Goal: Task Accomplishment & Management: Manage account settings

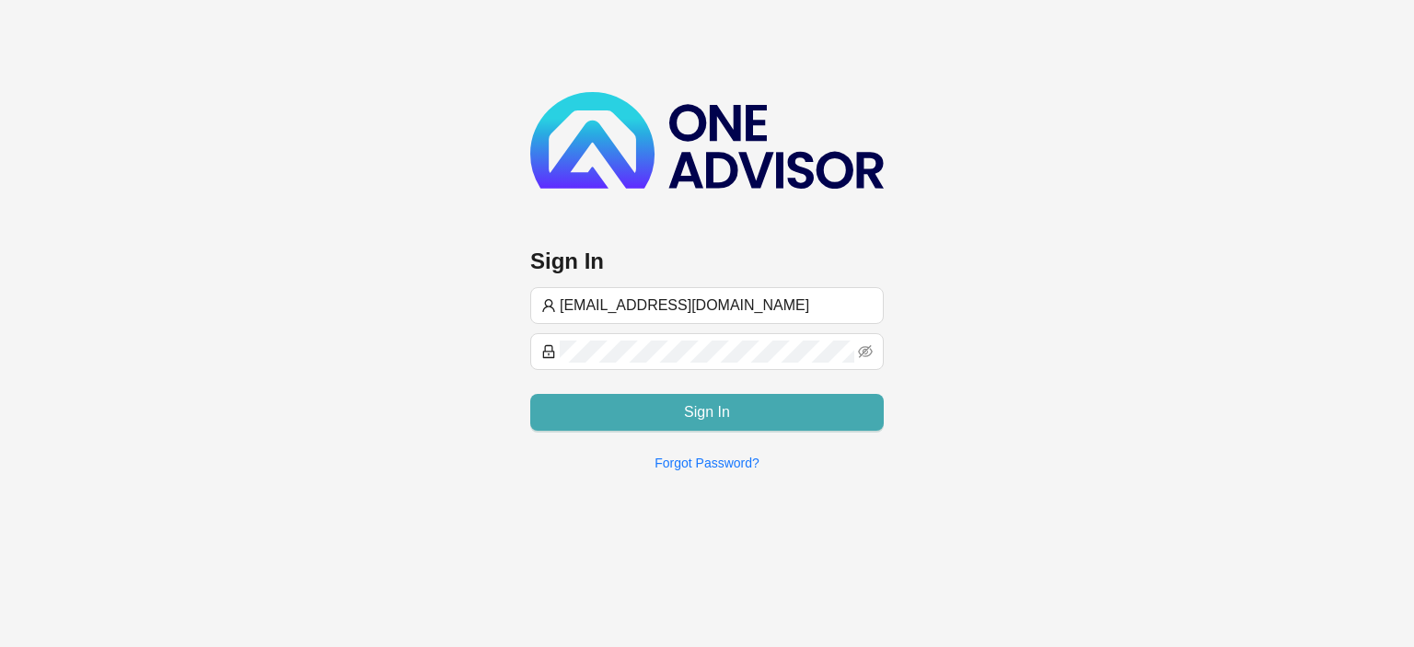
type input "[EMAIL_ADDRESS][DOMAIN_NAME]"
click at [731, 411] on button "Sign In" at bounding box center [706, 412] width 353 height 37
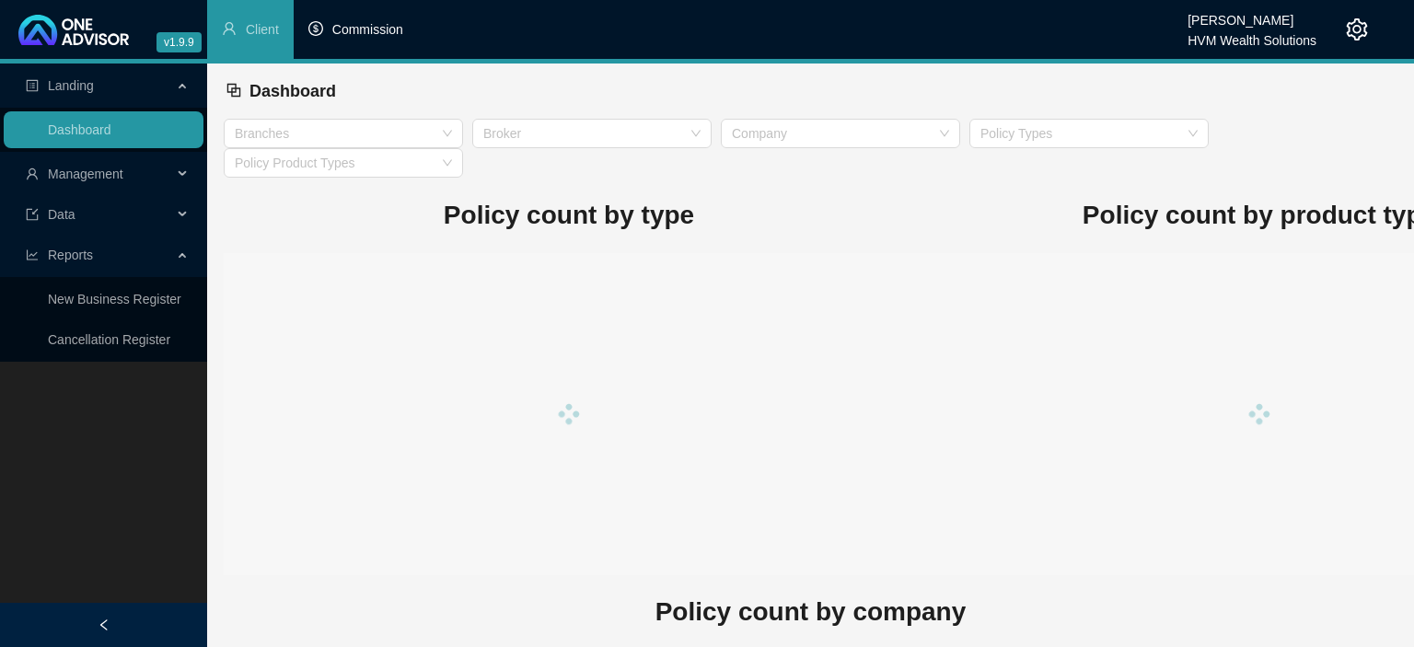
click at [374, 33] on span "Commission" at bounding box center [367, 29] width 71 height 15
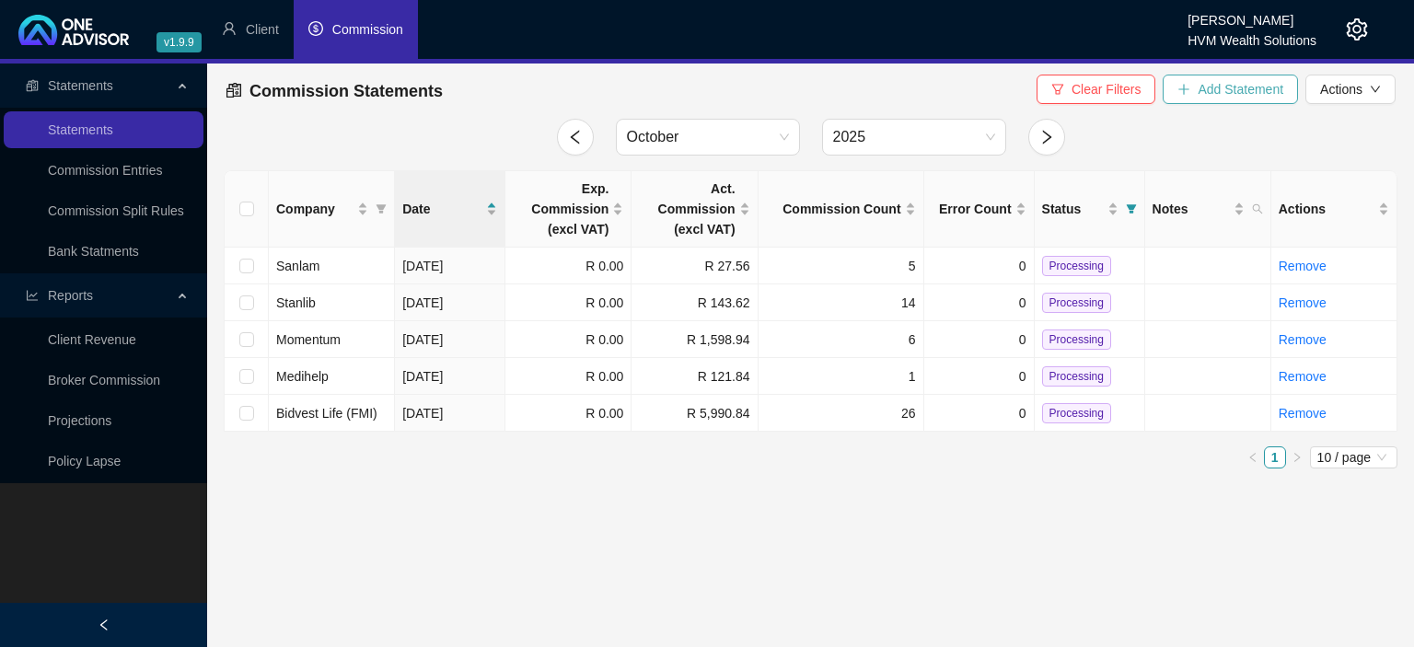
click at [1201, 97] on span "Add Statement" at bounding box center [1241, 89] width 86 height 20
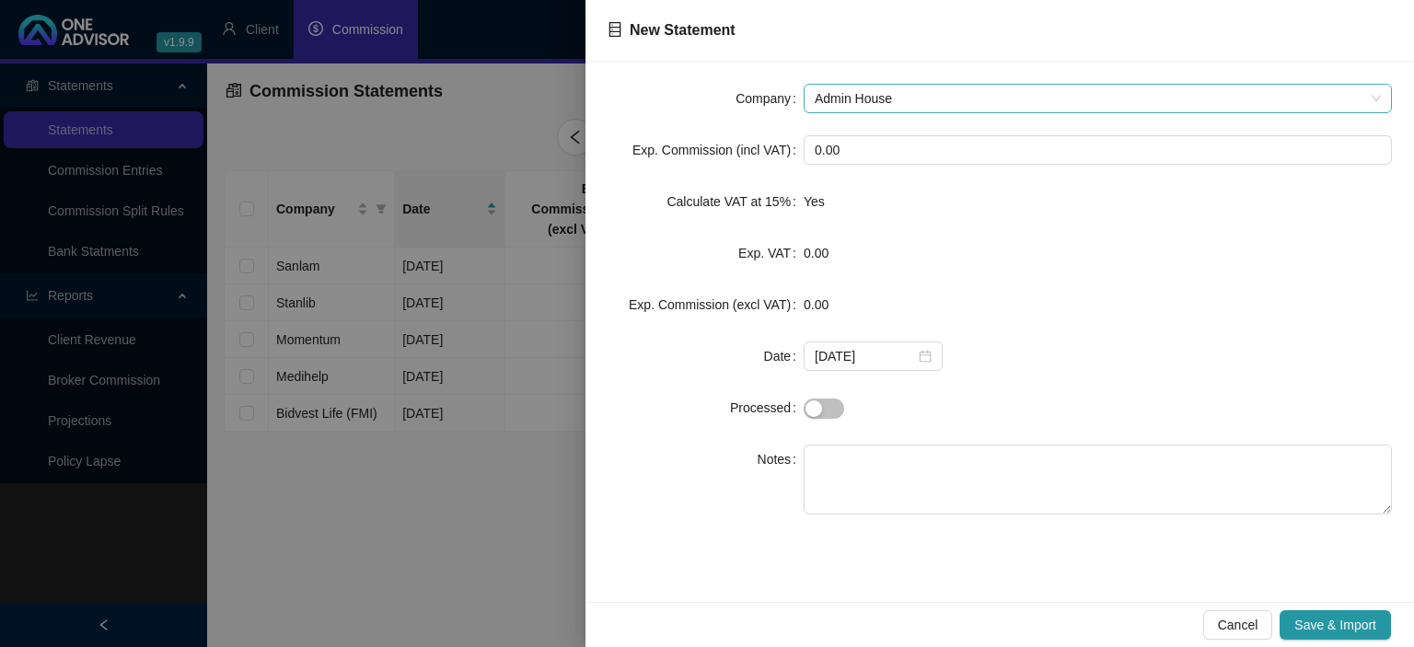
click at [921, 95] on span "Admin House" at bounding box center [1098, 99] width 566 height 28
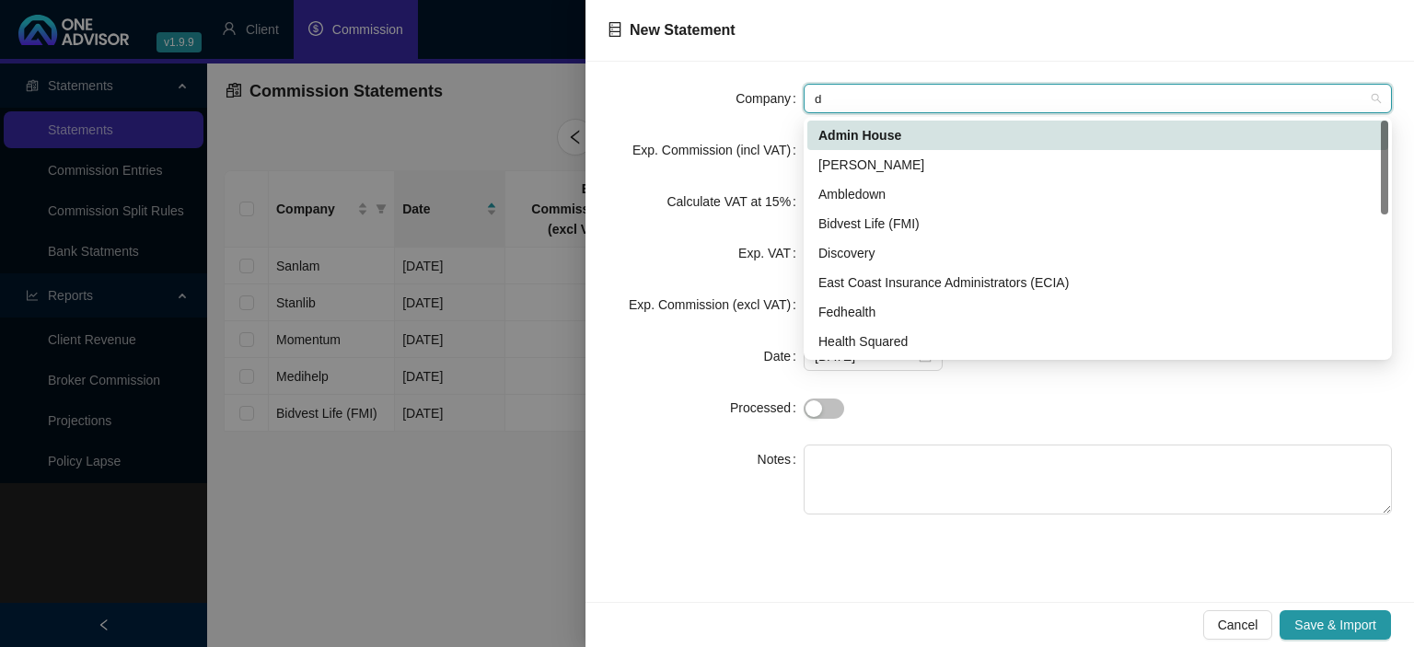
type input "di"
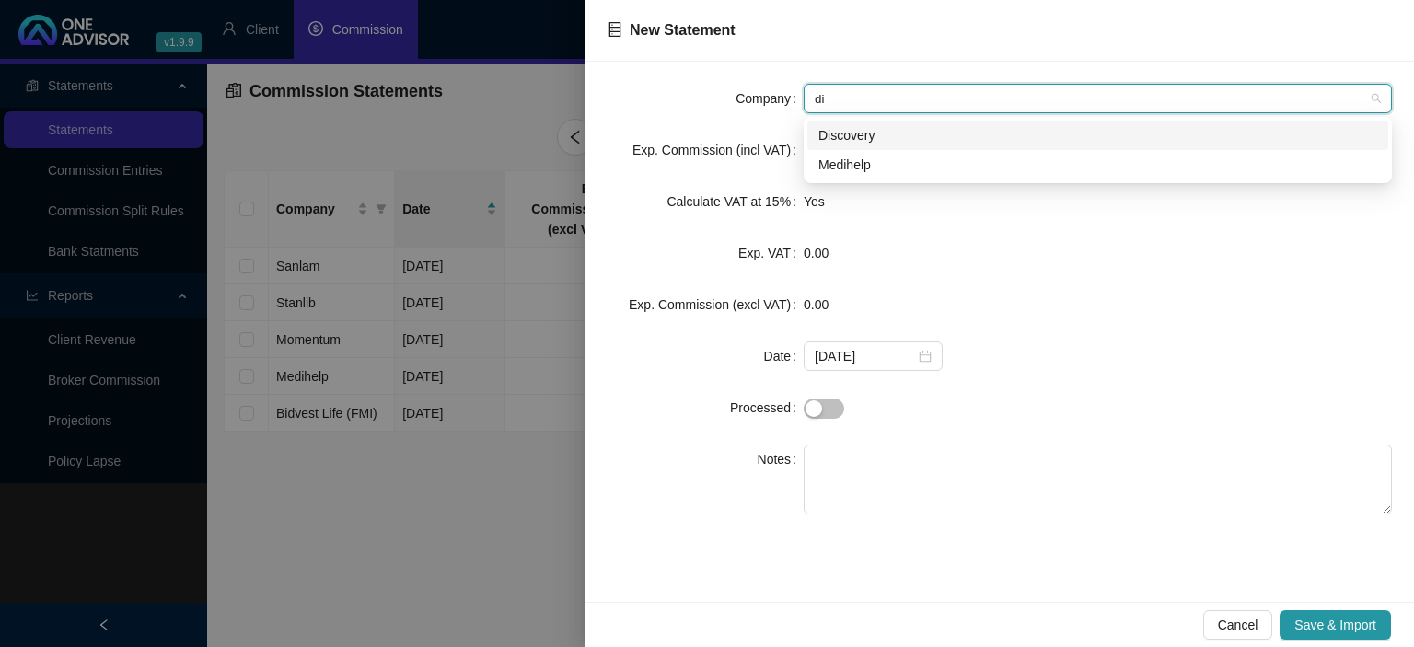
click at [880, 133] on div "Discovery" at bounding box center [1097, 135] width 559 height 20
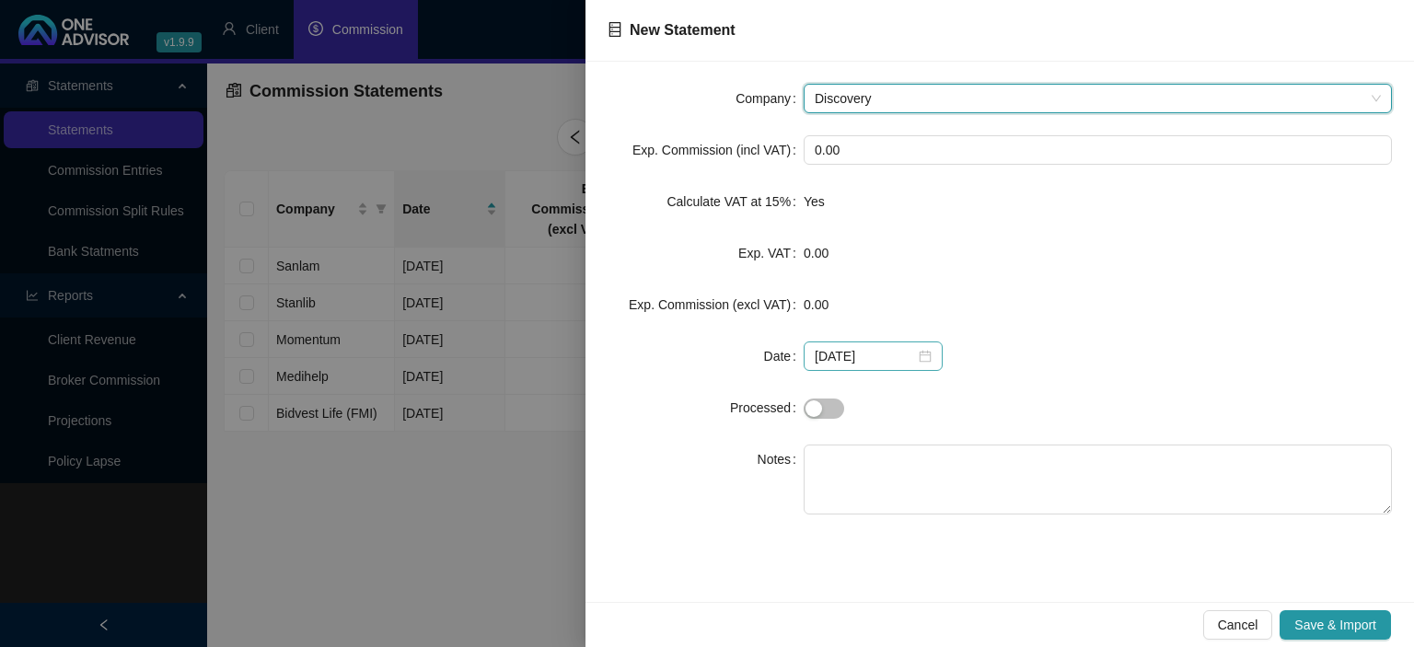
click at [915, 355] on div "2025-10-06" at bounding box center [873, 356] width 117 height 20
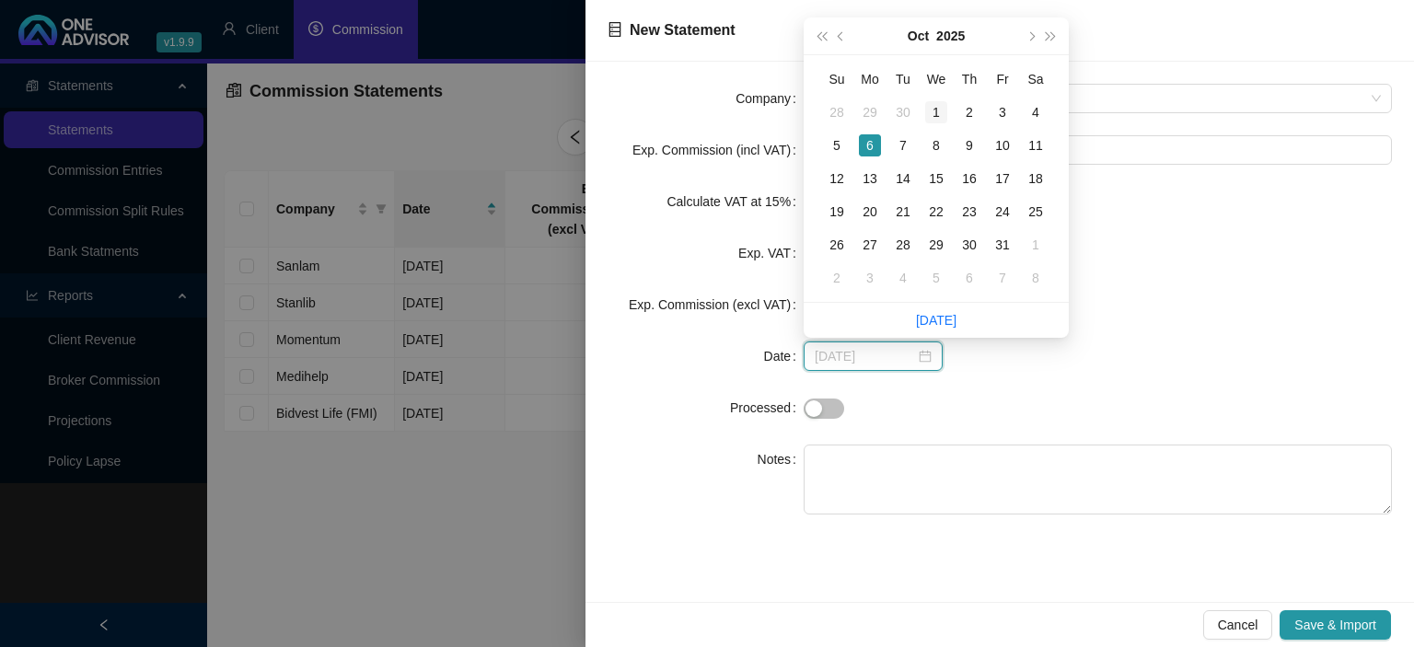
type input "2025-10-01"
click at [926, 103] on div "1" at bounding box center [936, 112] width 22 height 22
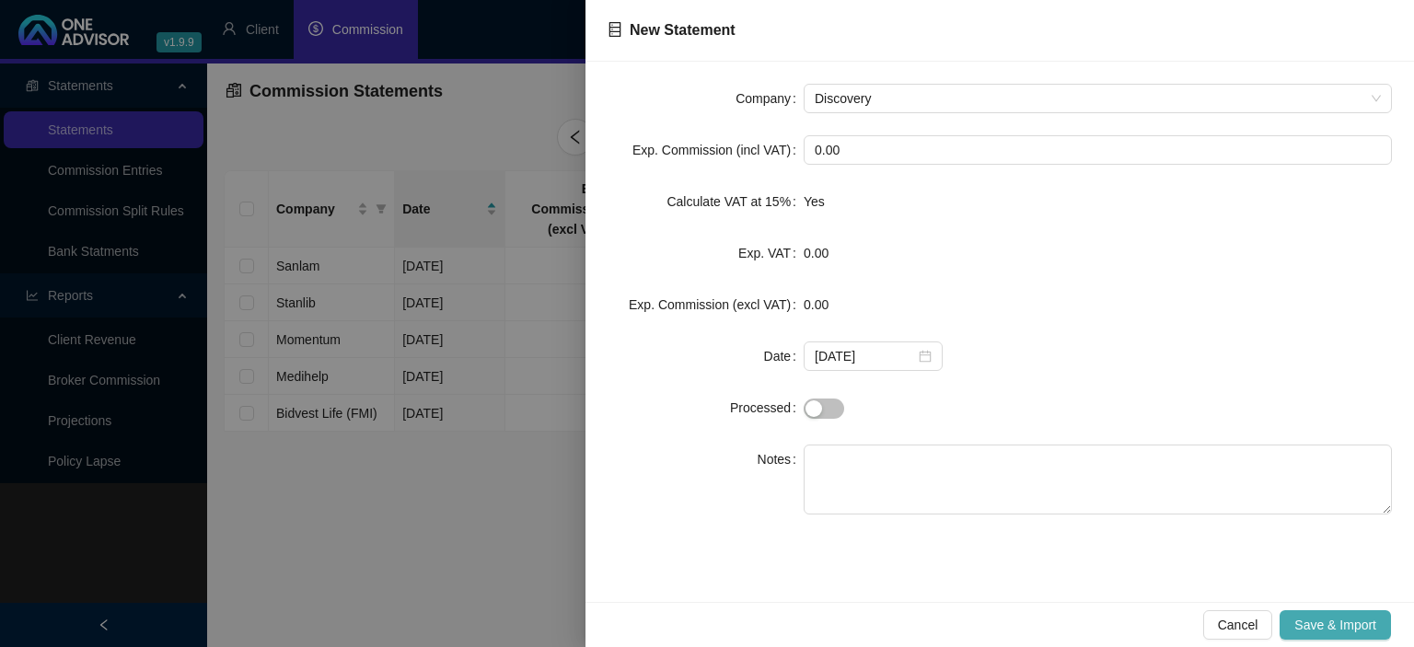
click at [1292, 624] on button "Save & Import" at bounding box center [1335, 624] width 111 height 29
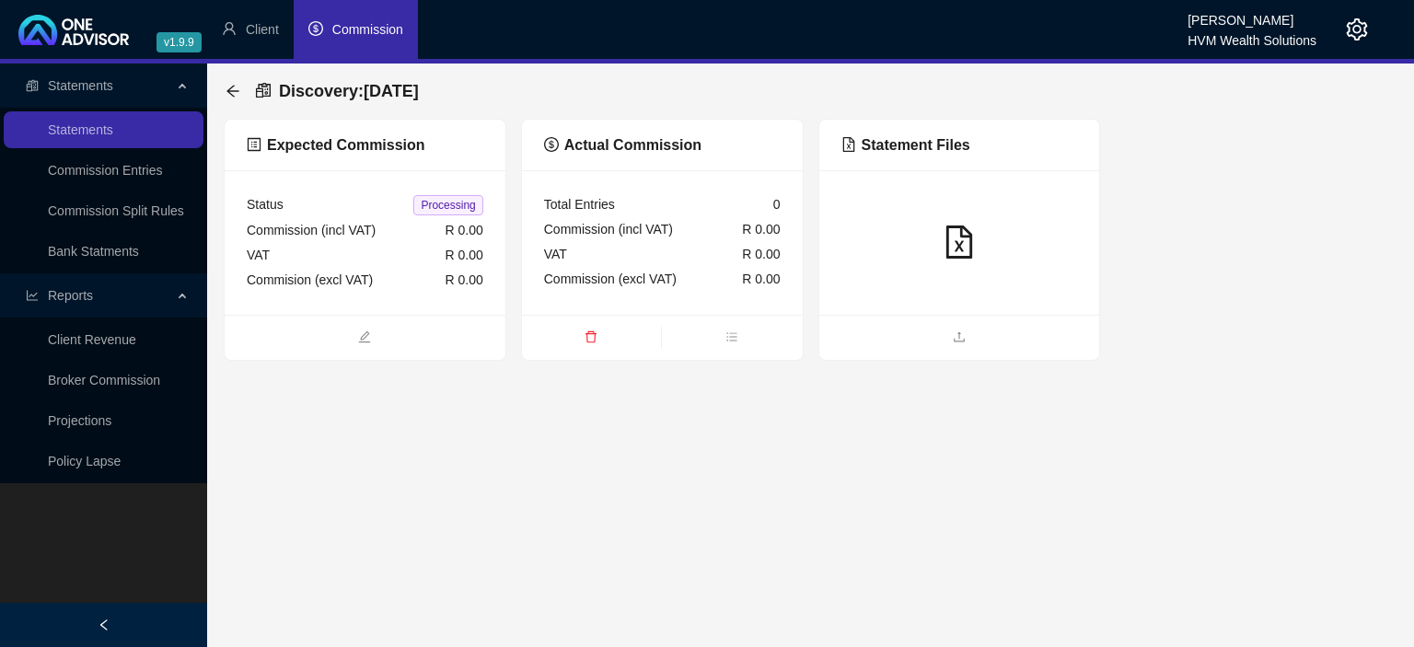
click at [933, 314] on div at bounding box center [959, 242] width 281 height 145
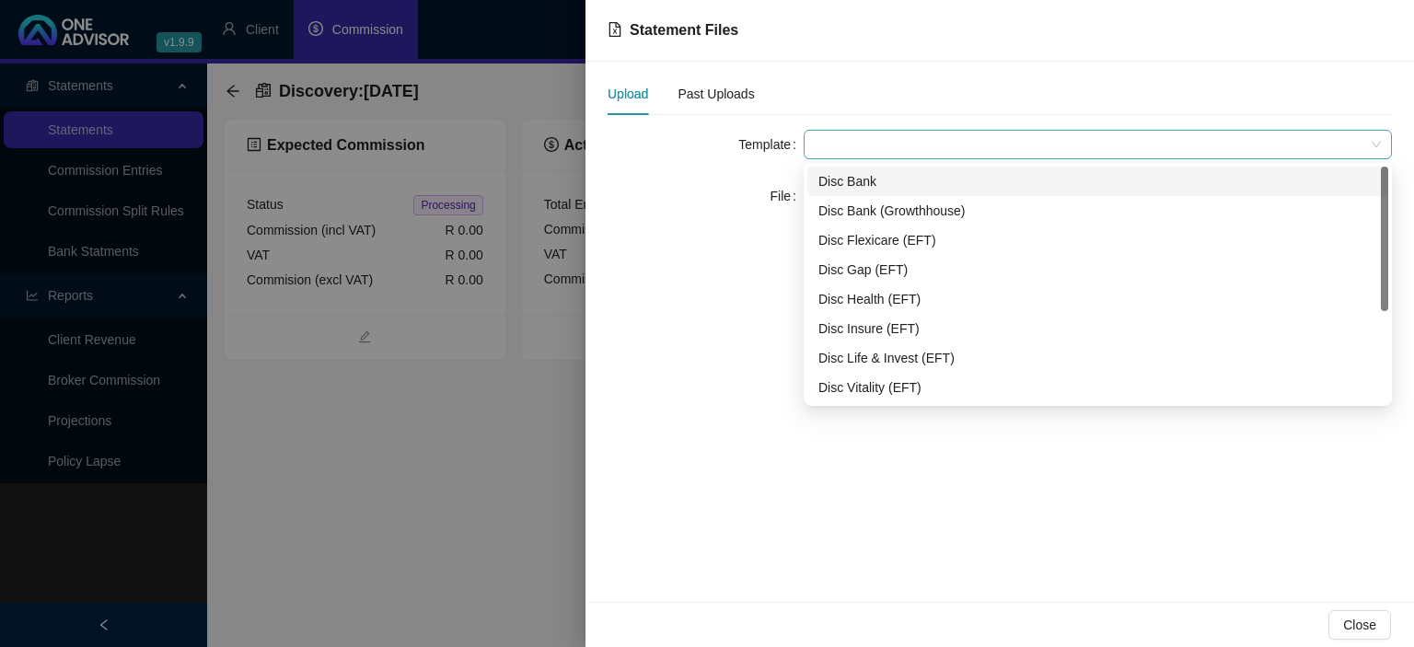
click at [893, 149] on span at bounding box center [1098, 145] width 566 height 28
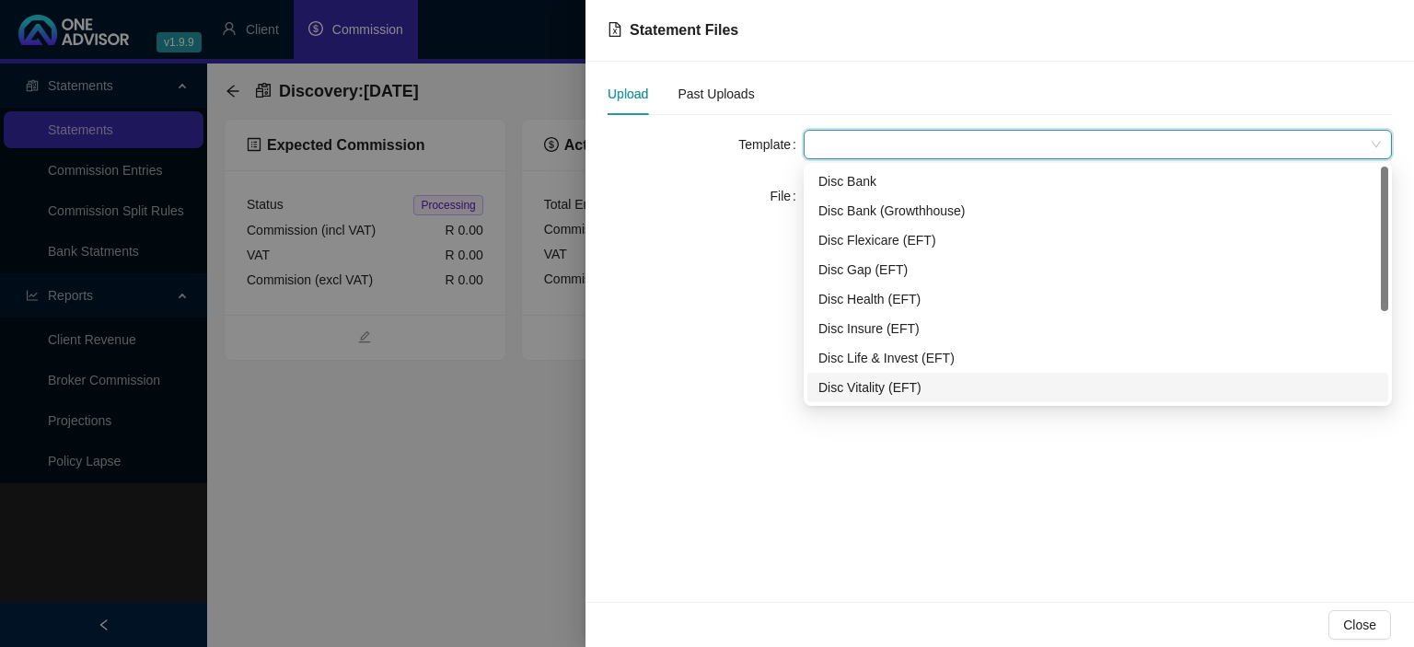
click at [886, 390] on div "Disc Vitality (EFT)" at bounding box center [1097, 387] width 559 height 20
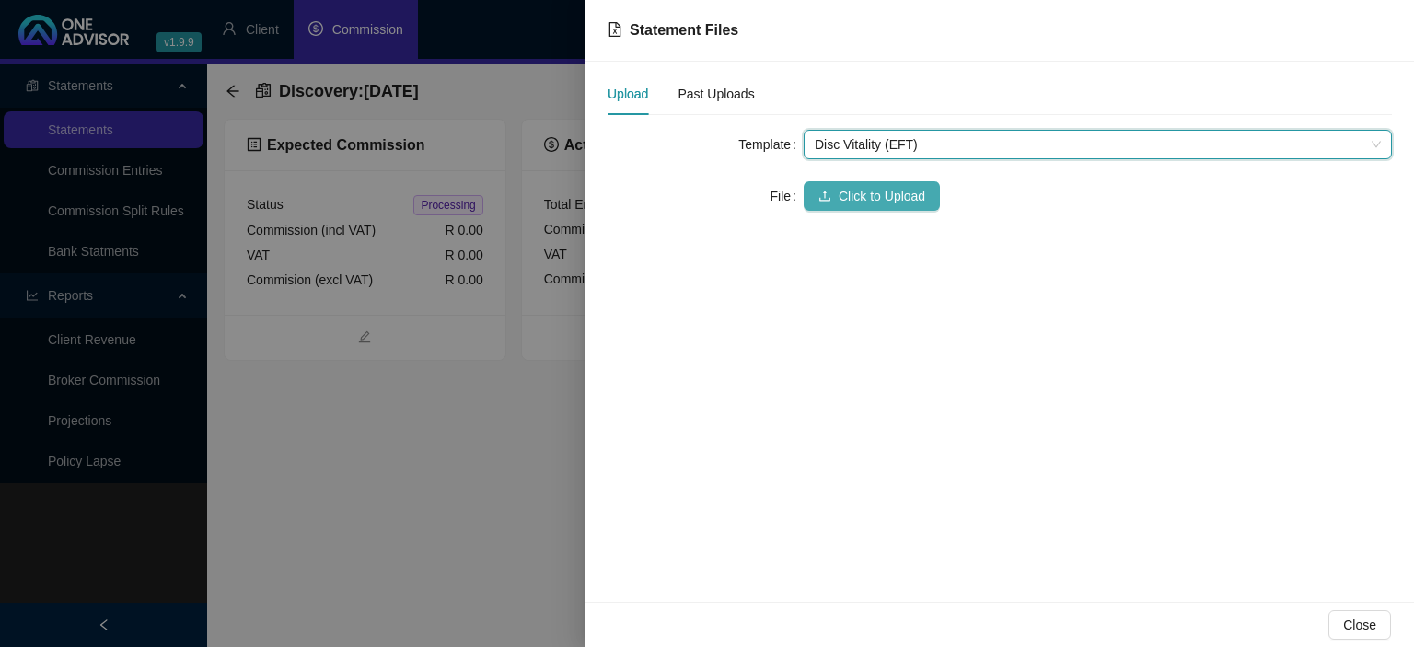
click at [869, 191] on span "Click to Upload" at bounding box center [882, 196] width 87 height 20
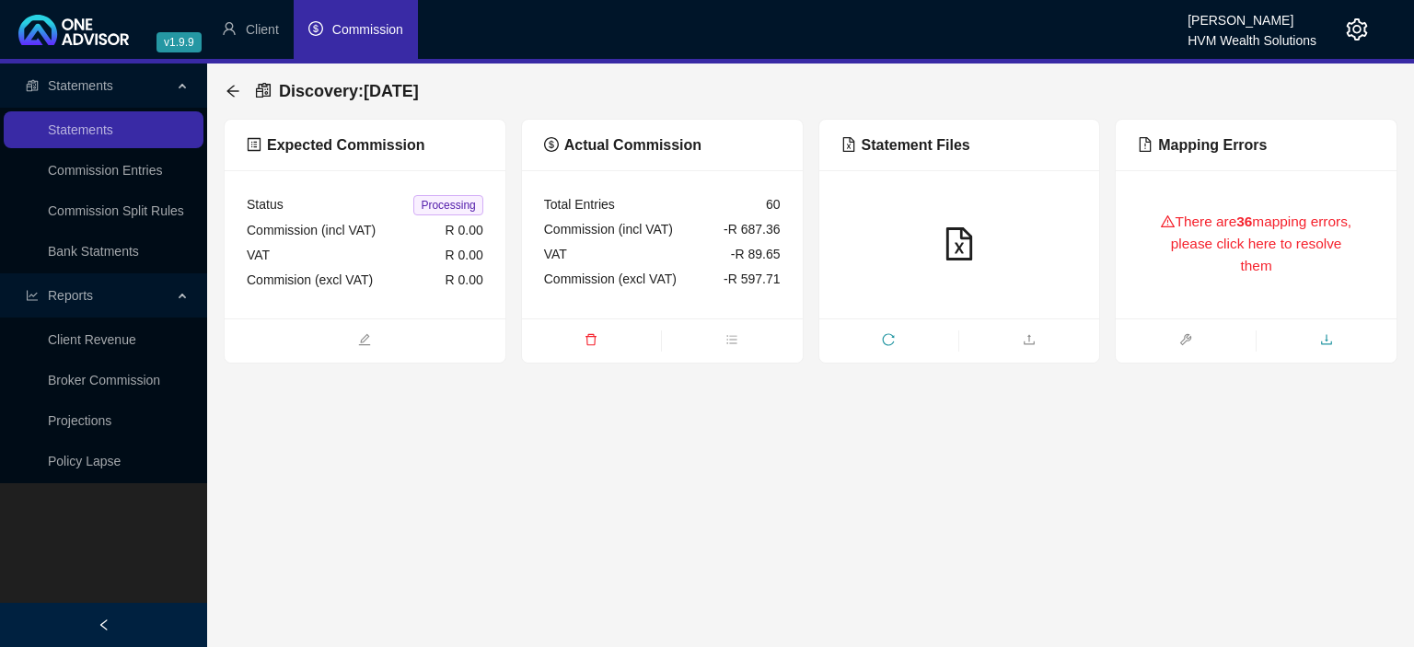
click at [1324, 338] on icon "download" at bounding box center [1326, 339] width 13 height 13
click at [233, 90] on icon "arrow-left" at bounding box center [233, 91] width 15 height 15
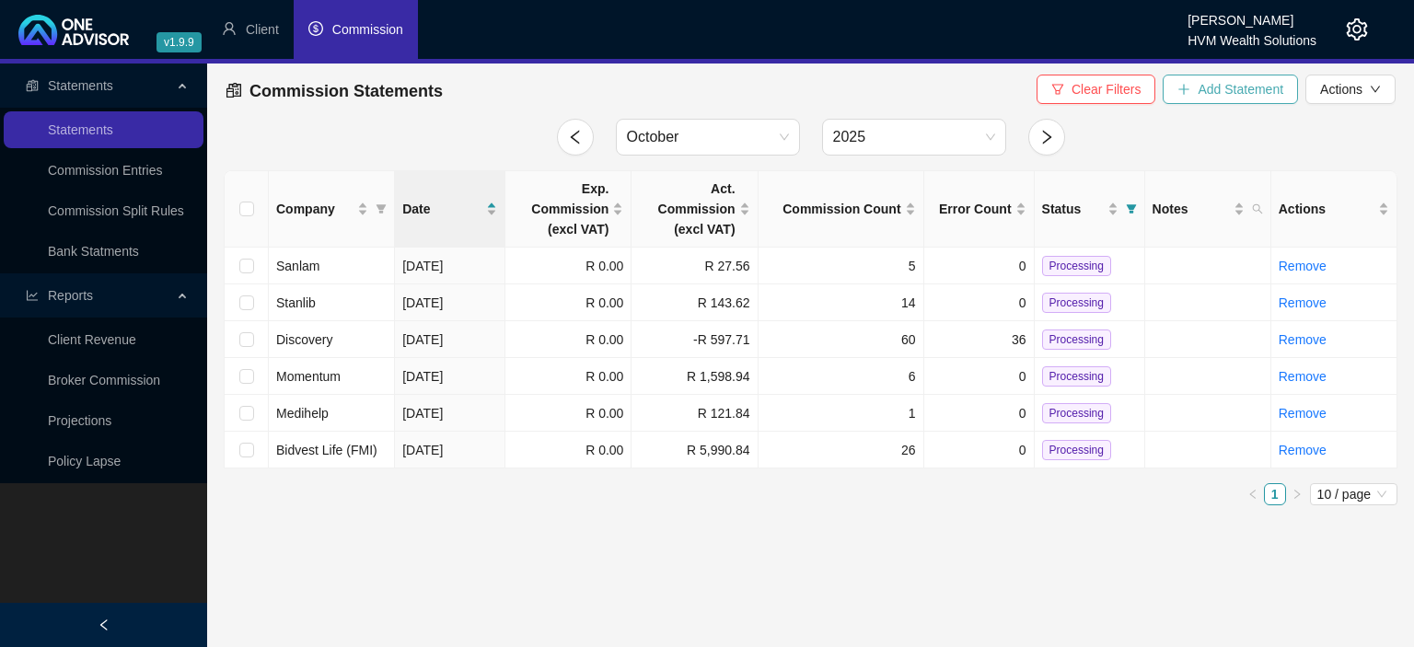
click at [1190, 101] on button "Add Statement" at bounding box center [1230, 89] width 135 height 29
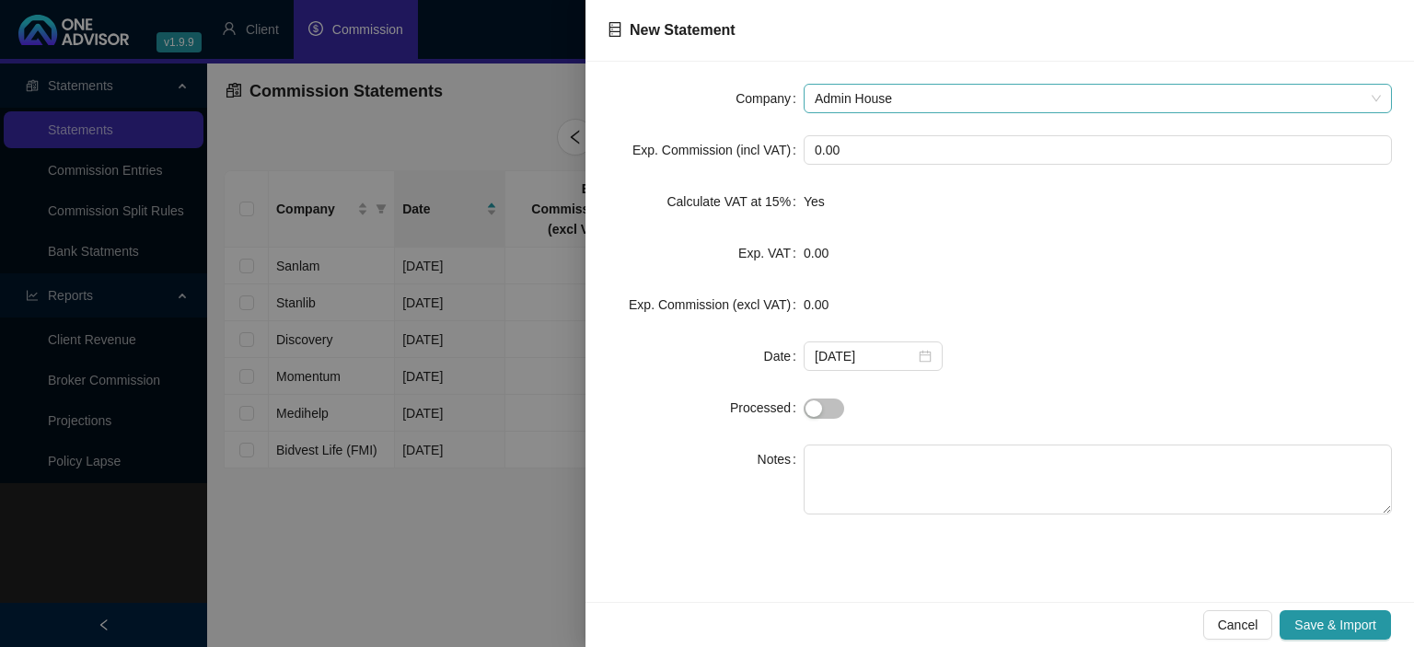
click at [869, 98] on span "Admin House" at bounding box center [1098, 99] width 566 height 28
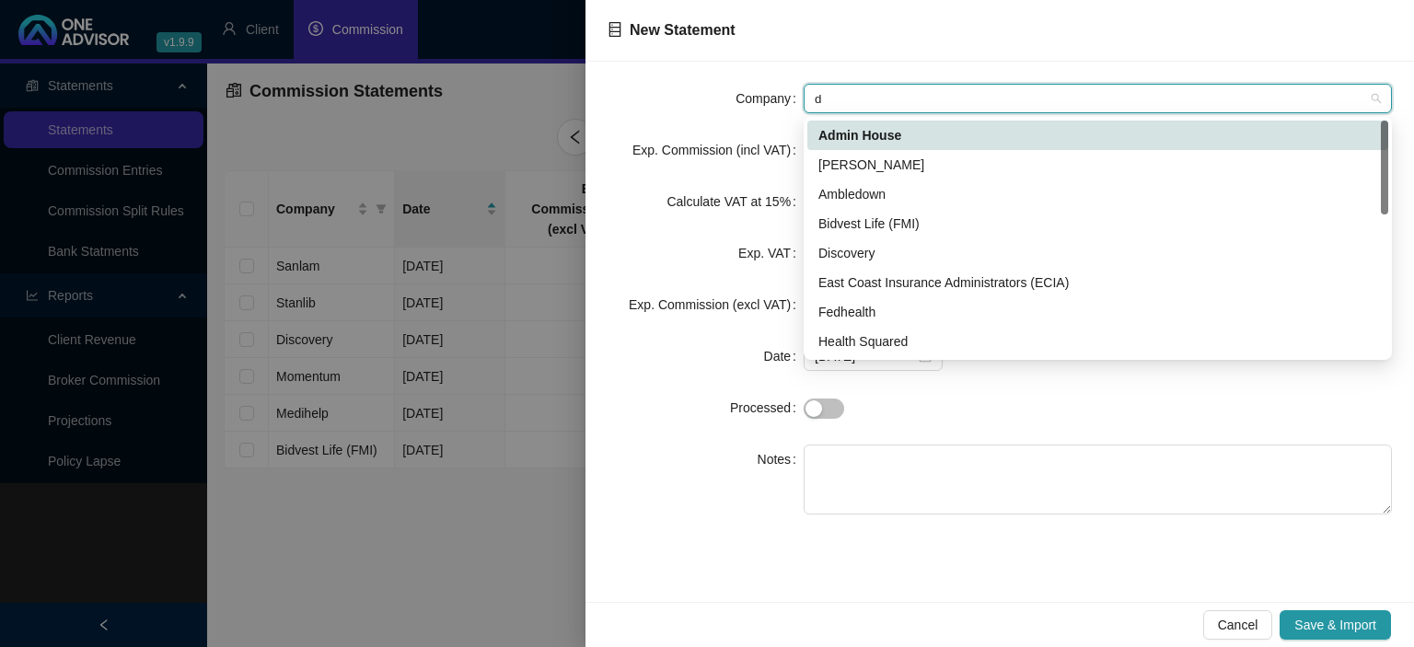
type input "di"
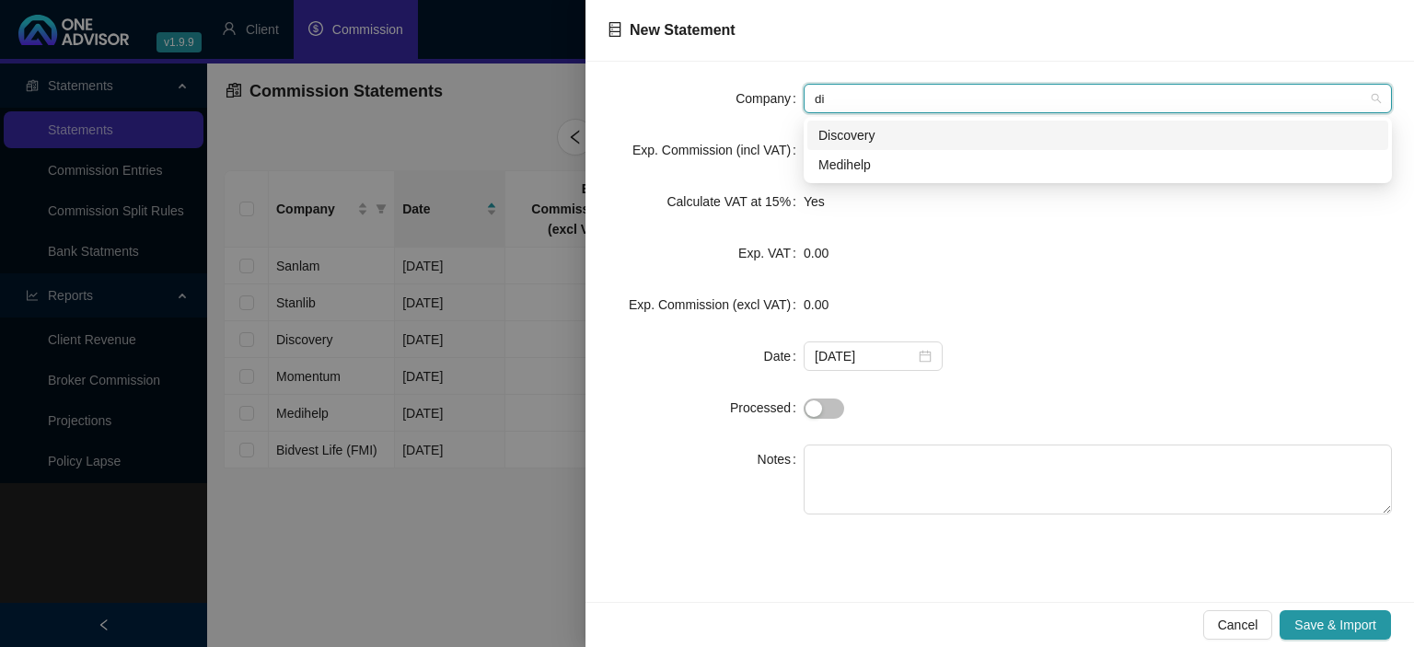
click at [849, 134] on div "Discovery" at bounding box center [1097, 135] width 559 height 20
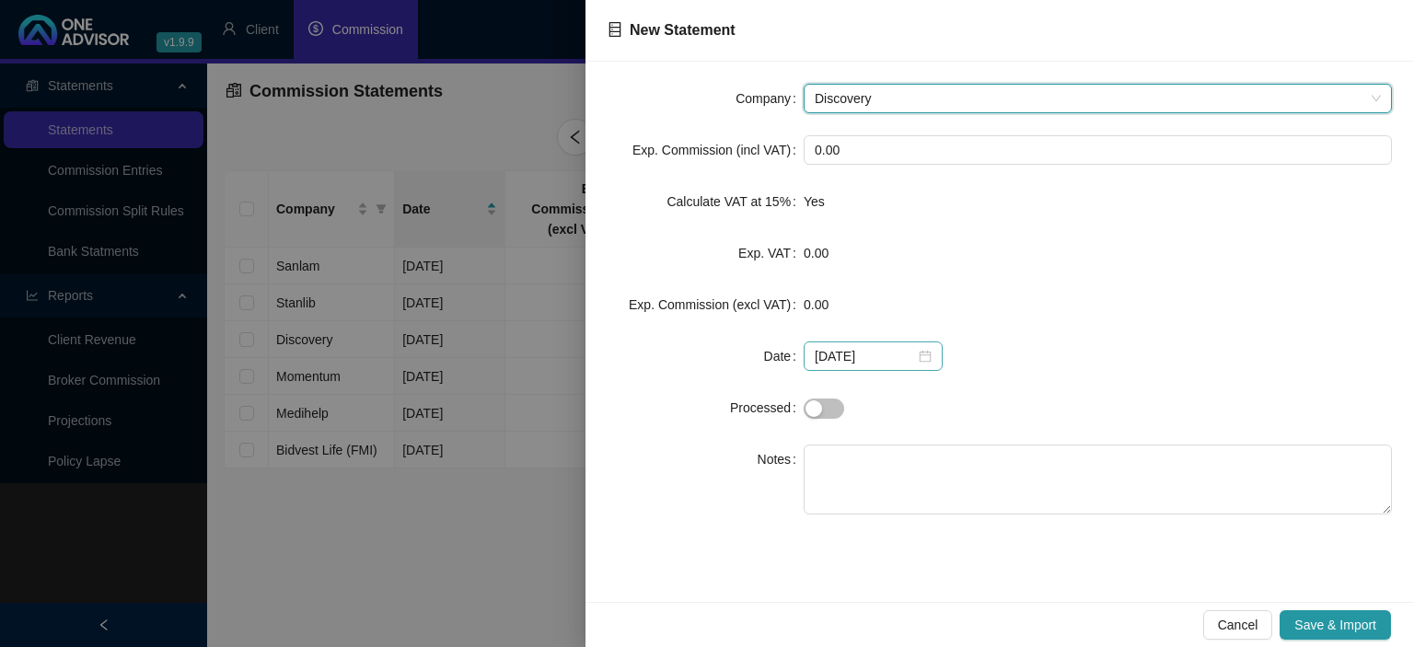
click at [921, 353] on div "2025-10-06" at bounding box center [873, 356] width 117 height 20
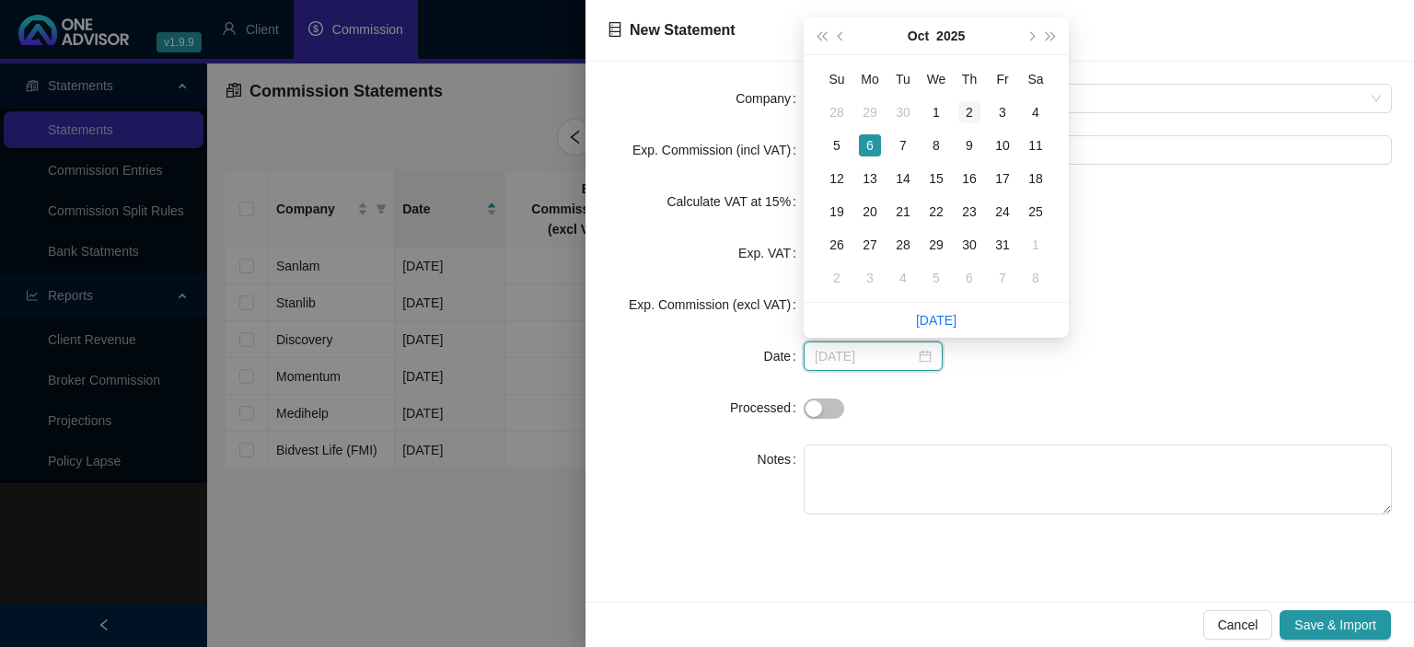
type input "2025-10-02"
click at [970, 113] on div "2" at bounding box center [969, 112] width 22 height 22
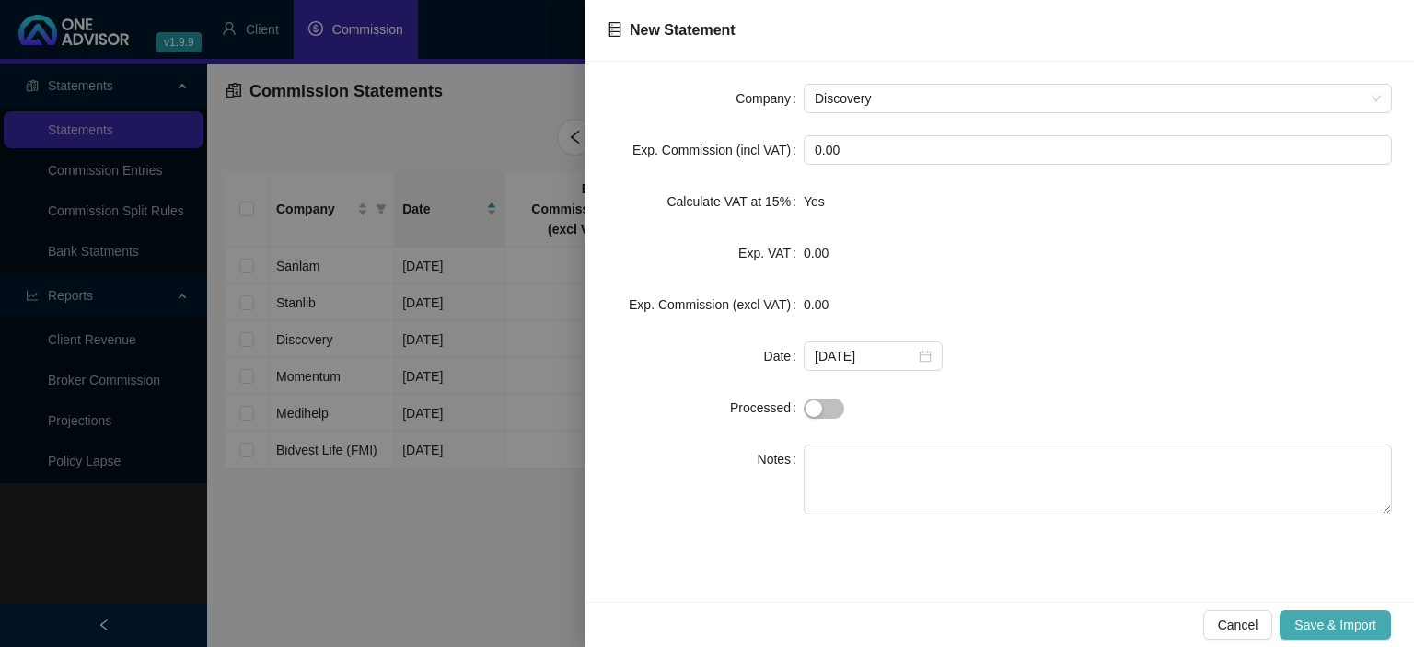
click at [1302, 619] on span "Save & Import" at bounding box center [1335, 625] width 82 height 20
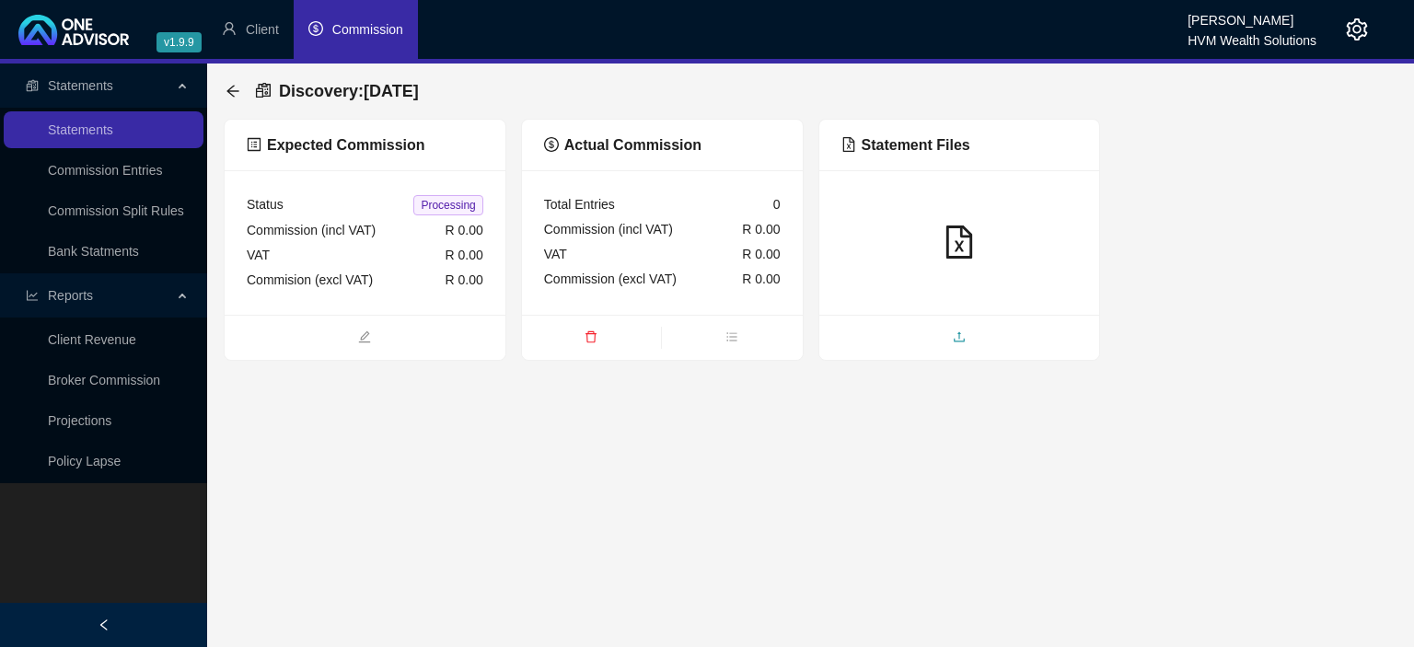
click at [938, 335] on span "upload" at bounding box center [959, 339] width 281 height 20
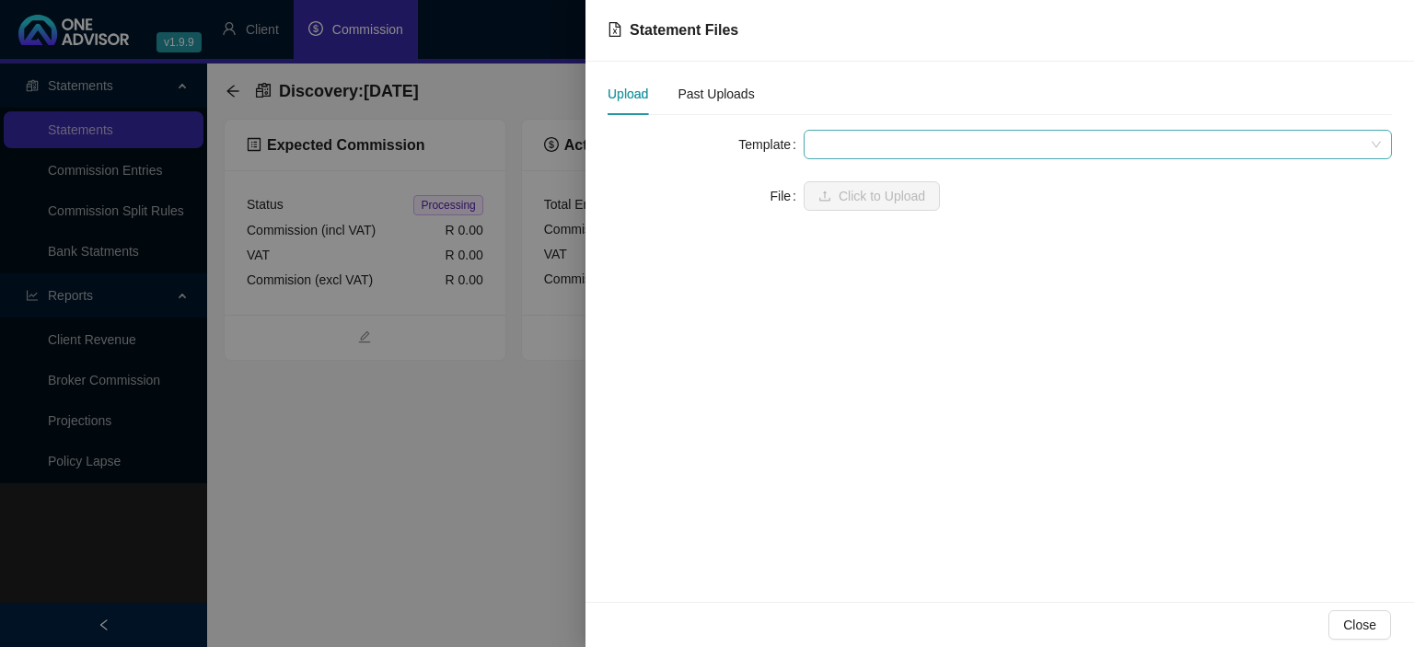
click at [862, 136] on span at bounding box center [1098, 145] width 566 height 28
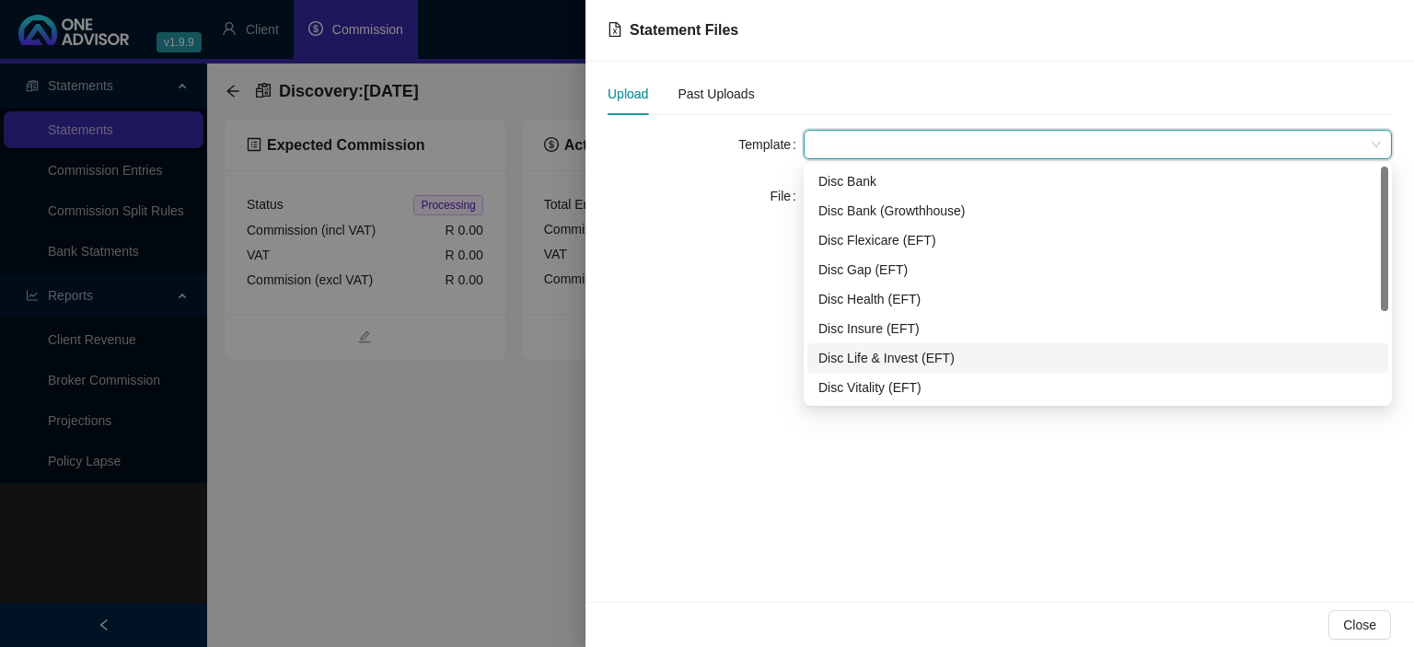
click at [871, 352] on div "Disc Life & Invest (EFT)" at bounding box center [1097, 358] width 559 height 20
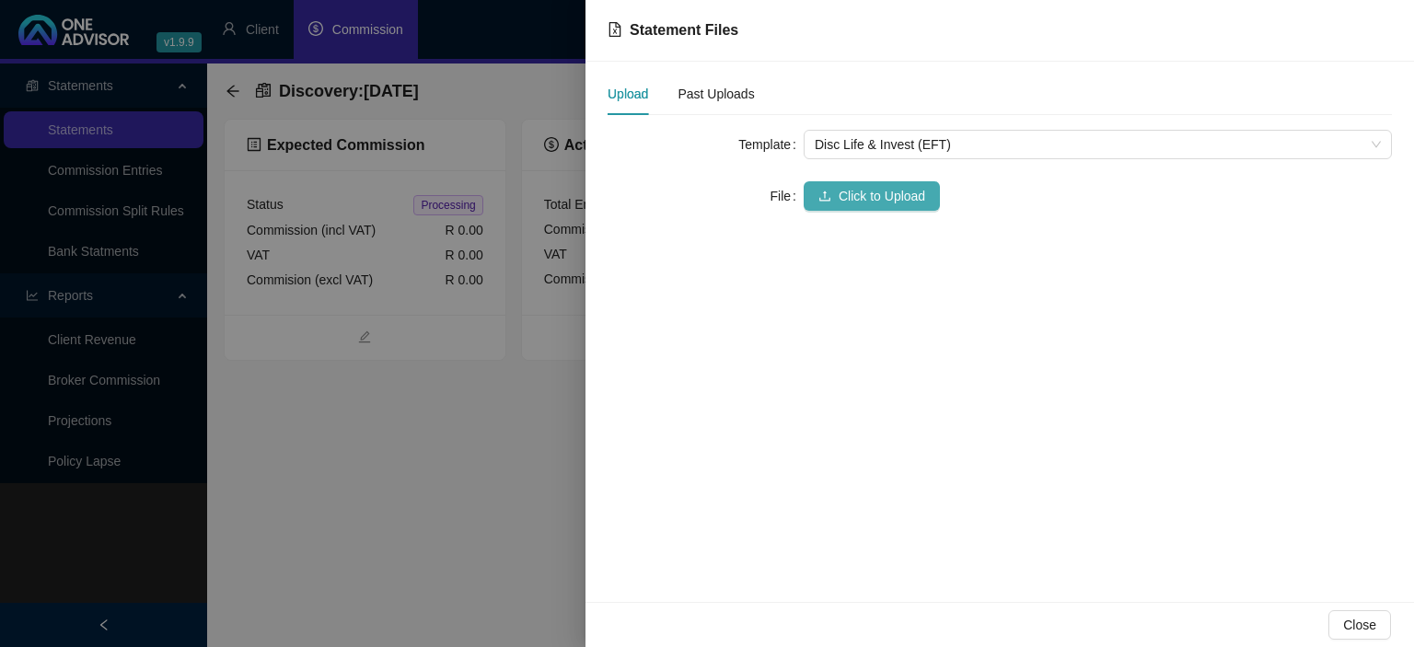
click at [856, 197] on span "Click to Upload" at bounding box center [882, 196] width 87 height 20
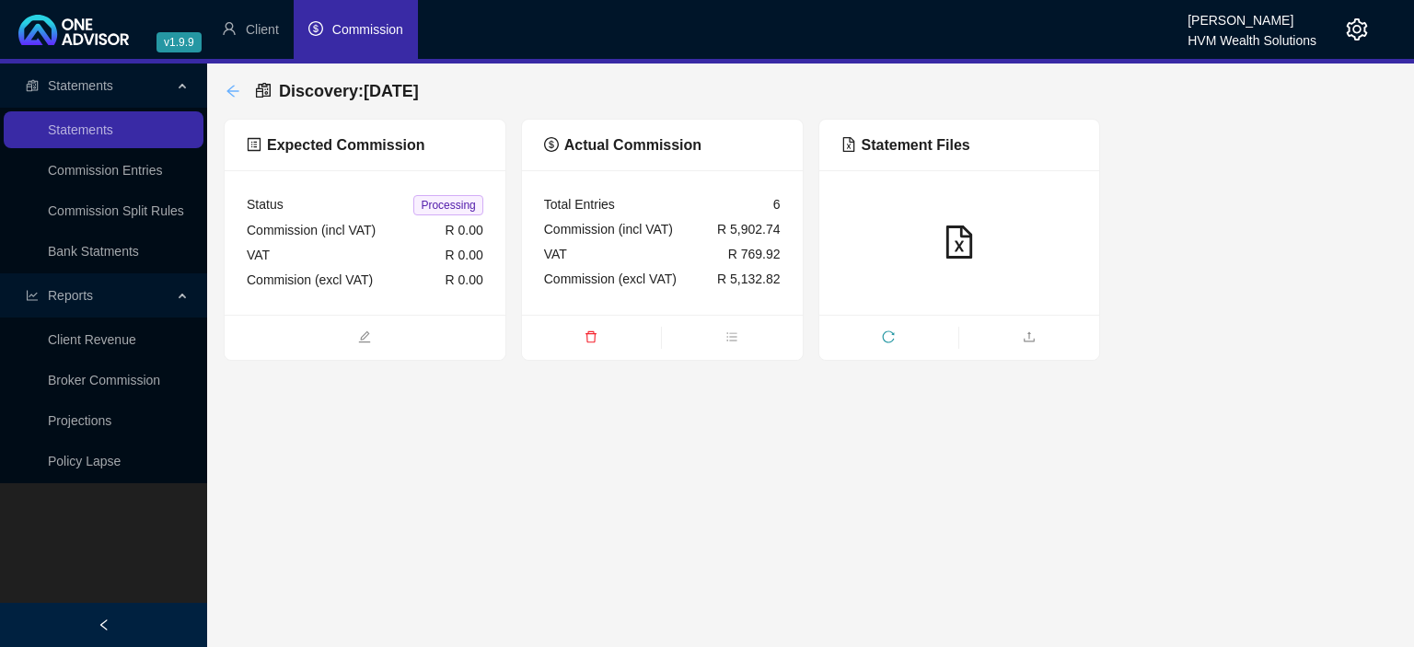
click at [235, 95] on icon "arrow-left" at bounding box center [233, 91] width 15 height 15
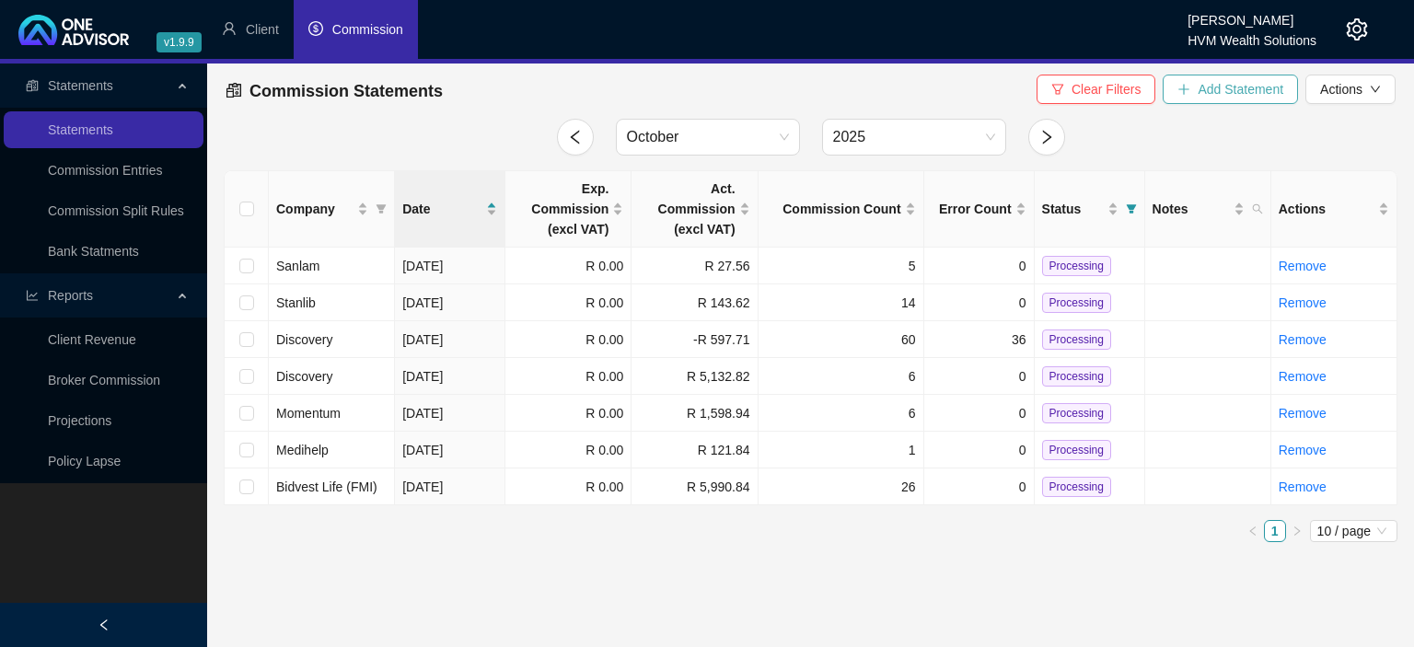
click at [1180, 91] on icon "plus" at bounding box center [1183, 89] width 13 height 13
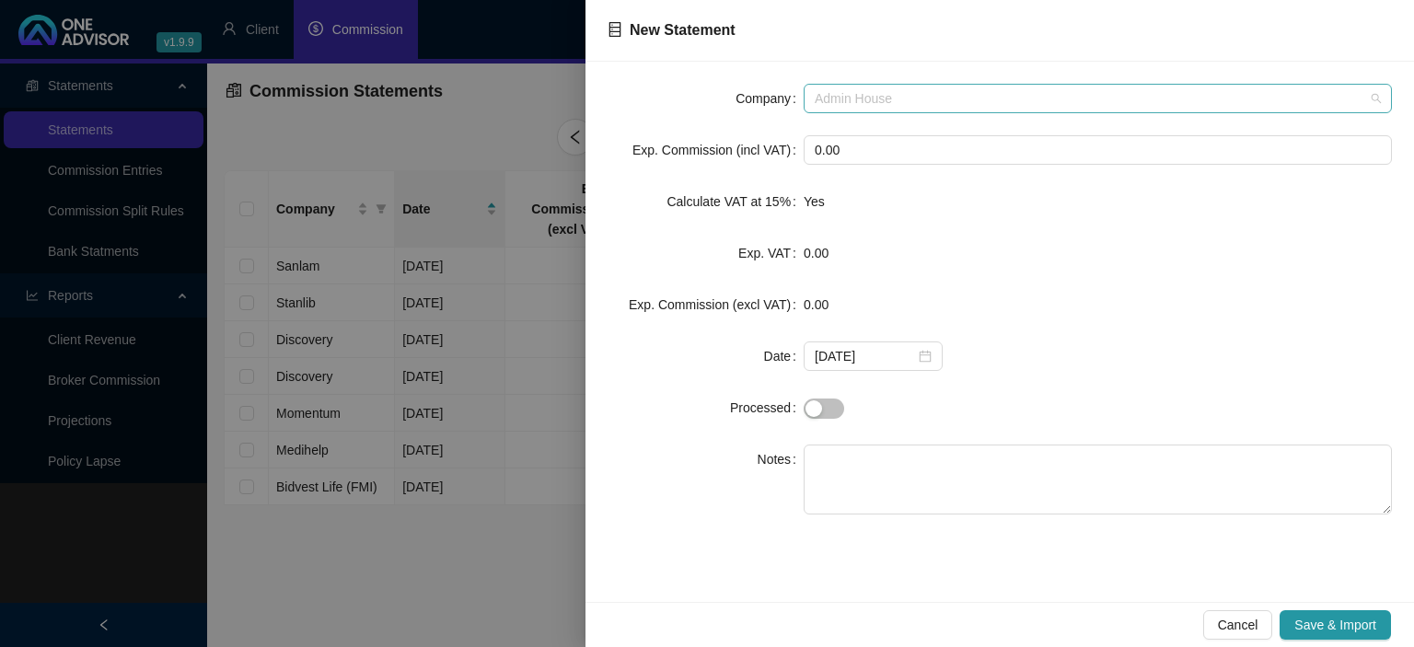
click at [932, 105] on span "Admin House" at bounding box center [1098, 99] width 566 height 28
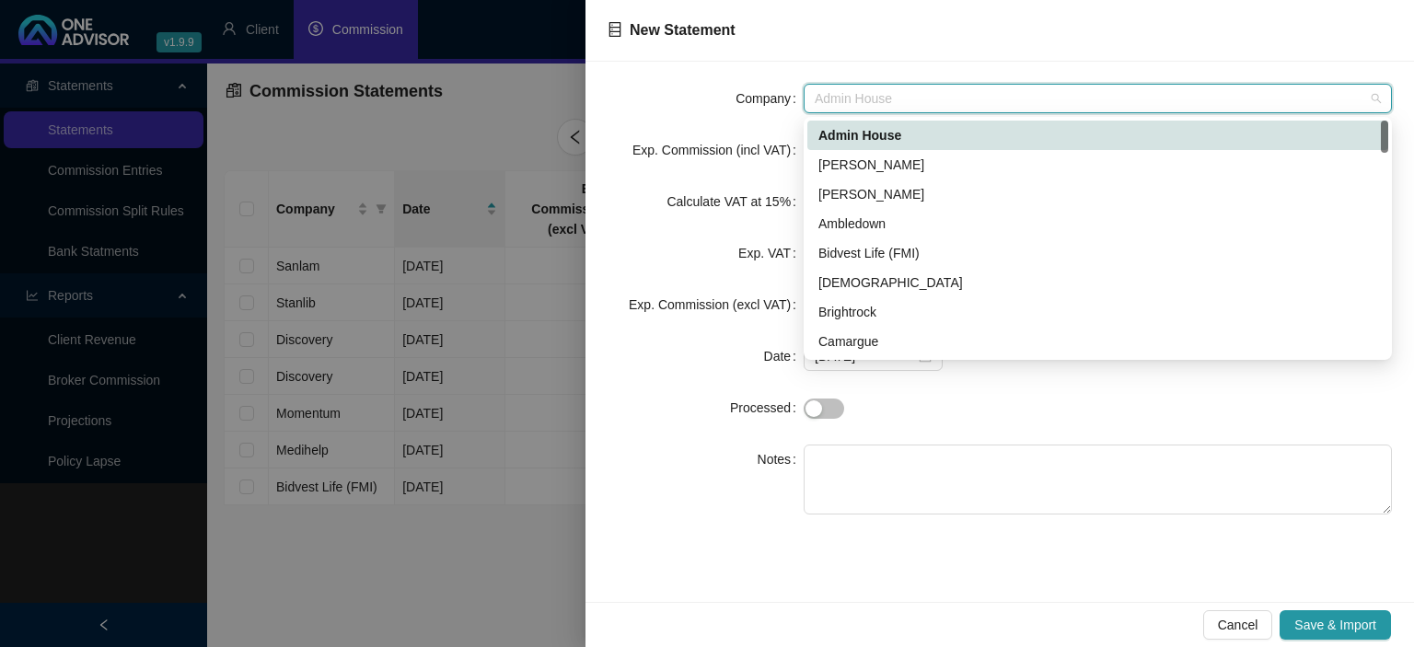
type input "a"
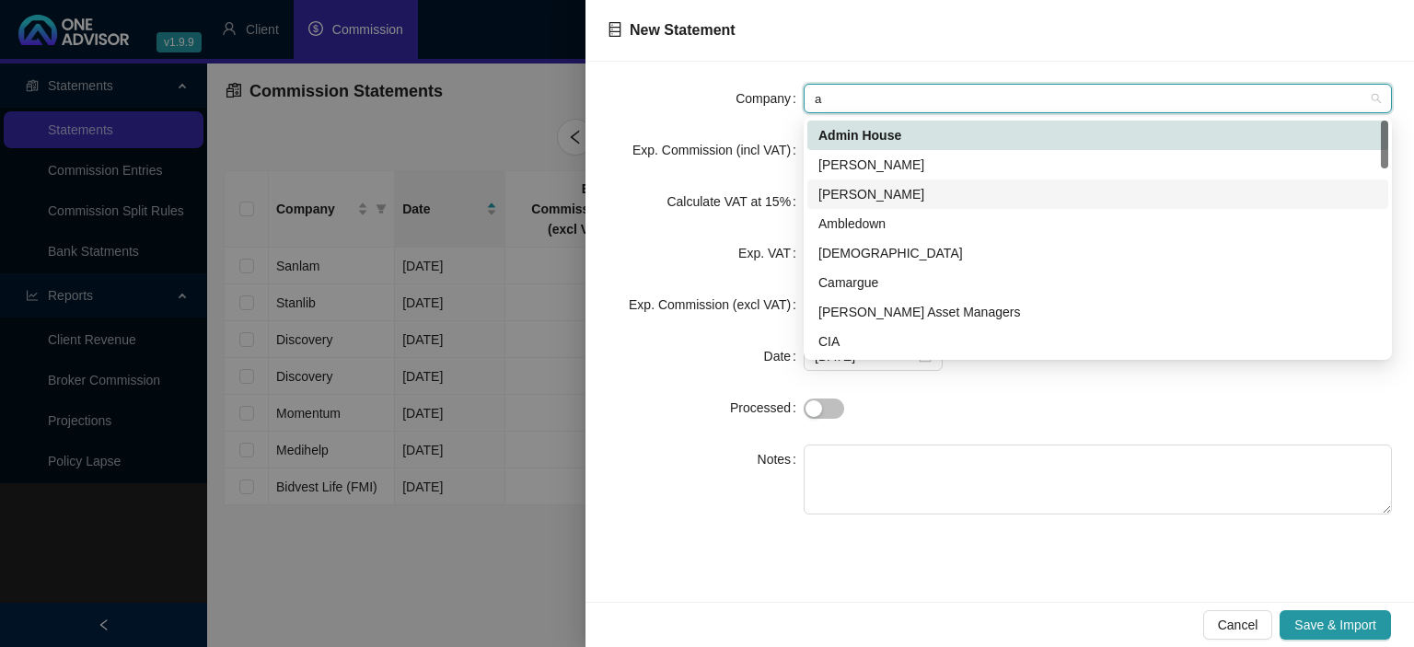
click at [865, 179] on div "[PERSON_NAME]" at bounding box center [1097, 193] width 581 height 29
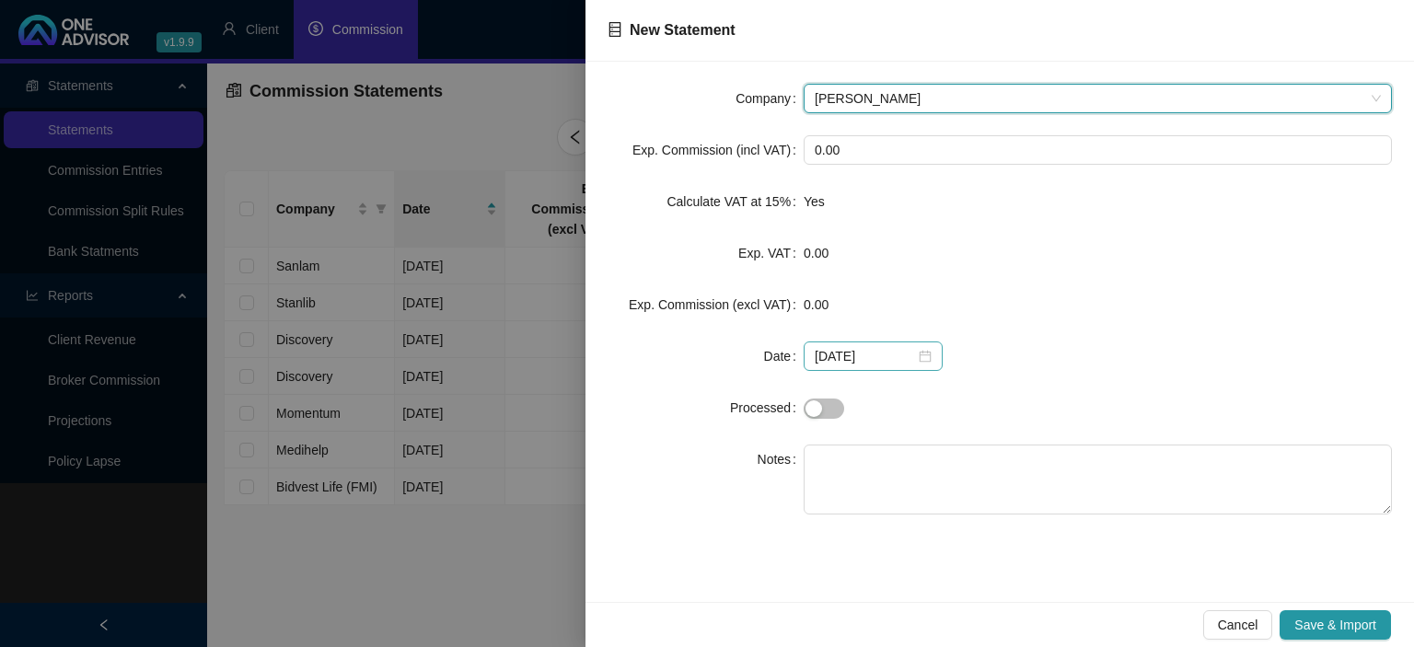
click at [911, 354] on div "2025-10-06" at bounding box center [873, 356] width 117 height 20
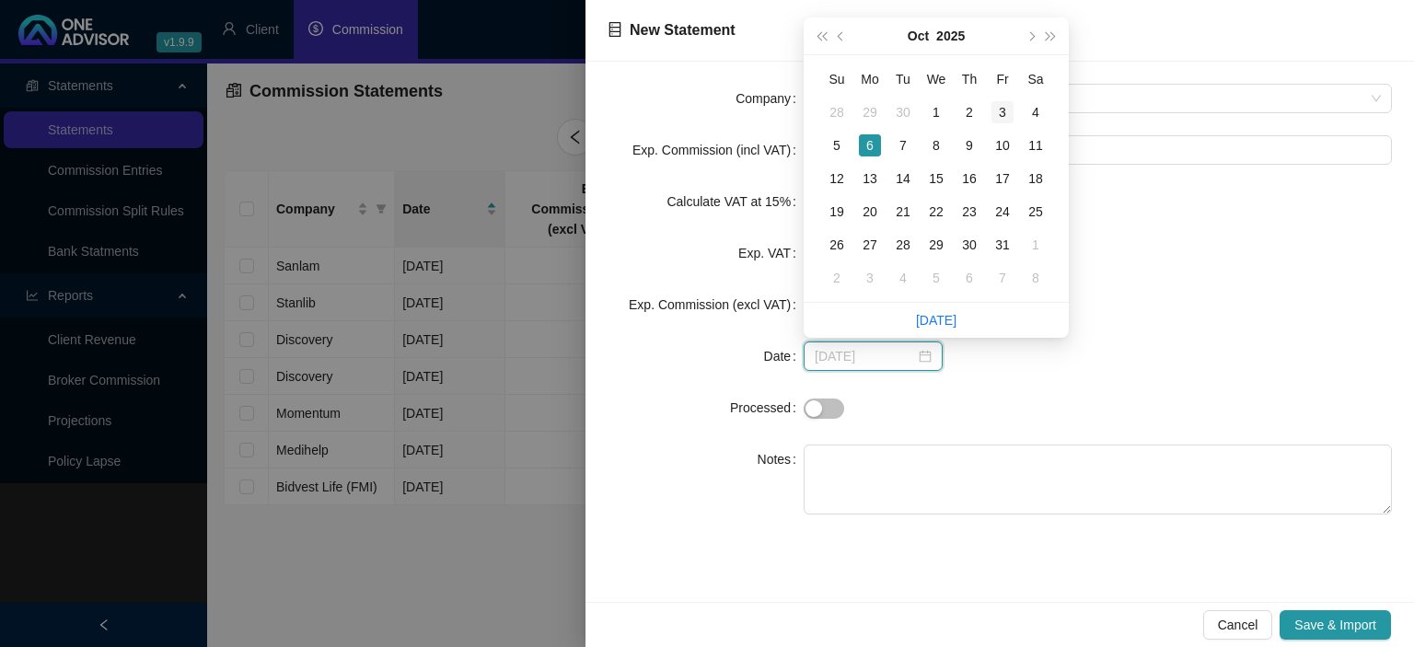
type input "2025-10-03"
click at [1000, 117] on div "3" at bounding box center [1002, 112] width 22 height 22
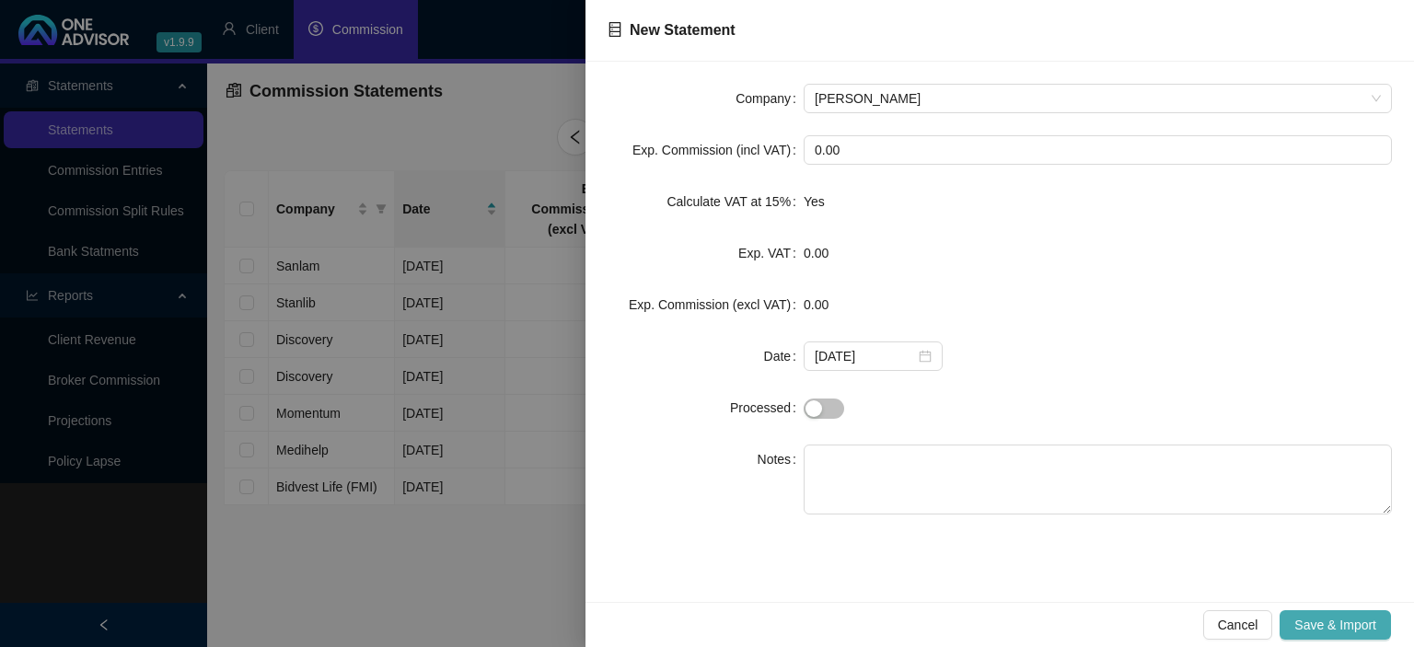
click at [1313, 625] on span "Save & Import" at bounding box center [1335, 625] width 82 height 20
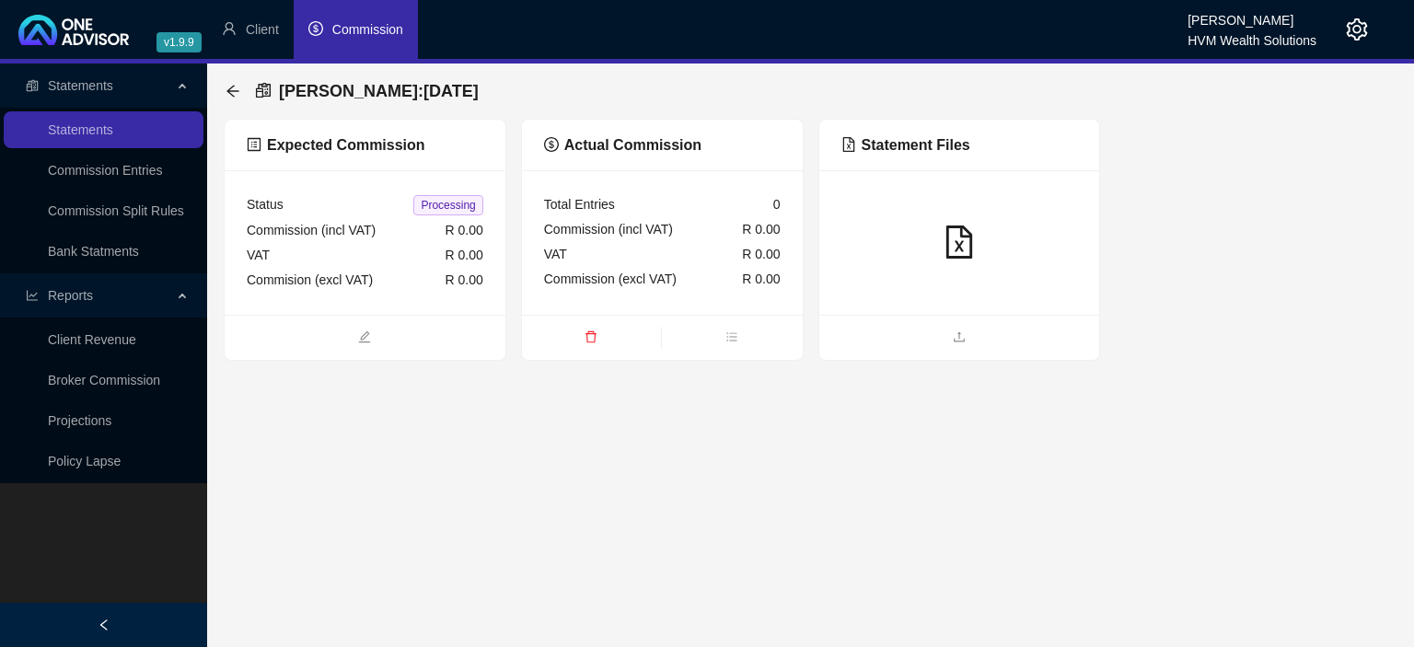
click at [901, 327] on span at bounding box center [959, 338] width 281 height 22
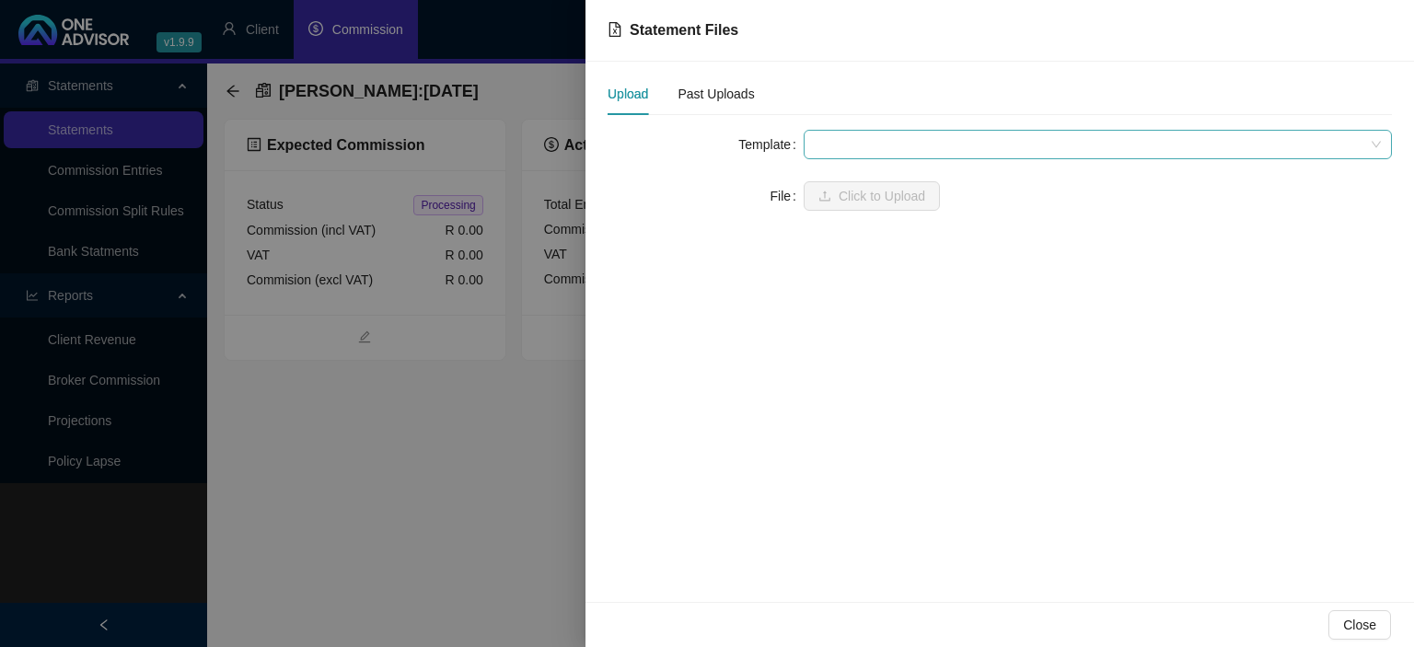
click at [871, 145] on span at bounding box center [1098, 145] width 566 height 28
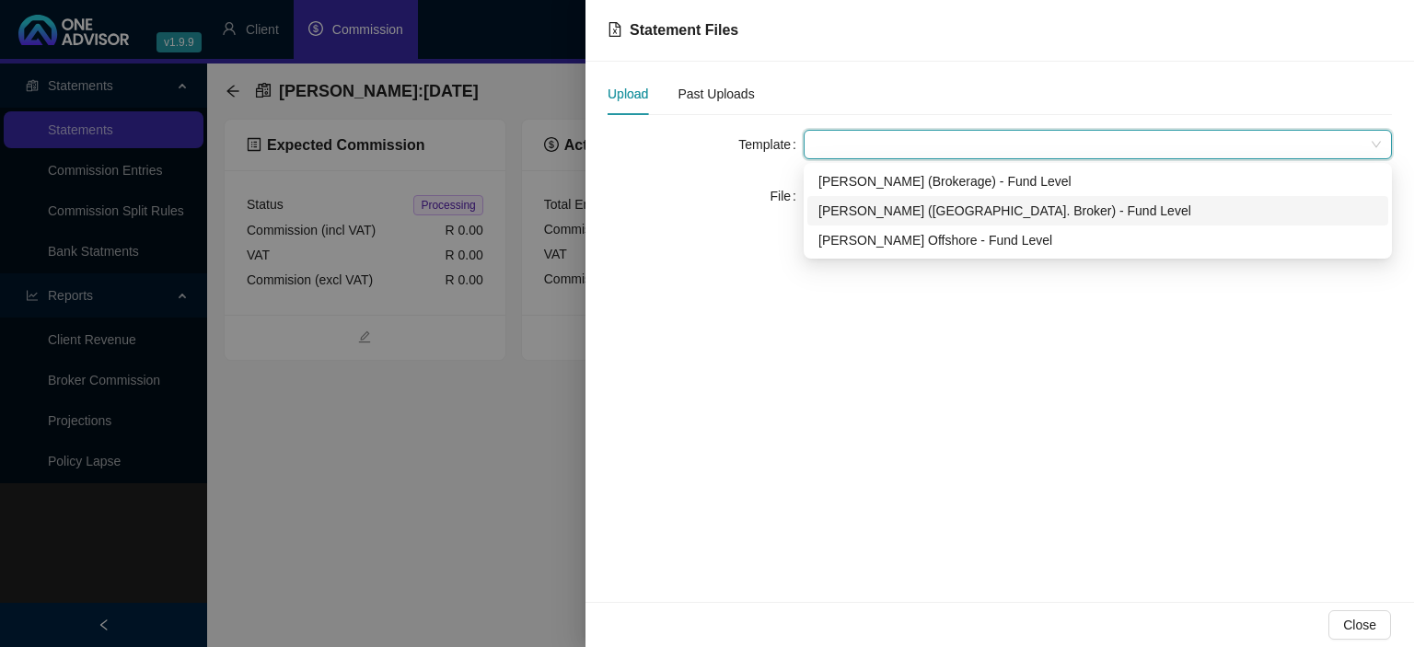
click at [878, 206] on div "Allan Gray (Ind. Broker) - Fund Level" at bounding box center [1097, 211] width 559 height 20
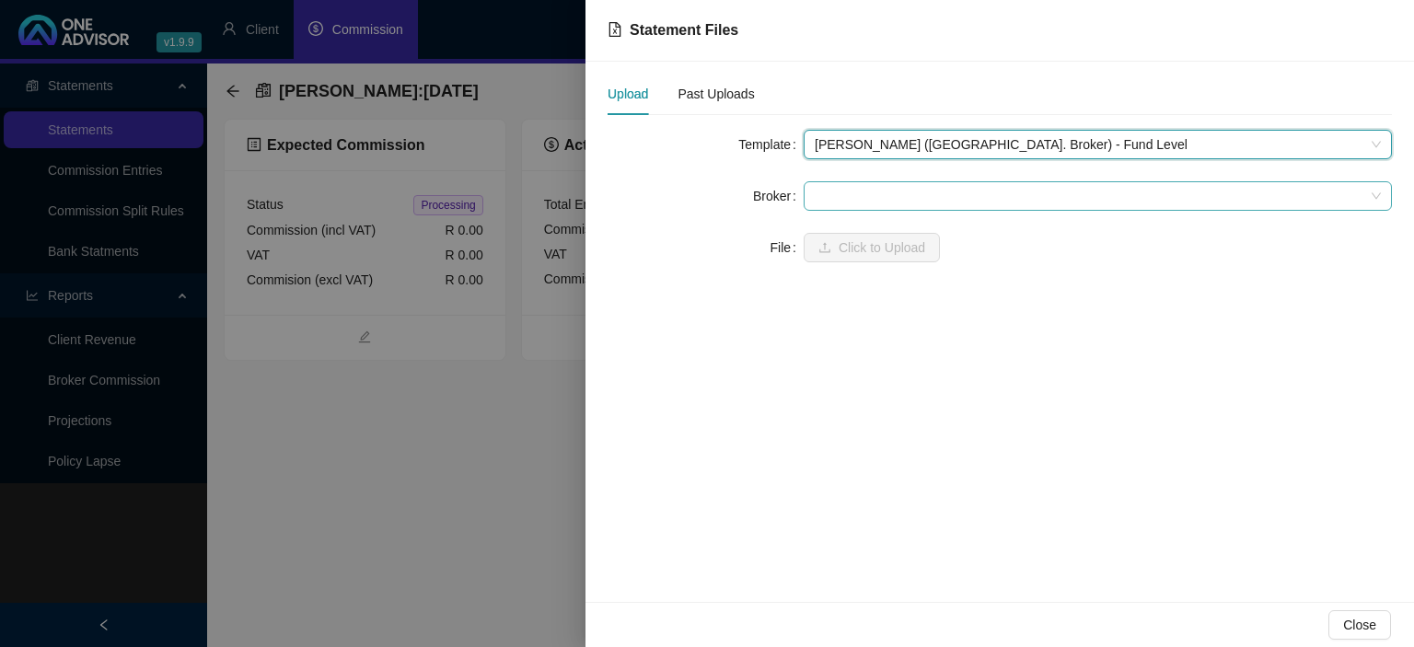
click at [845, 197] on span at bounding box center [1098, 196] width 566 height 28
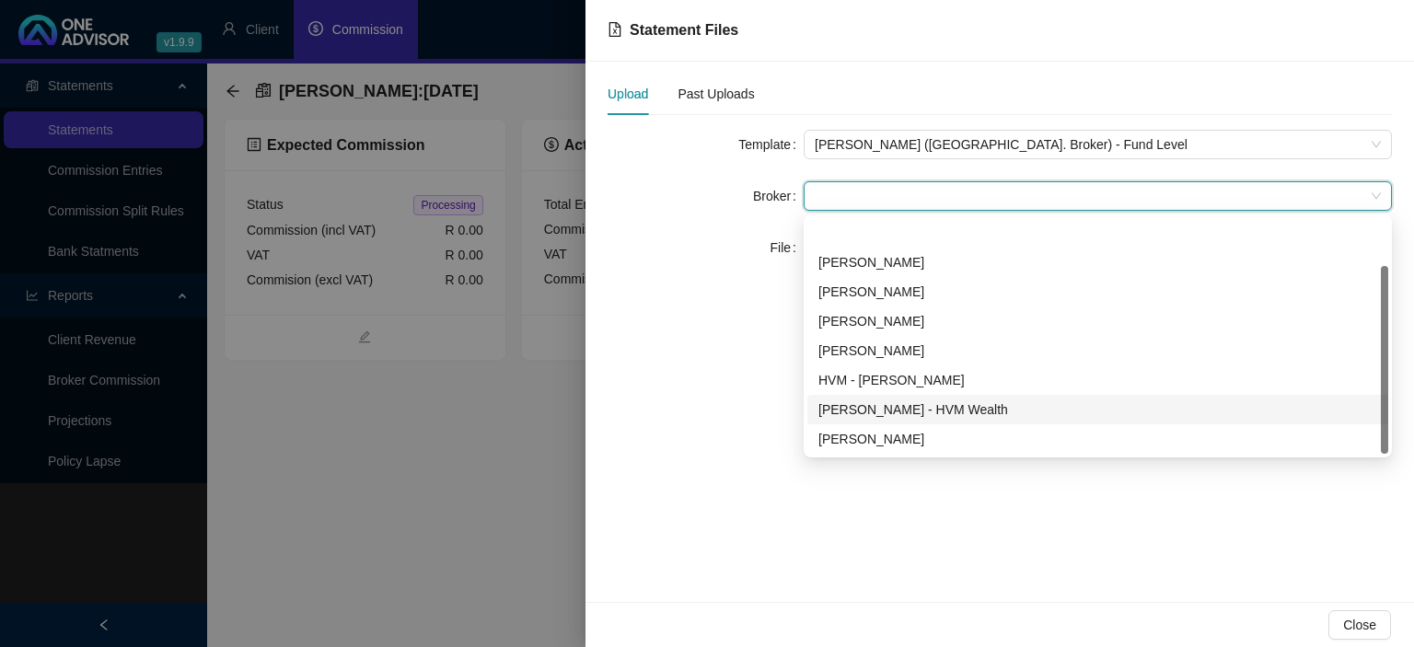
scroll to position [59, 0]
click at [874, 409] on div "[PERSON_NAME]" at bounding box center [1097, 410] width 559 height 20
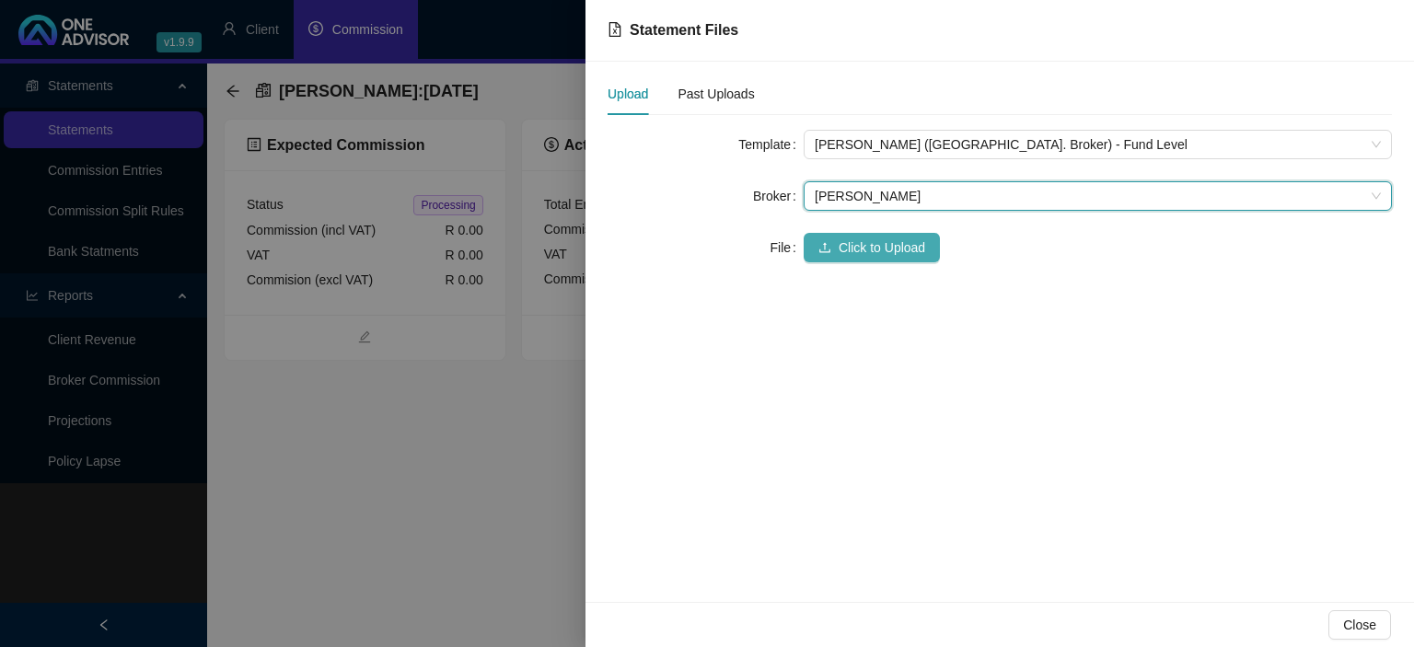
click at [878, 247] on span "Click to Upload" at bounding box center [882, 247] width 87 height 20
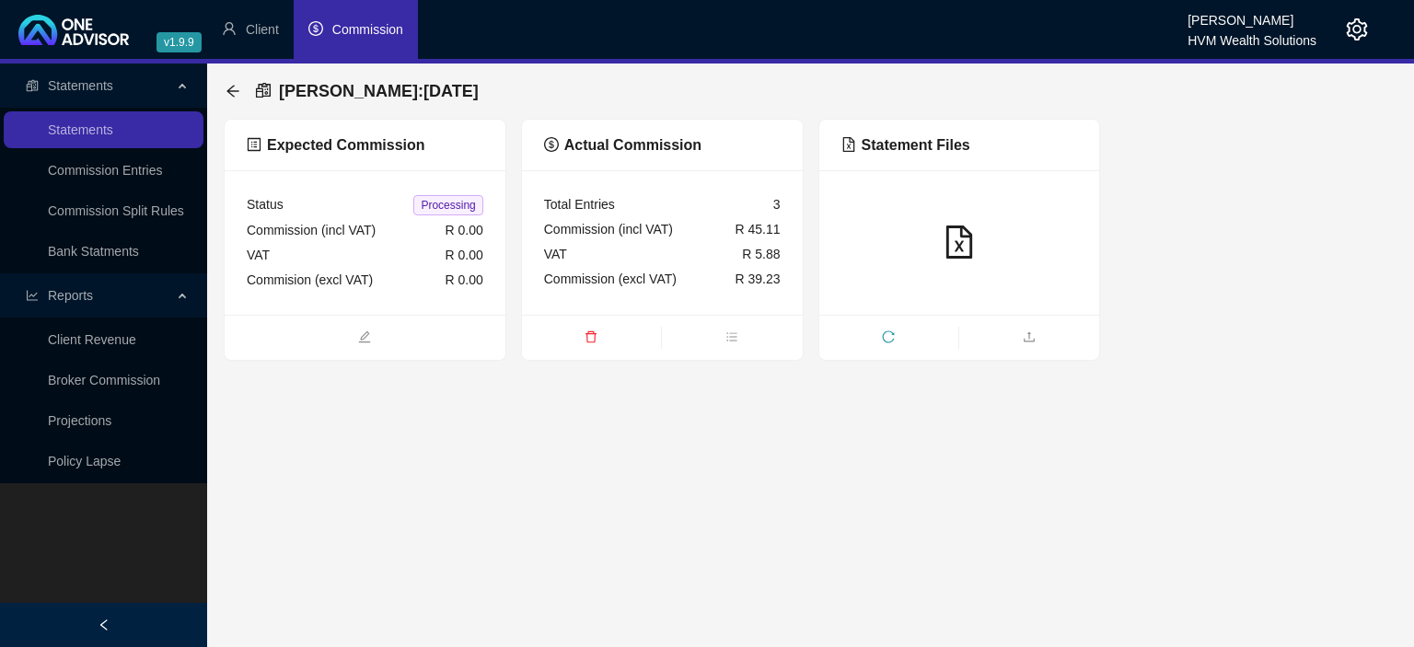
click at [820, 488] on main "Statements Statements Commission Entries Commission Split Rules Bank Statments …" at bounding box center [707, 356] width 1414 height 584
click at [236, 89] on icon "arrow-left" at bounding box center [233, 91] width 15 height 15
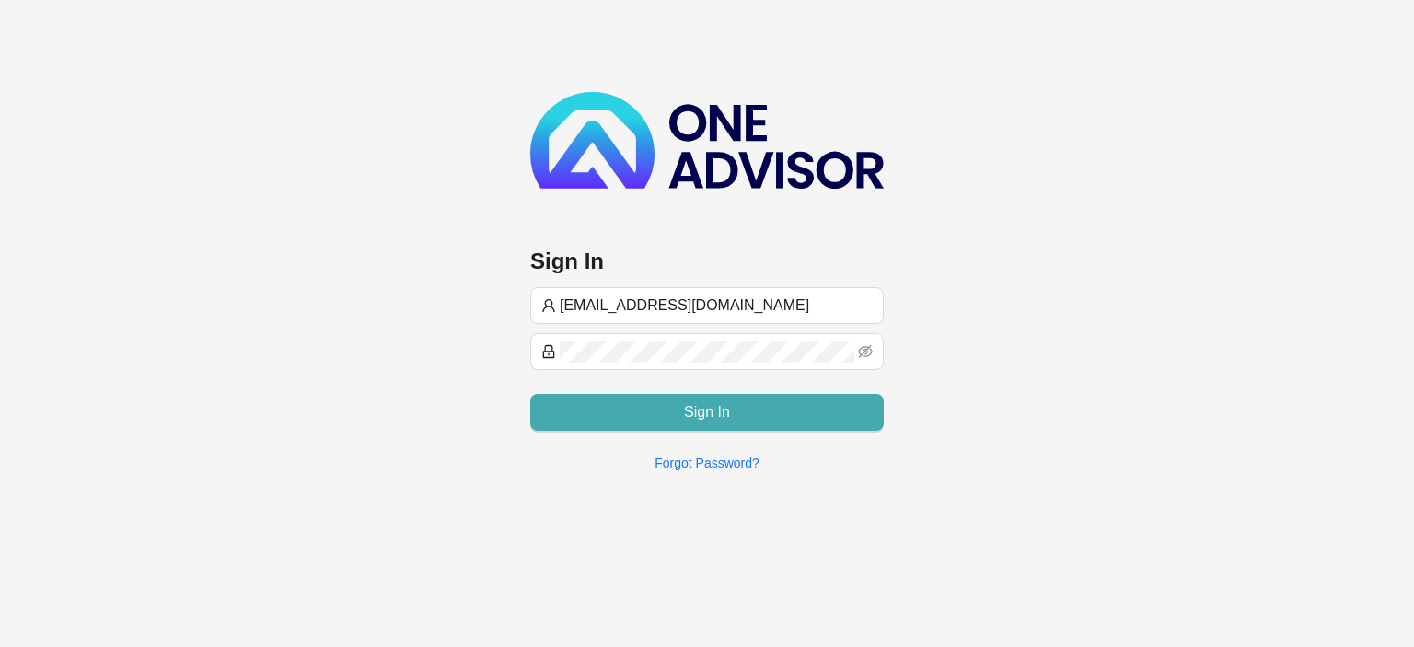
type input "[EMAIL_ADDRESS][DOMAIN_NAME]"
click at [693, 410] on span "Sign In" at bounding box center [707, 412] width 46 height 22
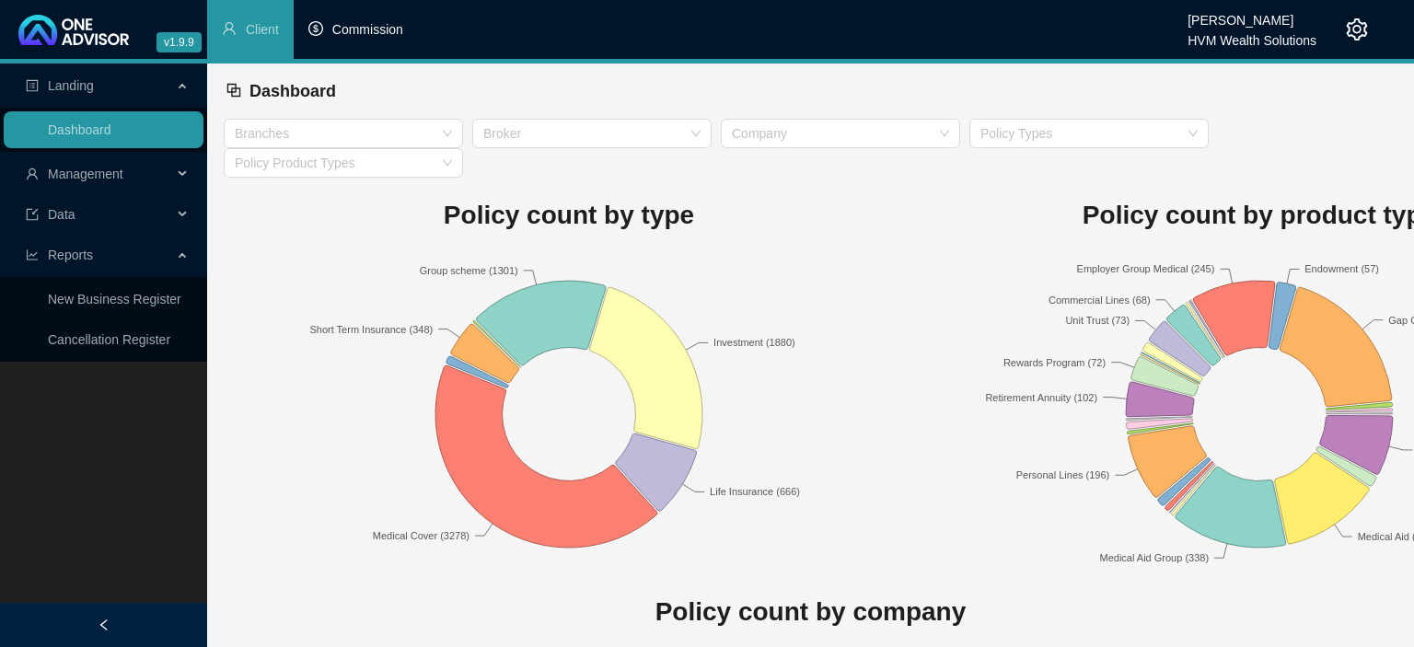
click at [370, 28] on span "Commission" at bounding box center [367, 29] width 71 height 15
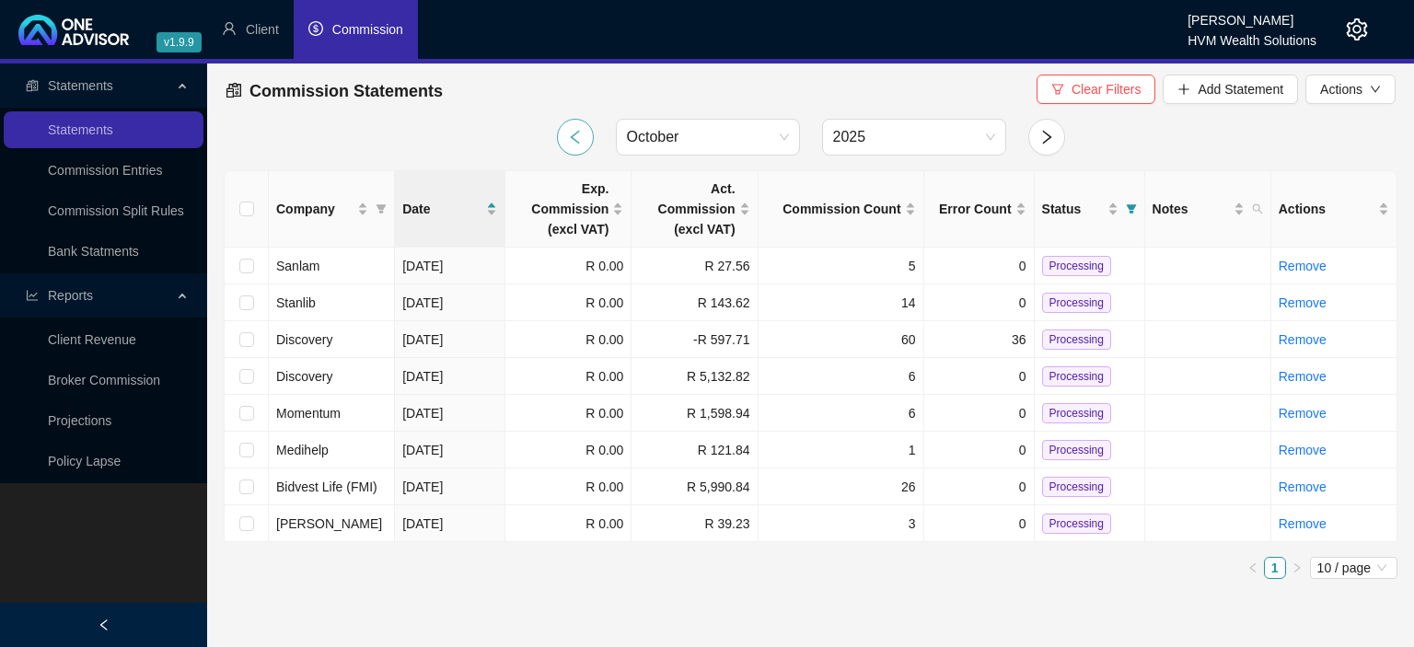
click at [578, 145] on icon "left" at bounding box center [575, 137] width 17 height 17
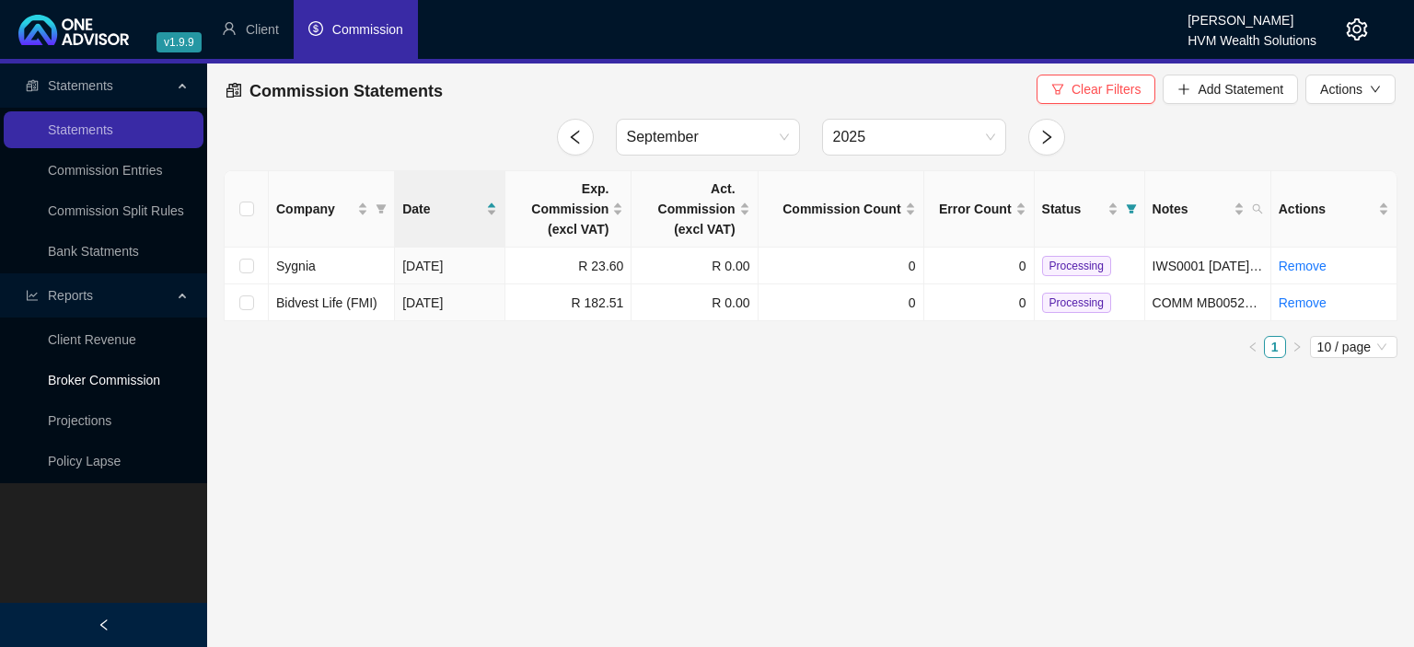
click at [103, 381] on link "Broker Commission" at bounding box center [104, 380] width 112 height 15
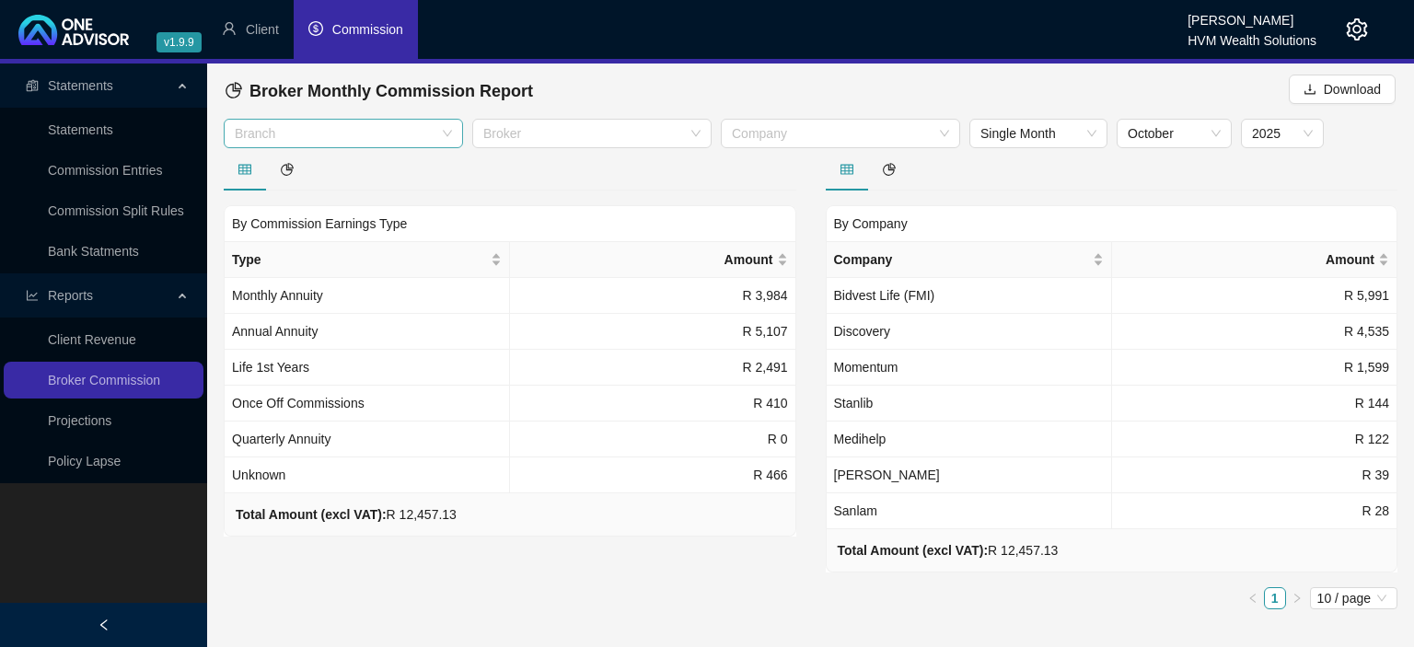
click at [326, 133] on div at bounding box center [333, 134] width 213 height 14
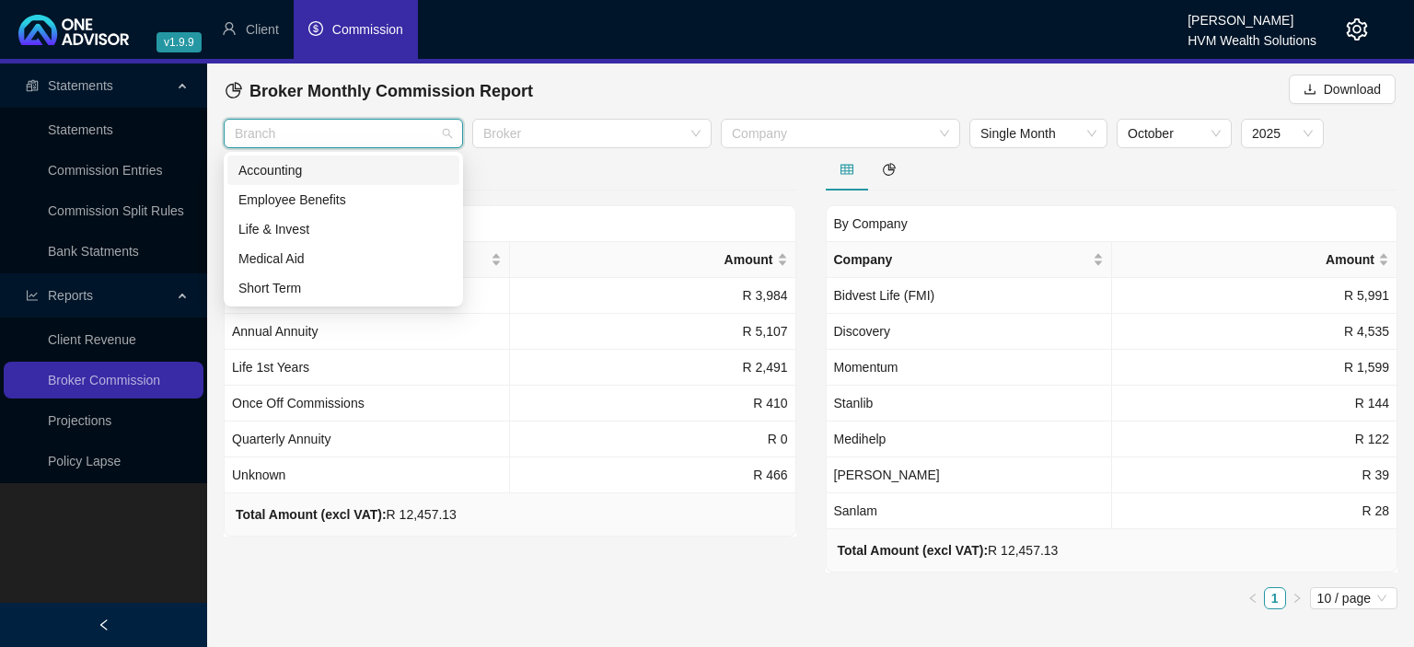
click at [368, 118] on div "Broker Monthly Commission Report Download" at bounding box center [811, 91] width 1174 height 55
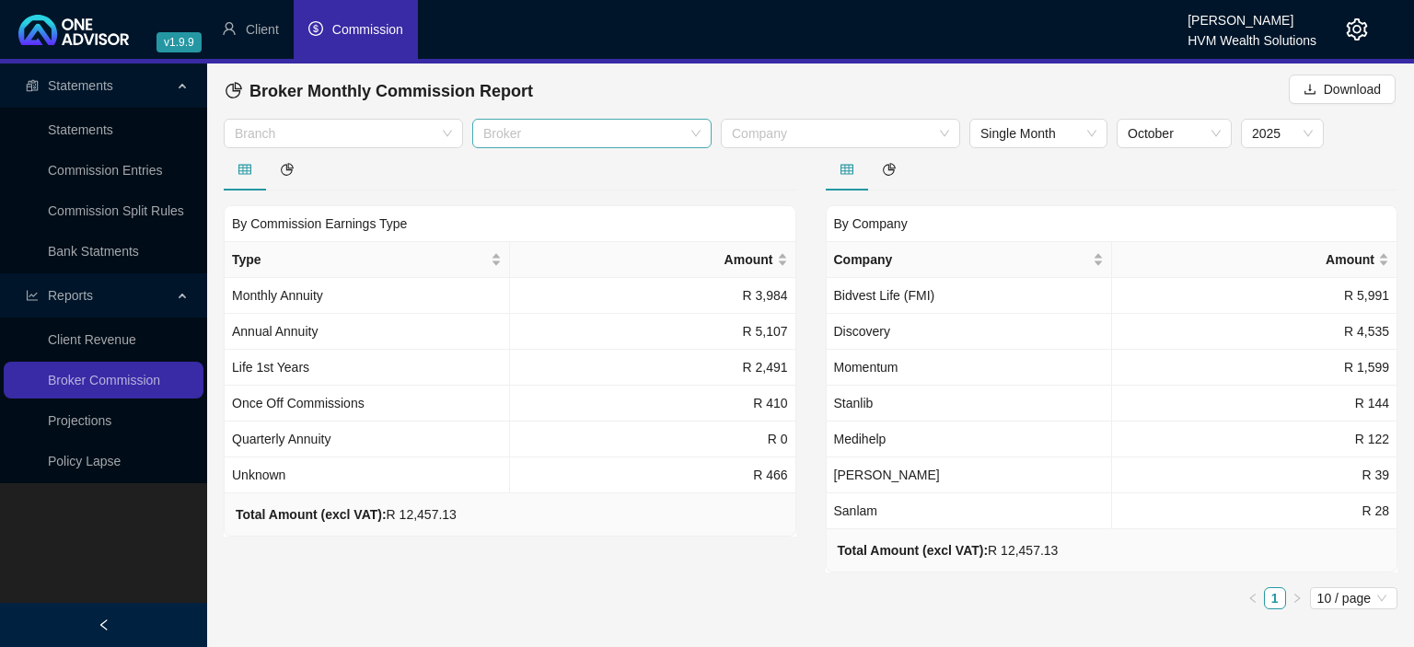
click at [566, 139] on div at bounding box center [582, 134] width 213 height 14
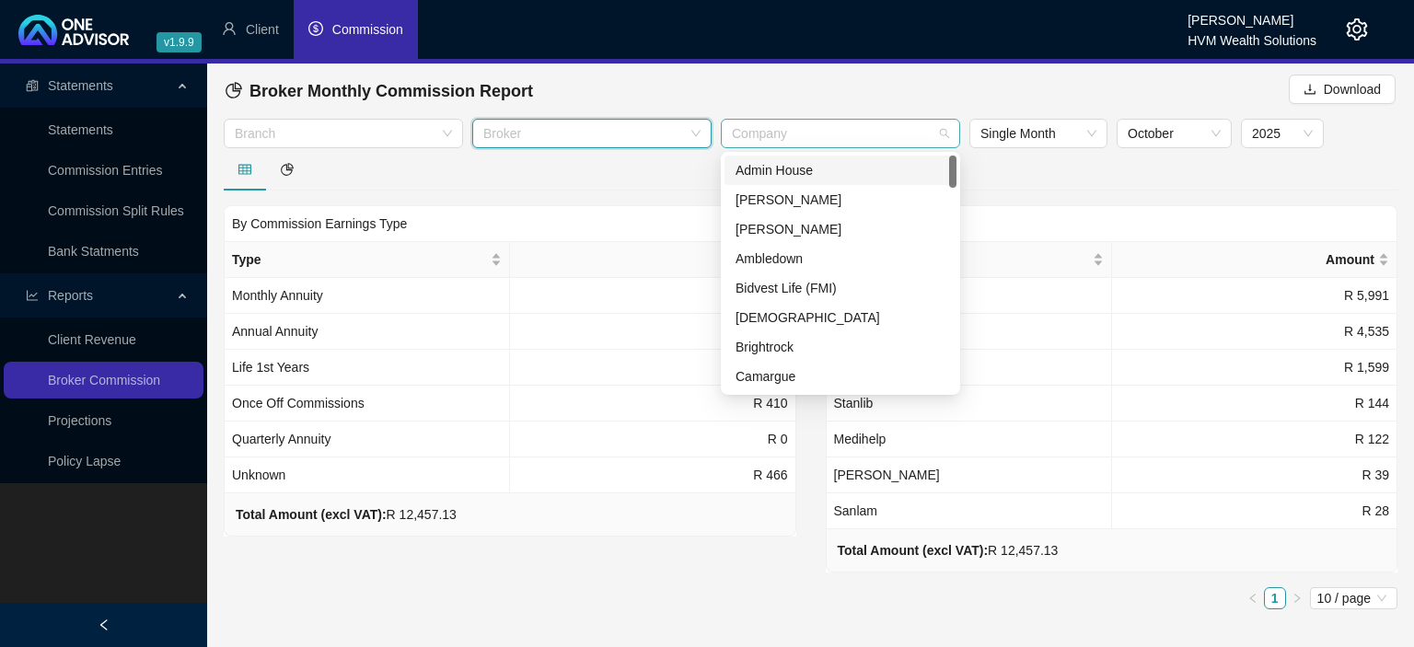
click at [761, 145] on div "Company" at bounding box center [840, 133] width 239 height 29
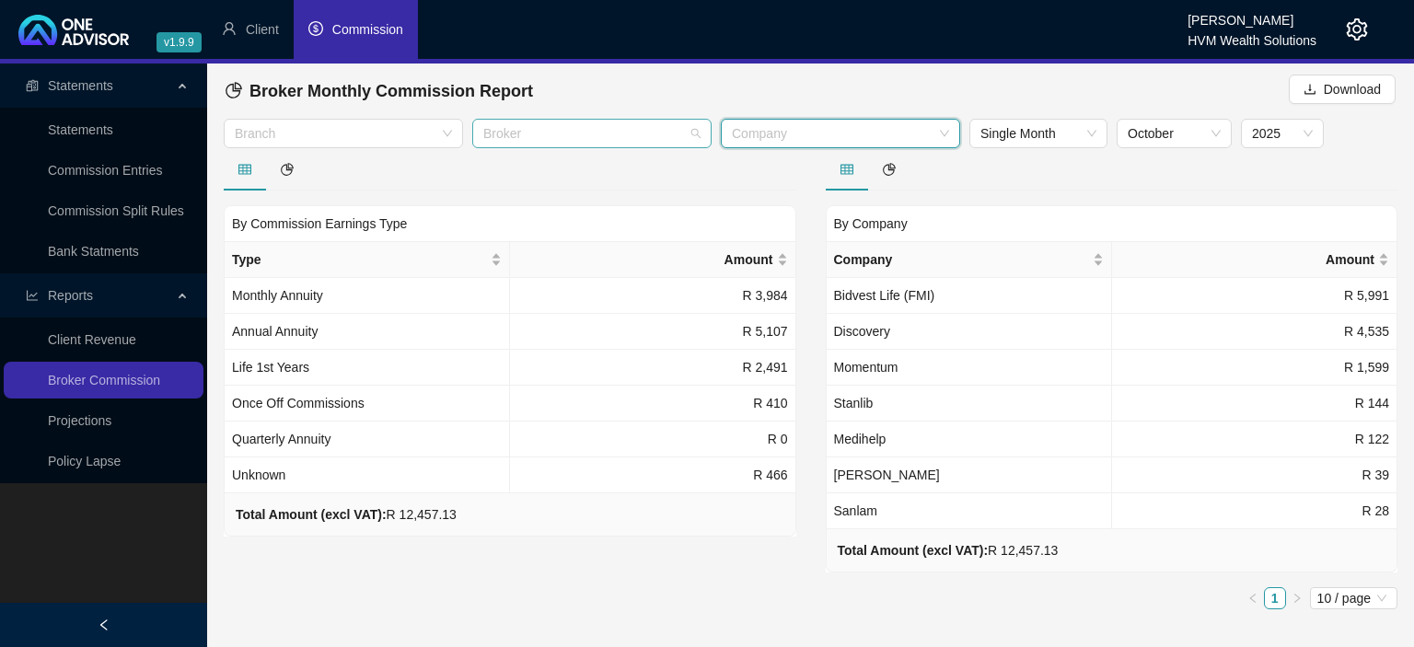
click at [604, 138] on div at bounding box center [582, 134] width 213 height 14
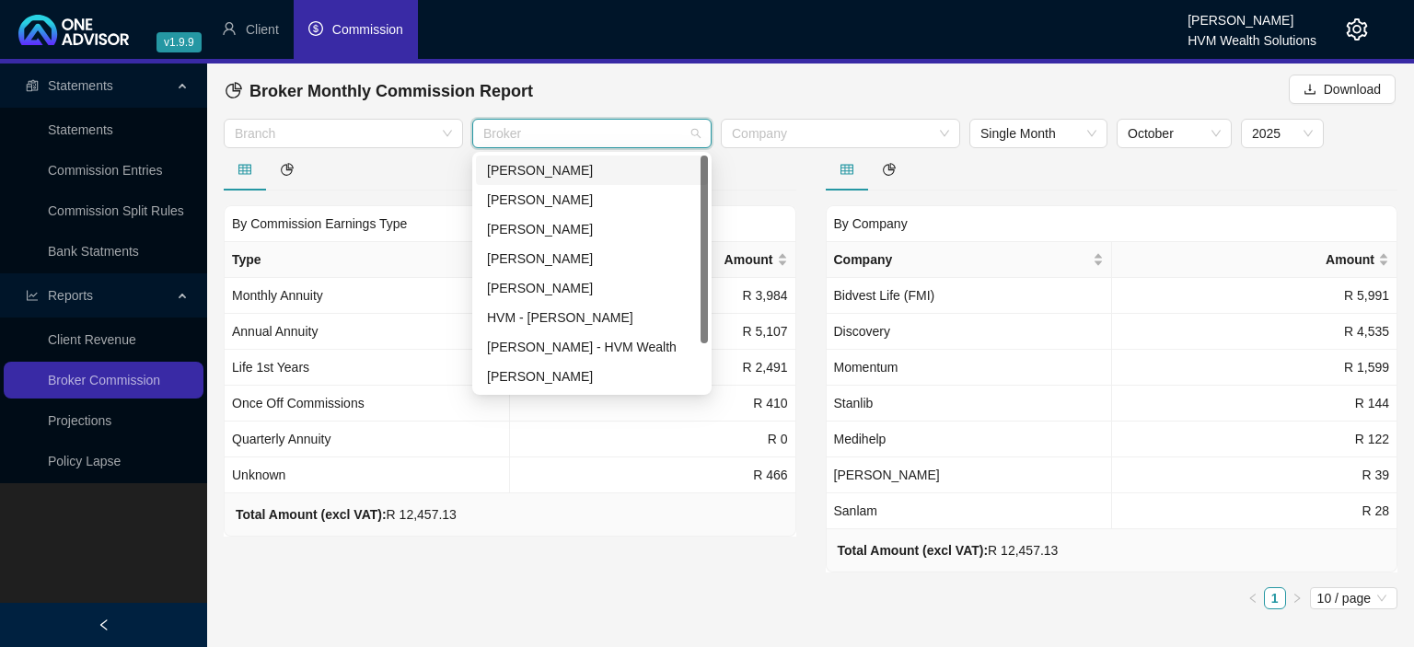
click at [234, 589] on div "By Commission Earnings Type Type Amount Monthly Annuity R 3,984 Annual Annuity …" at bounding box center [510, 386] width 602 height 476
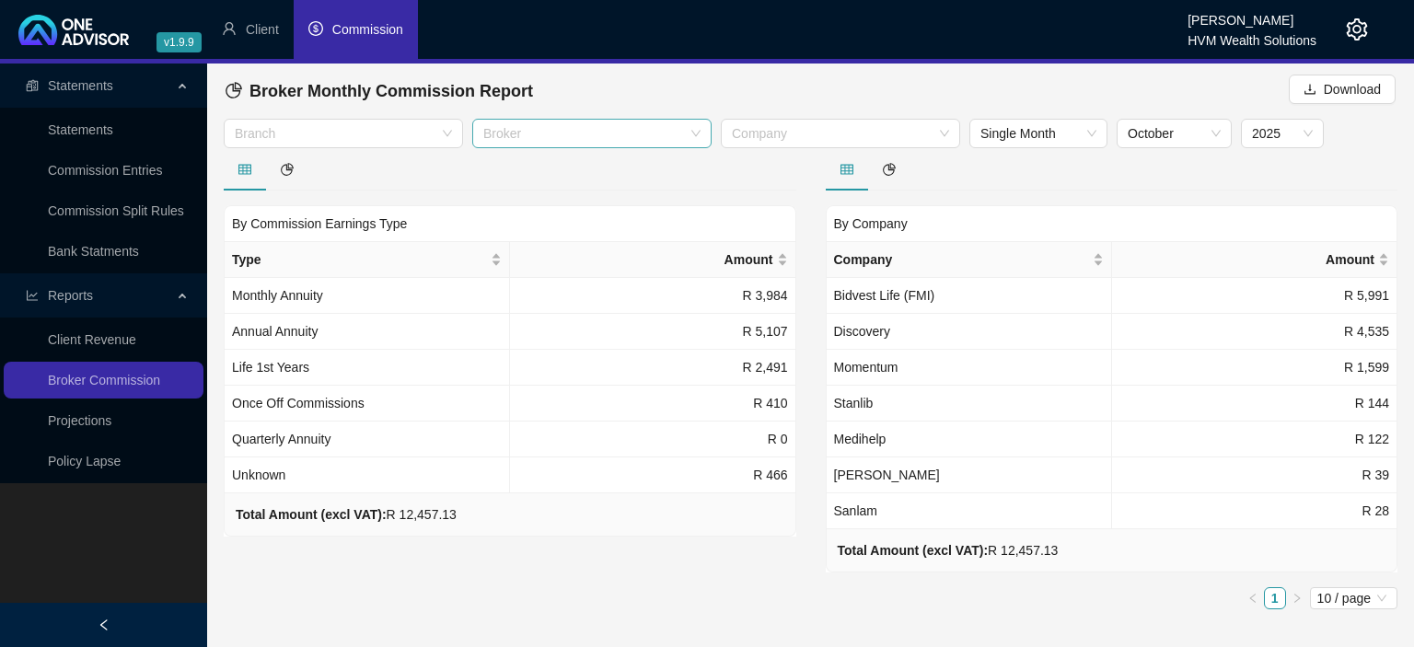
click at [509, 137] on div at bounding box center [582, 134] width 213 height 14
click at [101, 428] on link "Projections" at bounding box center [80, 420] width 64 height 15
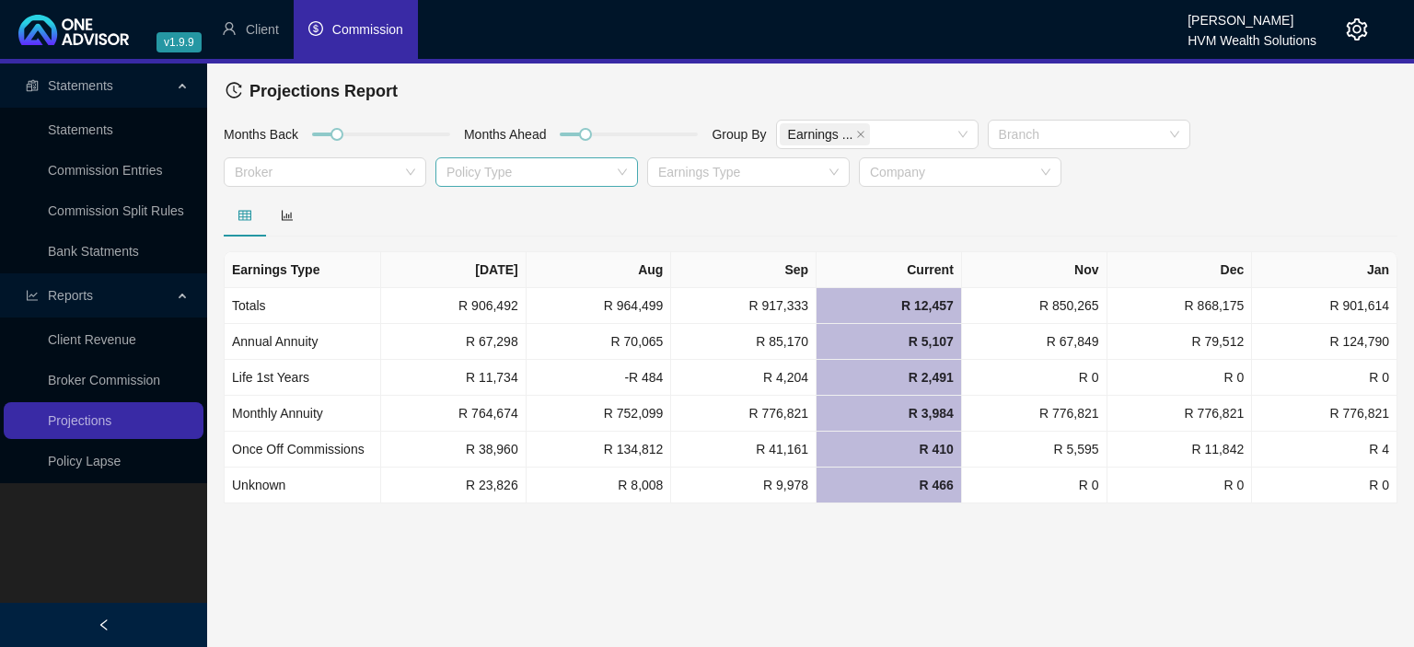
click at [504, 171] on div at bounding box center [527, 173] width 176 height 14
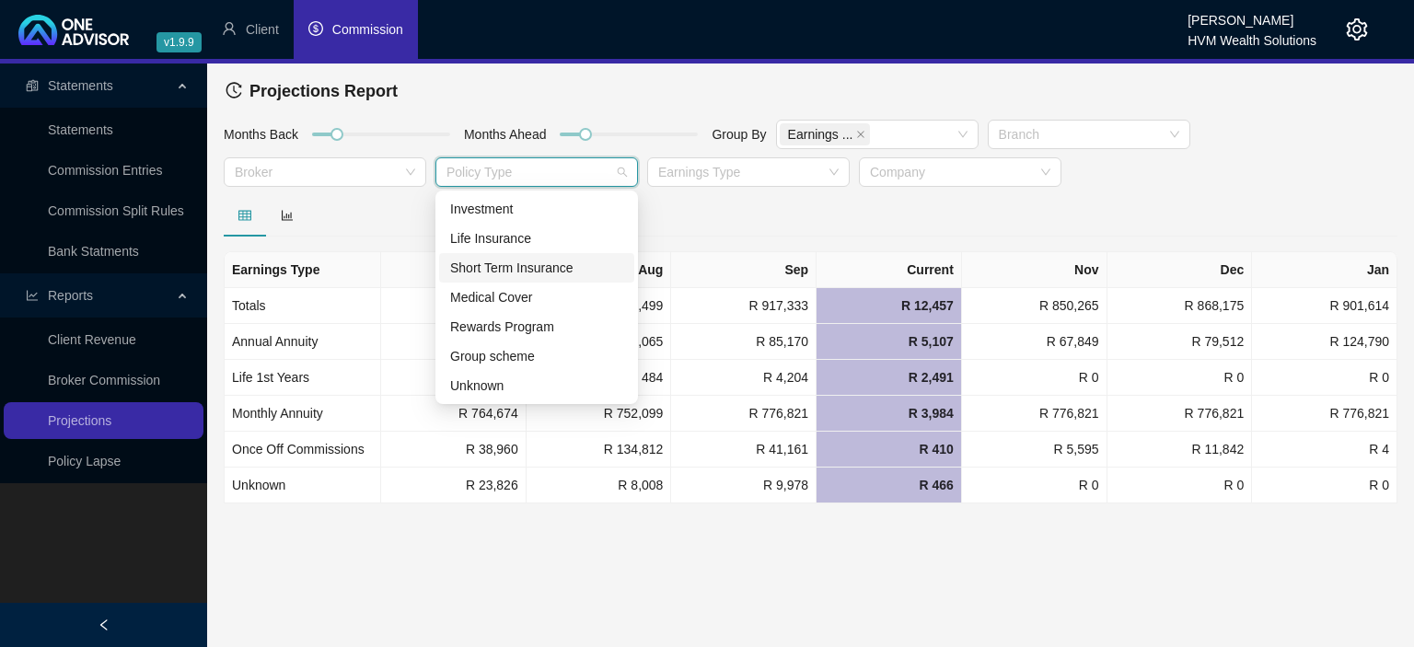
click at [485, 271] on div "Short Term Insurance" at bounding box center [536, 268] width 173 height 20
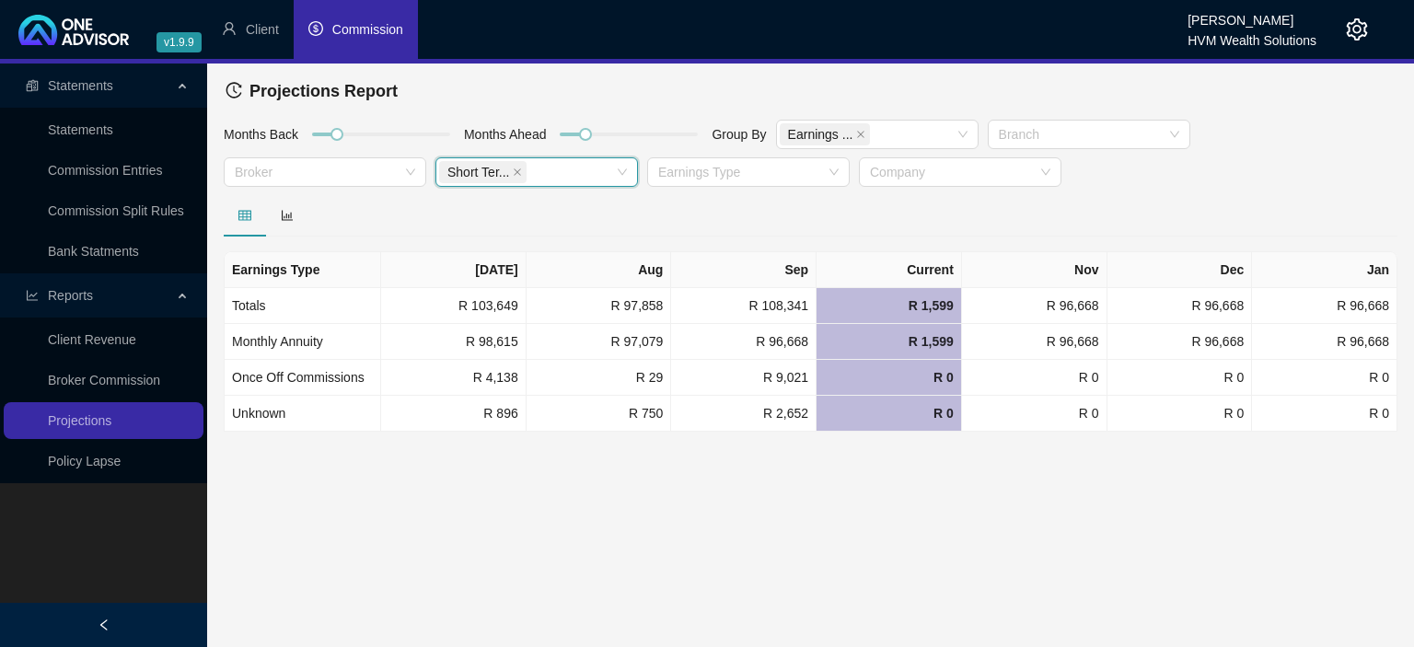
click at [703, 548] on main "Statements Statements Commission Entries Commission Split Rules Bank Statments …" at bounding box center [707, 356] width 1414 height 584
click at [514, 171] on icon "close" at bounding box center [517, 172] width 9 height 9
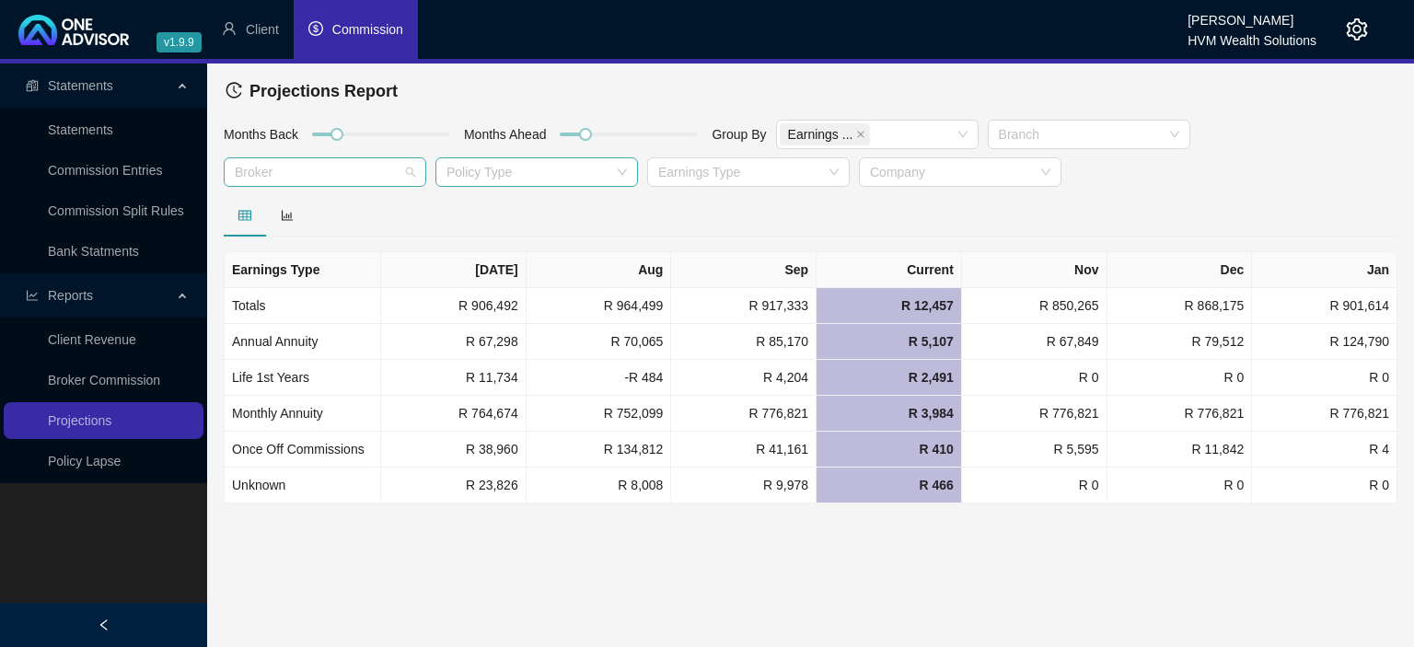
click at [376, 173] on div at bounding box center [315, 173] width 176 height 14
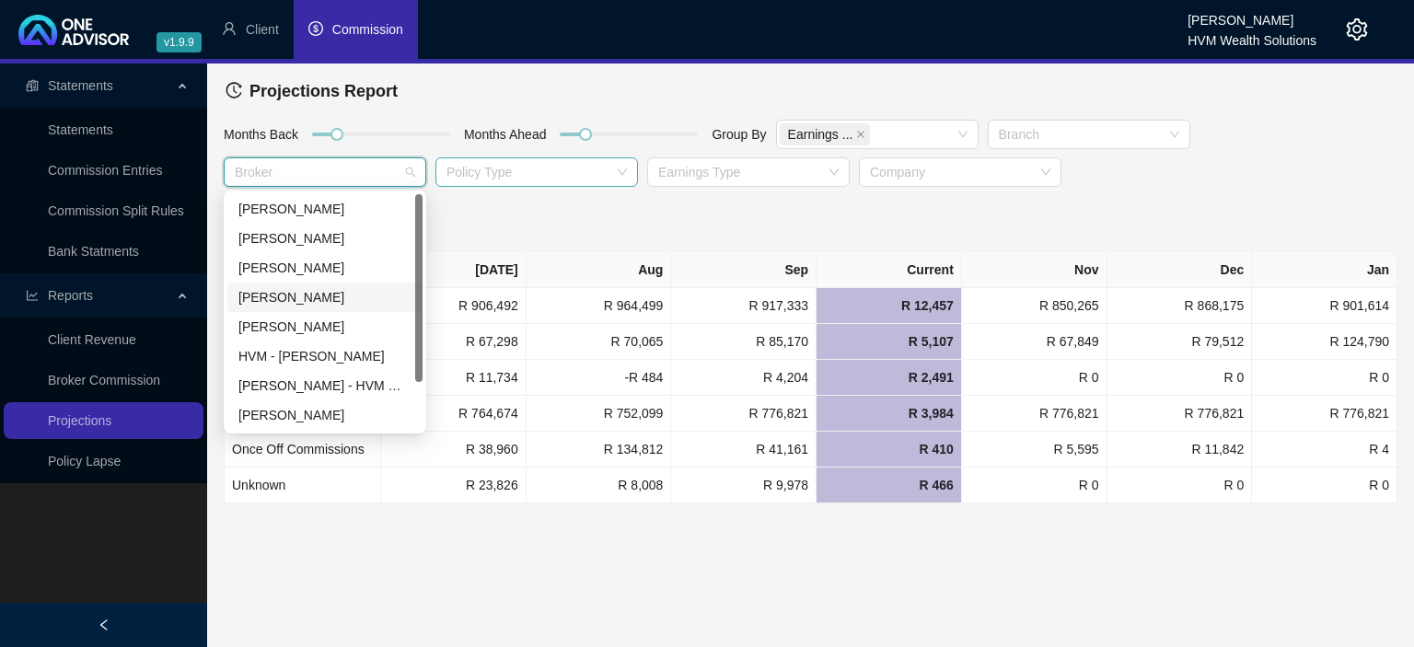
click at [282, 295] on div "[PERSON_NAME]" at bounding box center [324, 297] width 173 height 20
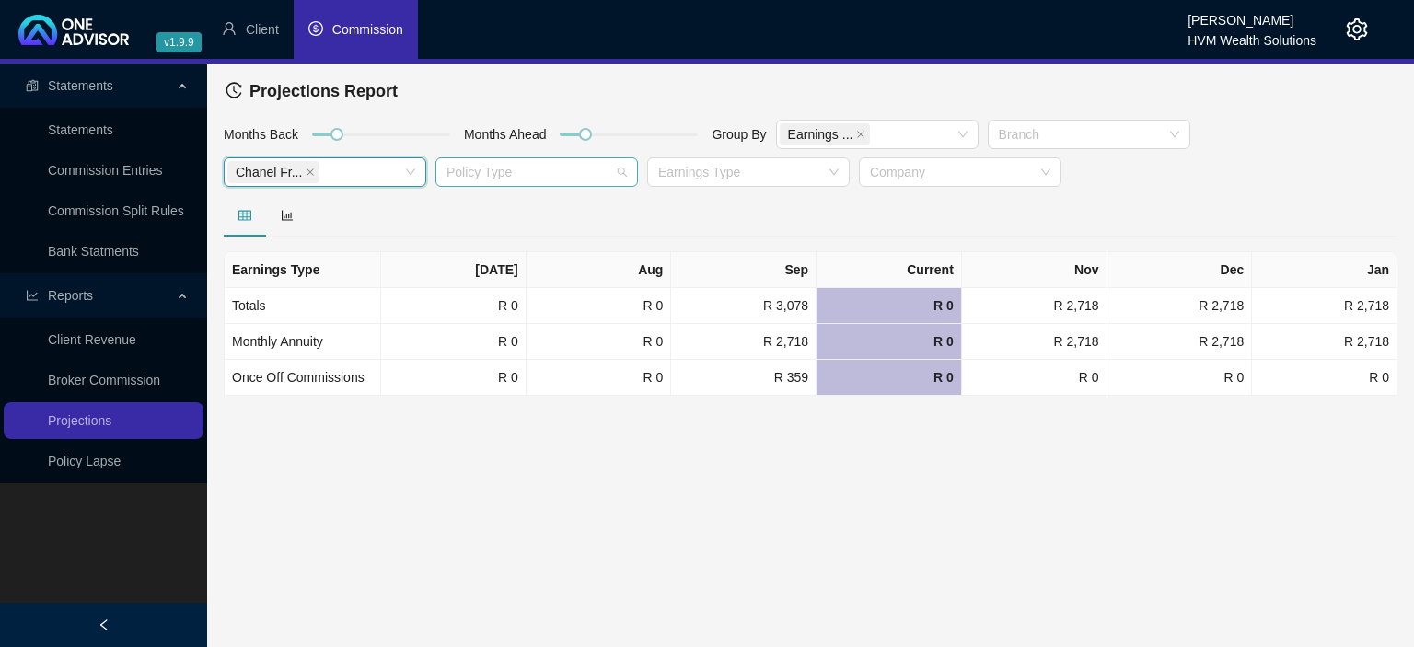
click at [495, 177] on div at bounding box center [527, 173] width 176 height 14
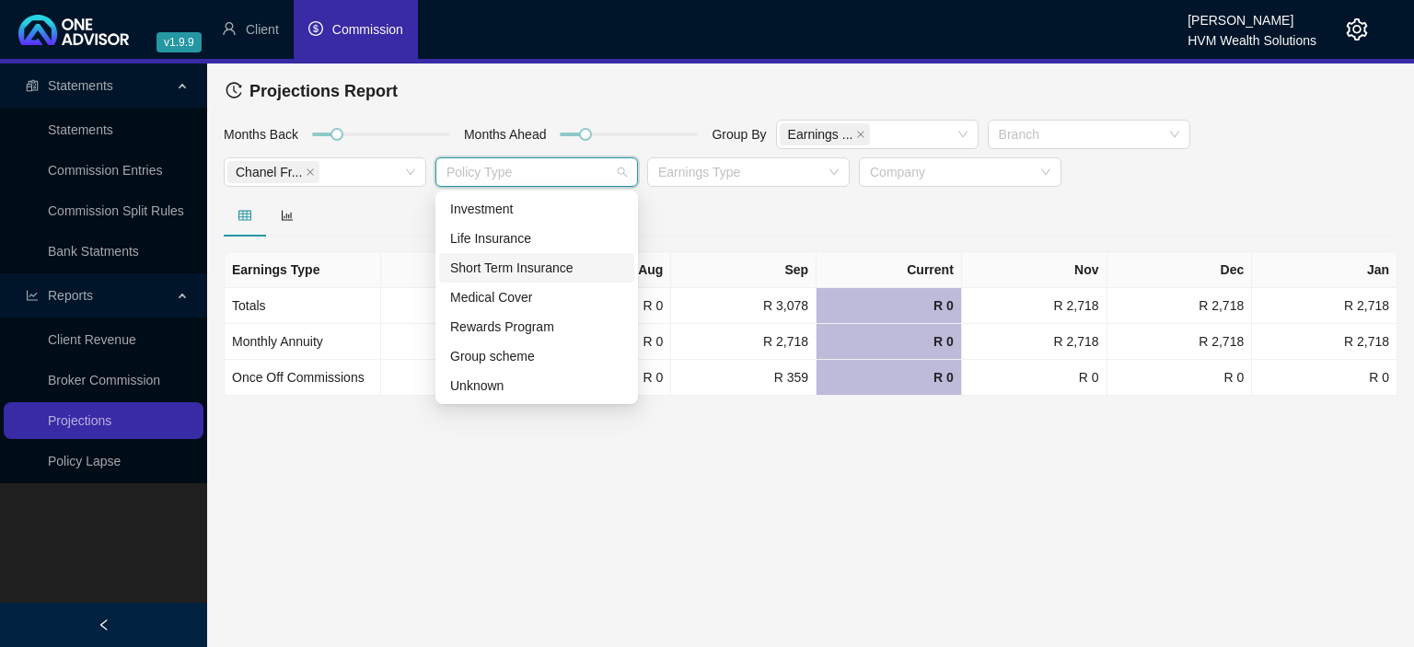
click at [491, 261] on div "Short Term Insurance" at bounding box center [536, 268] width 173 height 20
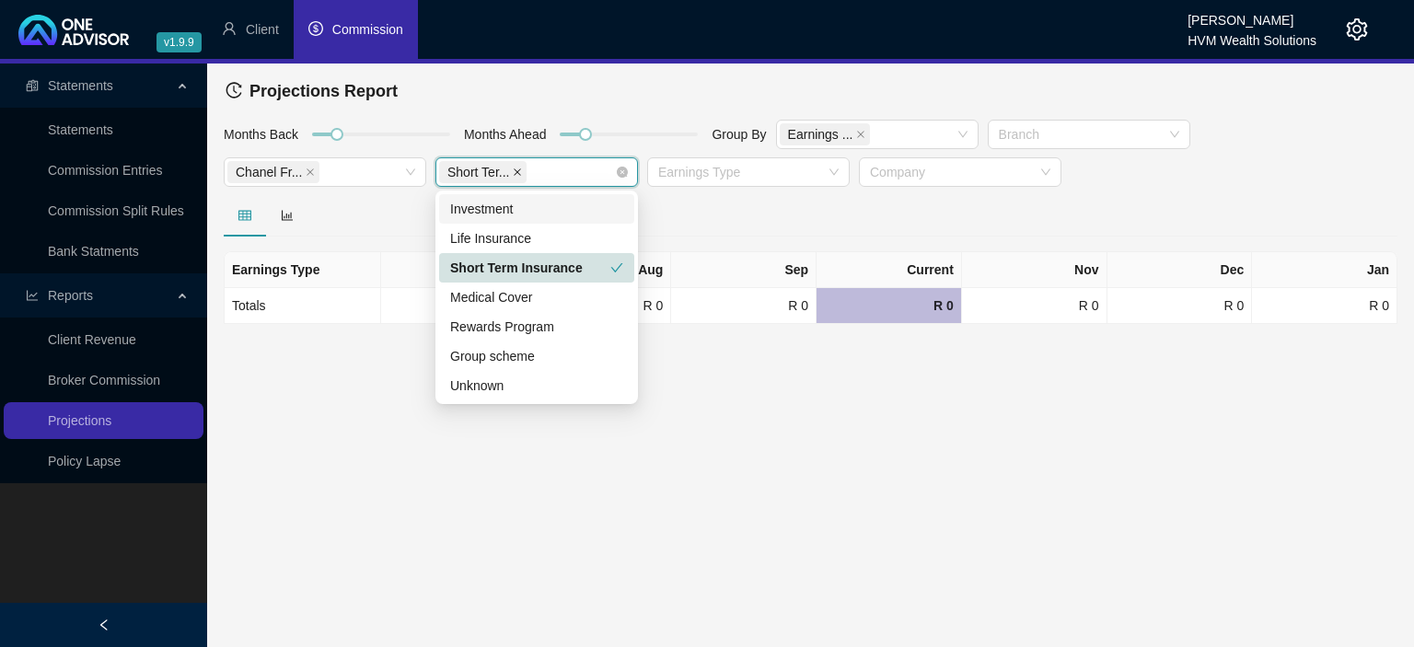
click at [513, 177] on span at bounding box center [517, 172] width 9 height 20
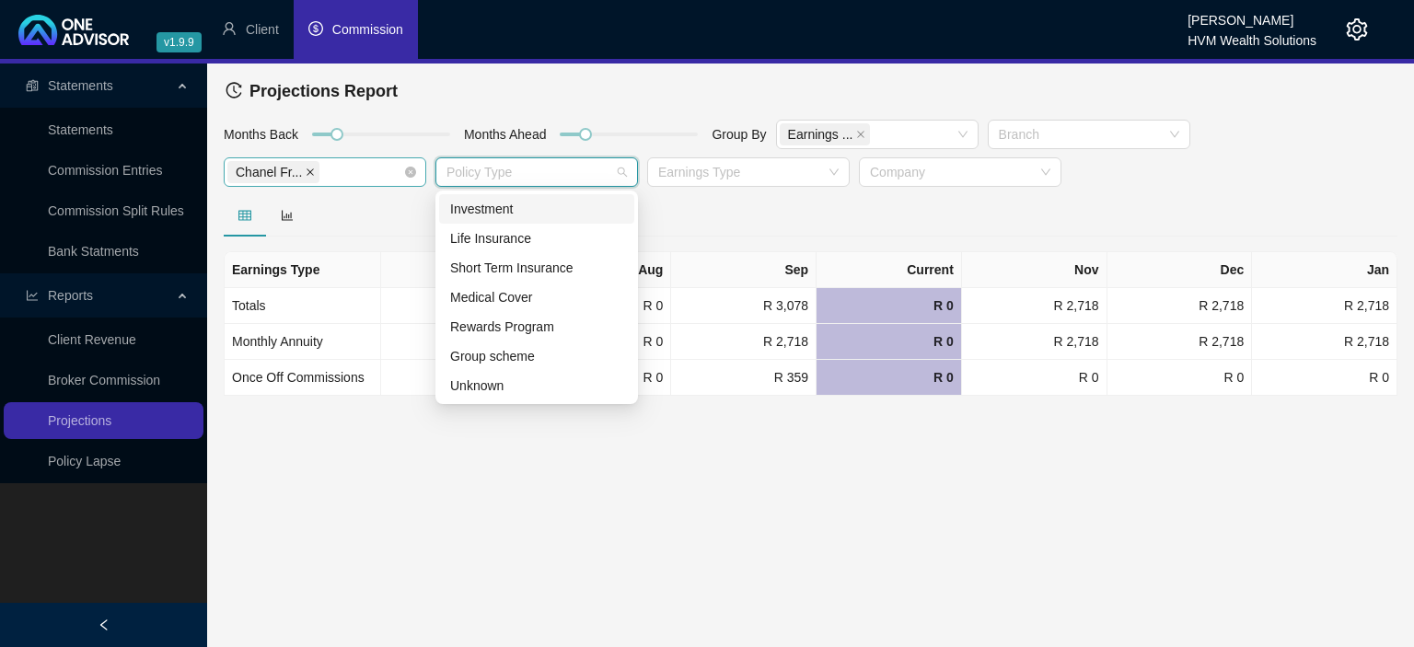
click at [306, 174] on icon "close" at bounding box center [310, 172] width 9 height 9
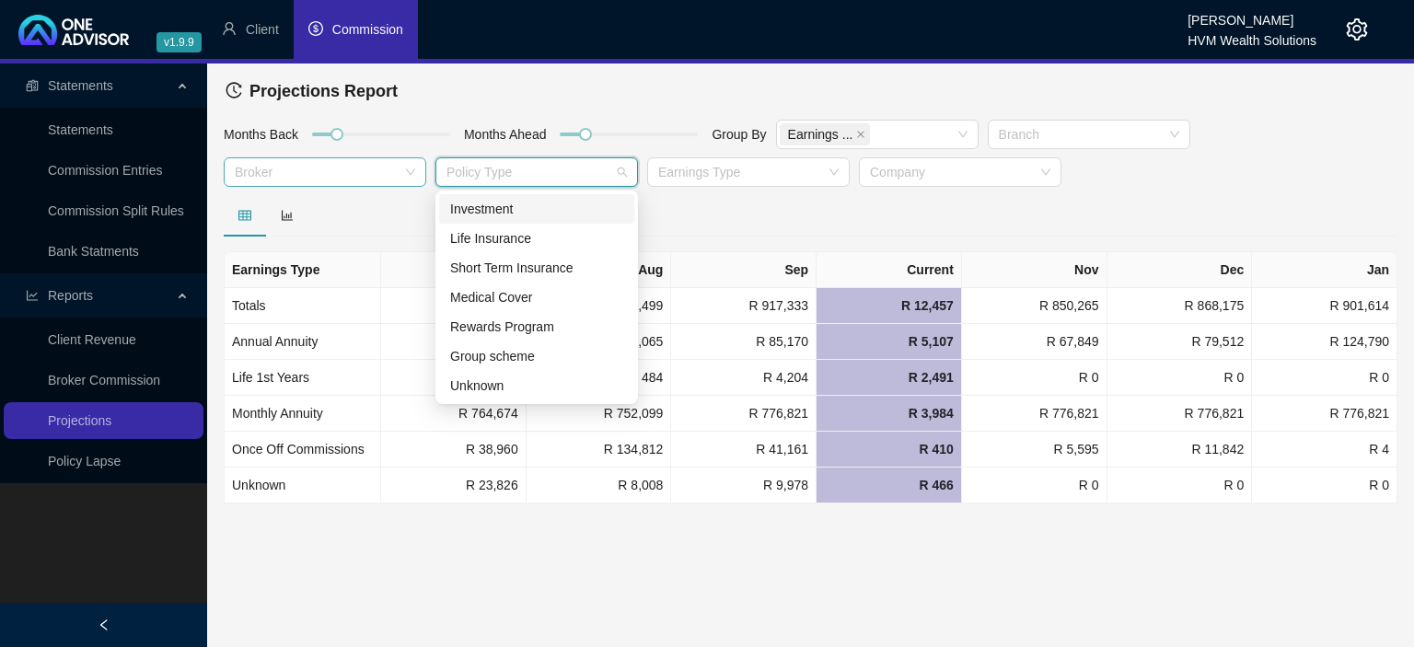
click at [709, 581] on main "Statements Statements Commission Entries Commission Split Rules Bank Statments …" at bounding box center [707, 356] width 1414 height 584
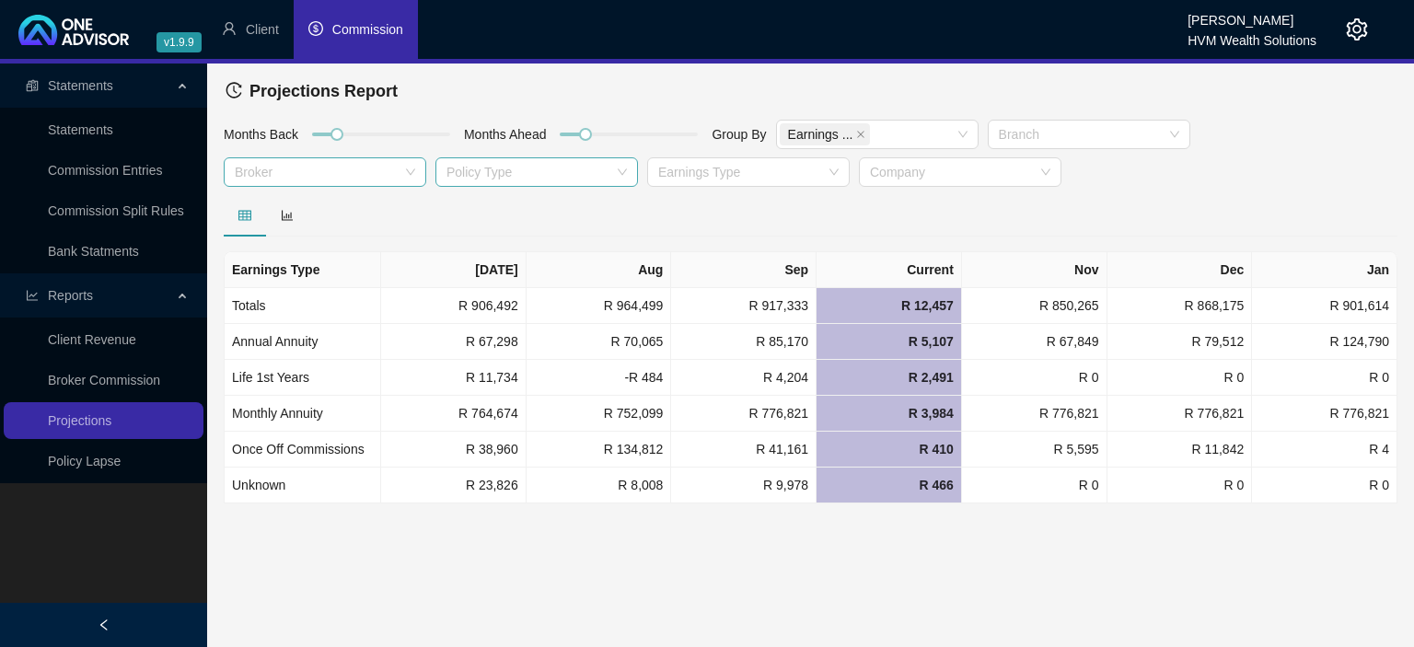
click at [318, 35] on icon "dollar" at bounding box center [315, 28] width 15 height 15
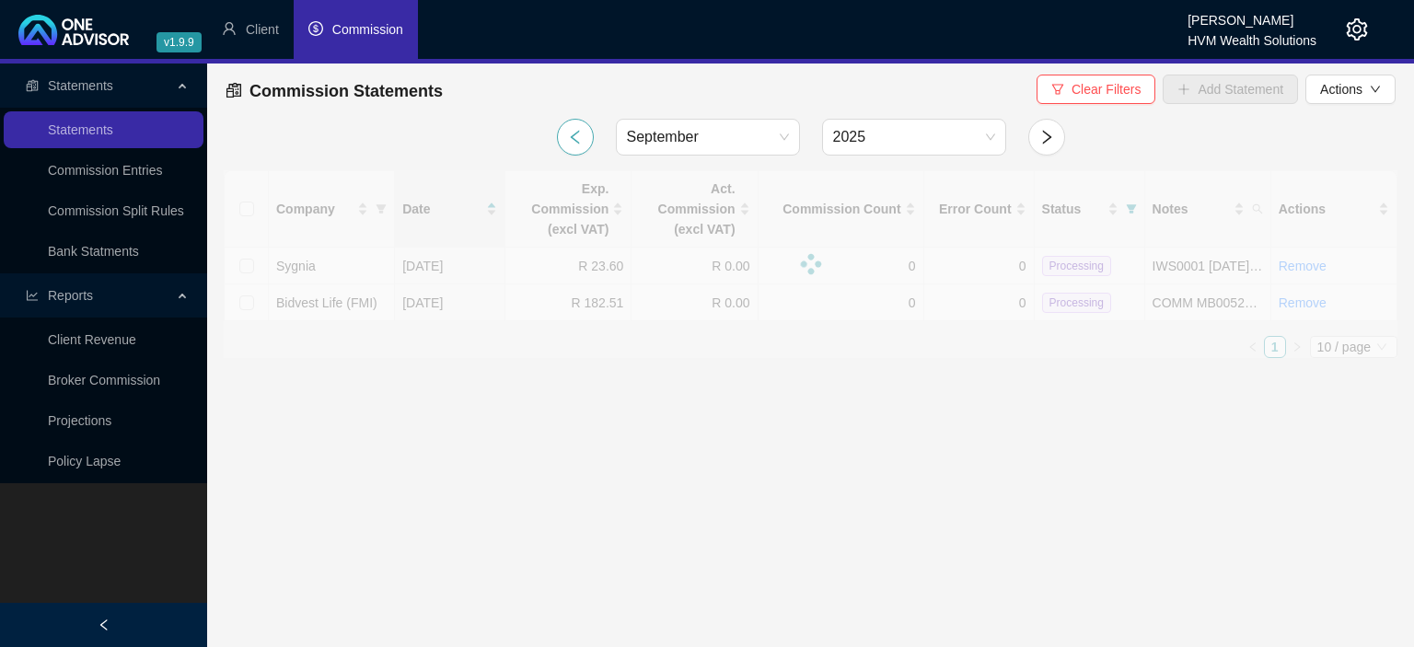
click at [575, 138] on icon "left" at bounding box center [575, 137] width 17 height 17
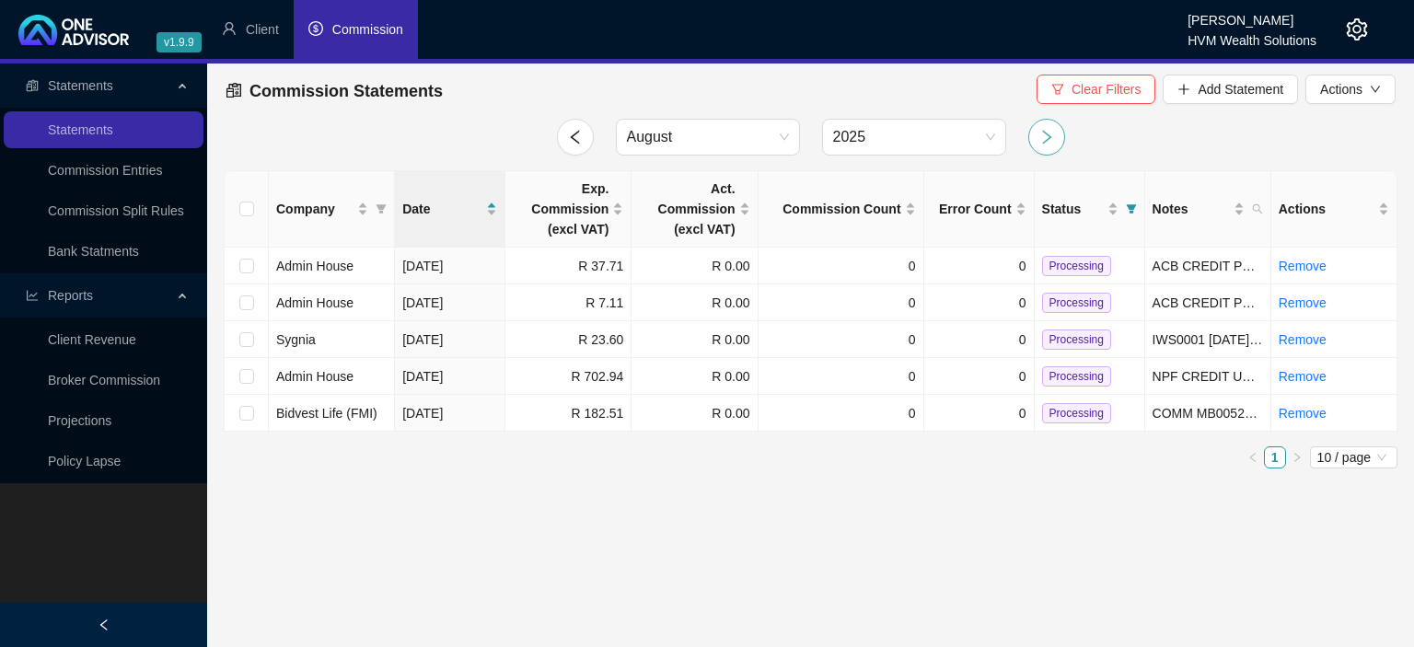
click at [1038, 134] on icon "right" at bounding box center [1046, 137] width 17 height 17
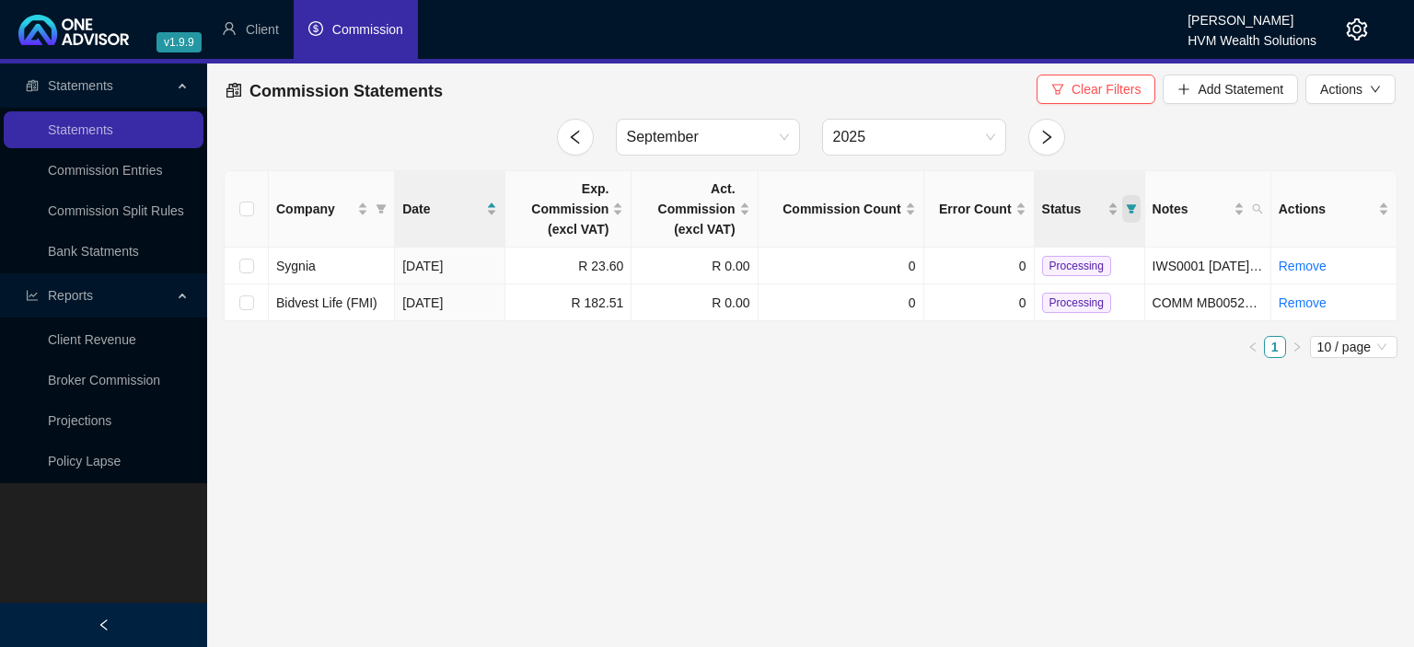
click at [1129, 212] on icon "filter" at bounding box center [1131, 208] width 10 height 9
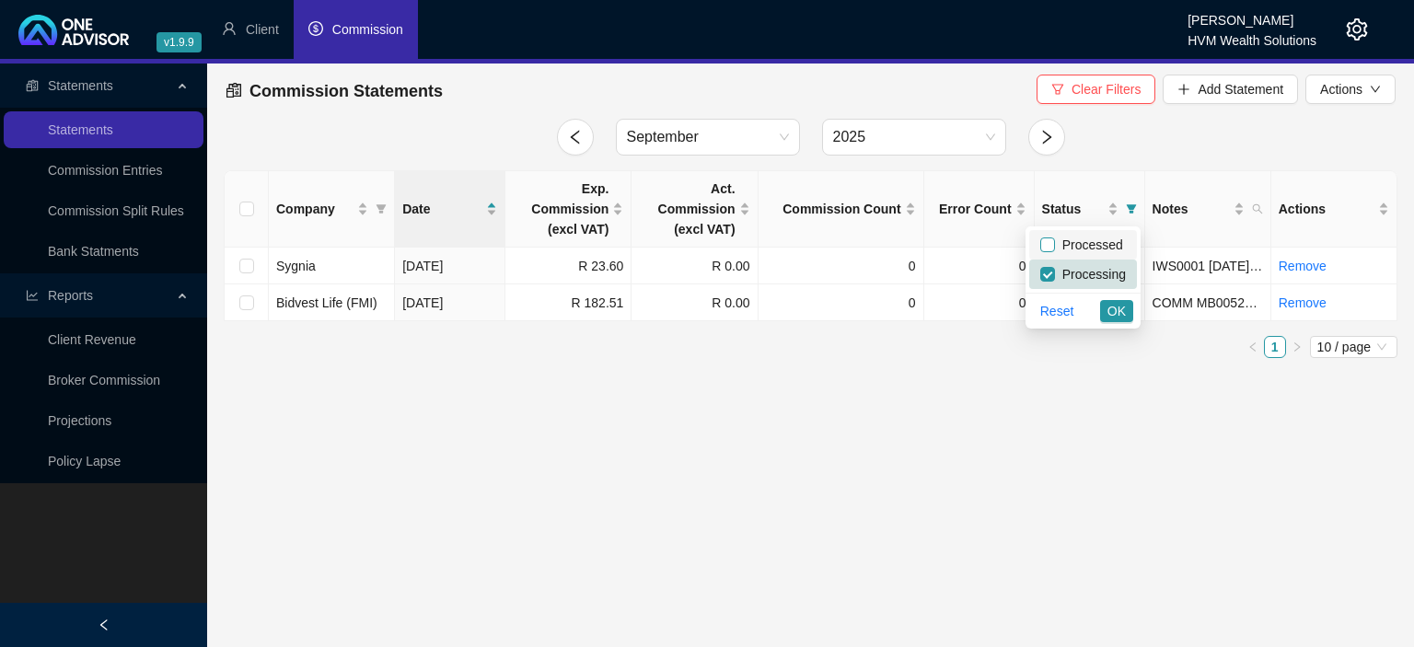
click at [1053, 244] on input "checkbox" at bounding box center [1047, 244] width 15 height 15
checkbox input "true"
click at [1116, 306] on span "OK" at bounding box center [1116, 311] width 18 height 20
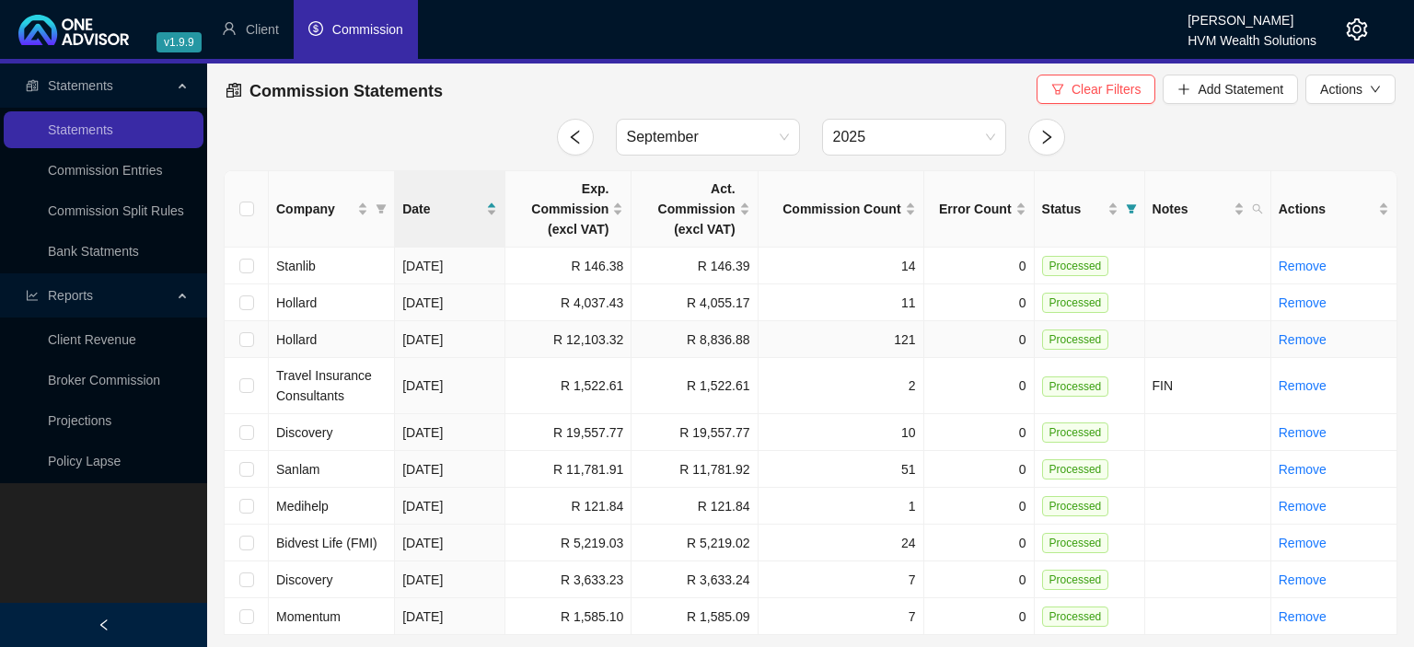
click at [479, 344] on td "[DATE]" at bounding box center [450, 339] width 110 height 37
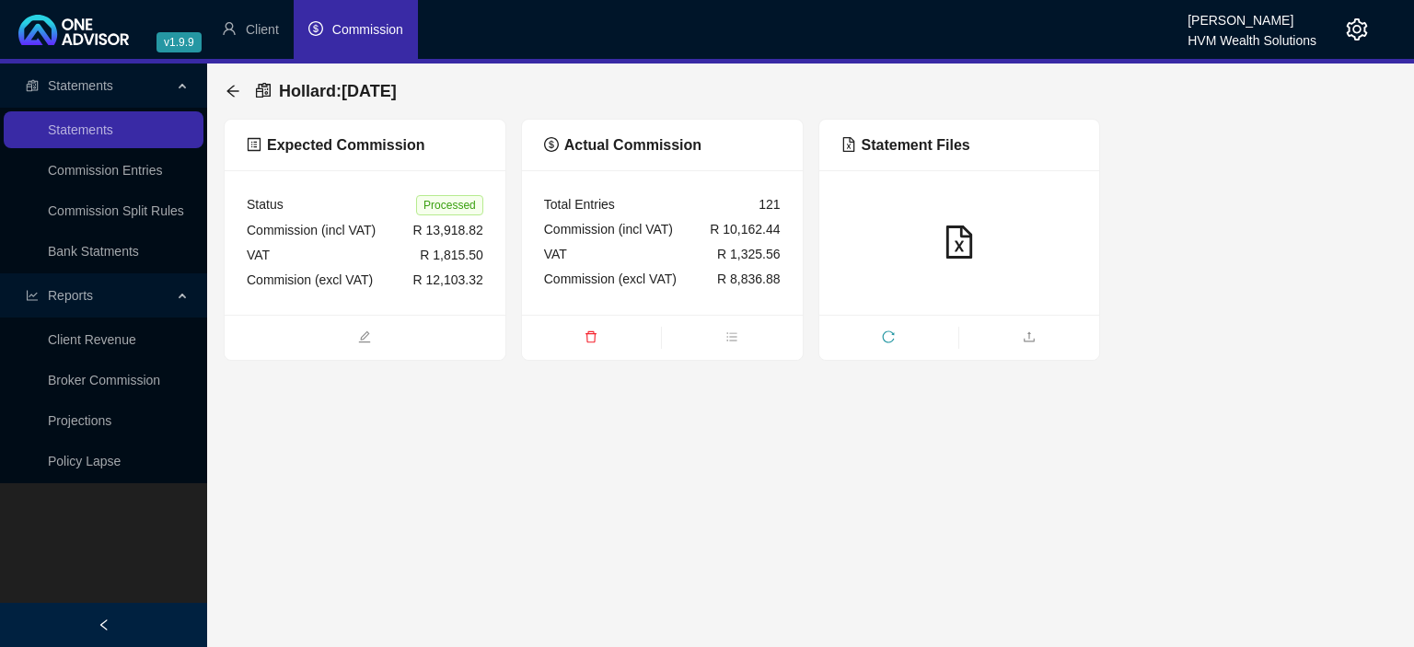
click at [587, 338] on icon "delete" at bounding box center [590, 337] width 11 height 12
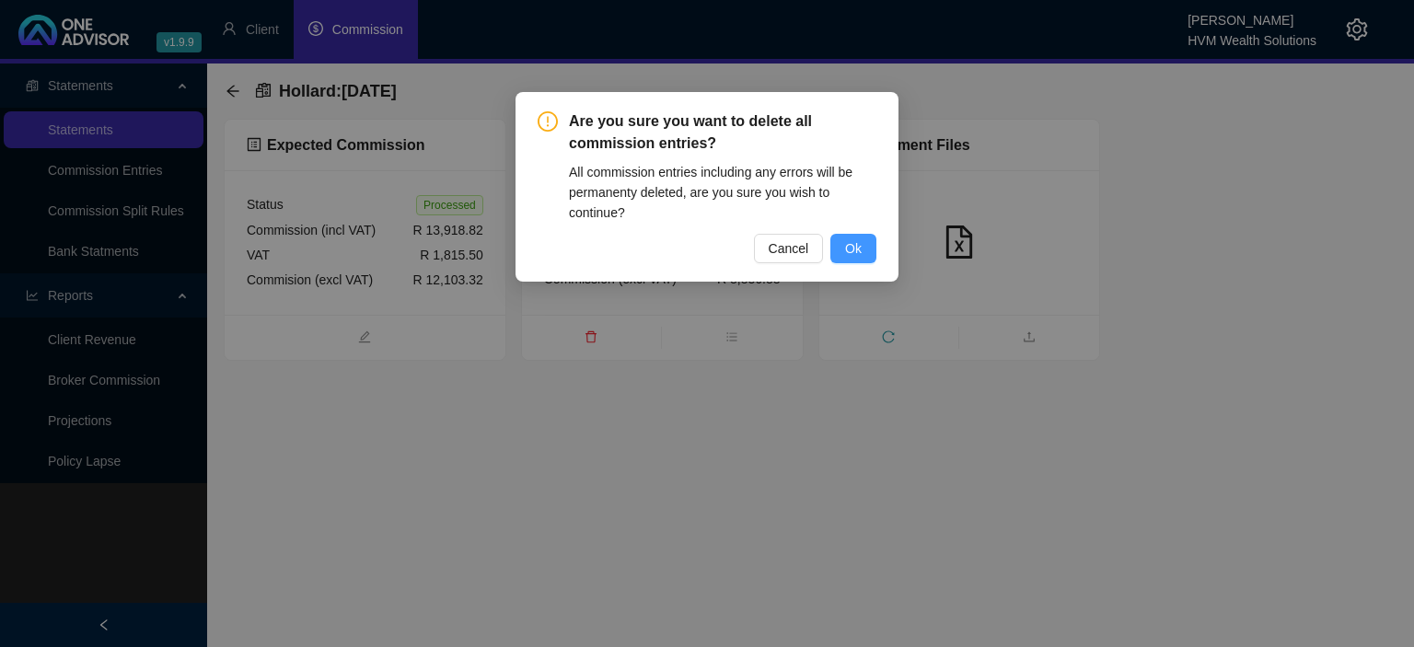
click at [839, 247] on button "Ok" at bounding box center [853, 248] width 46 height 29
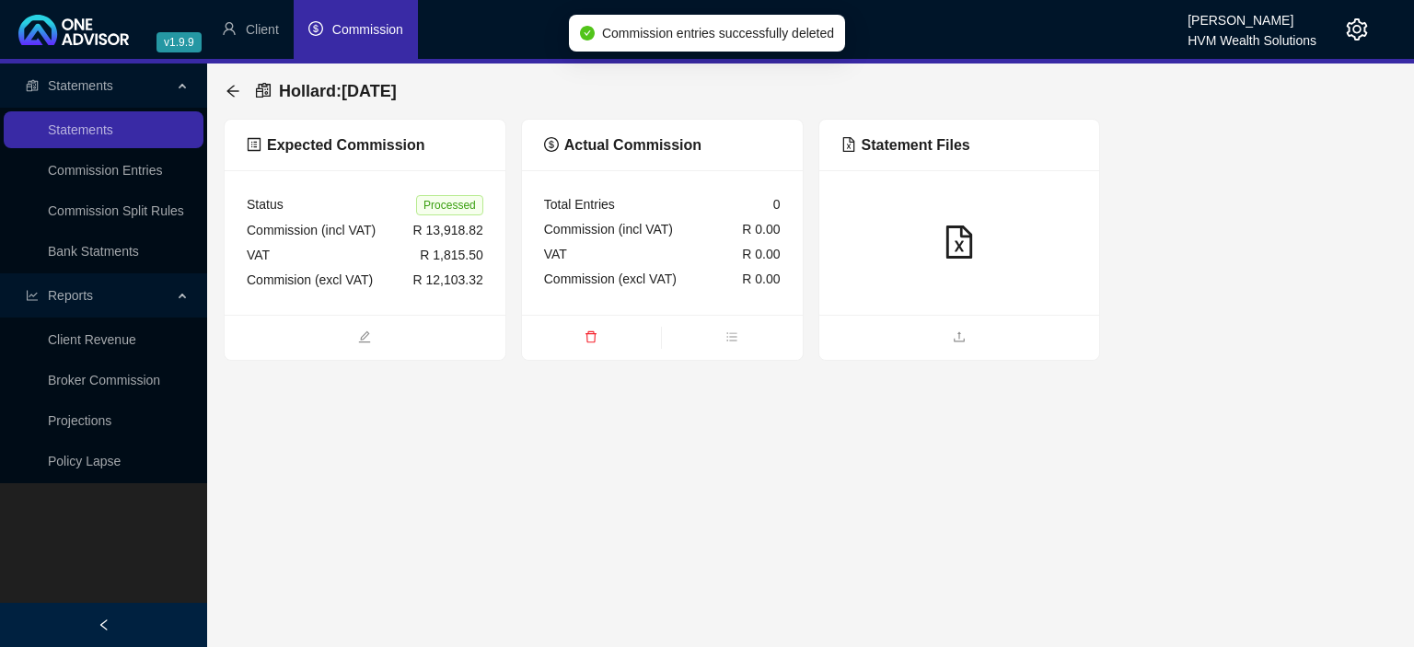
click at [917, 300] on div at bounding box center [959, 242] width 281 height 145
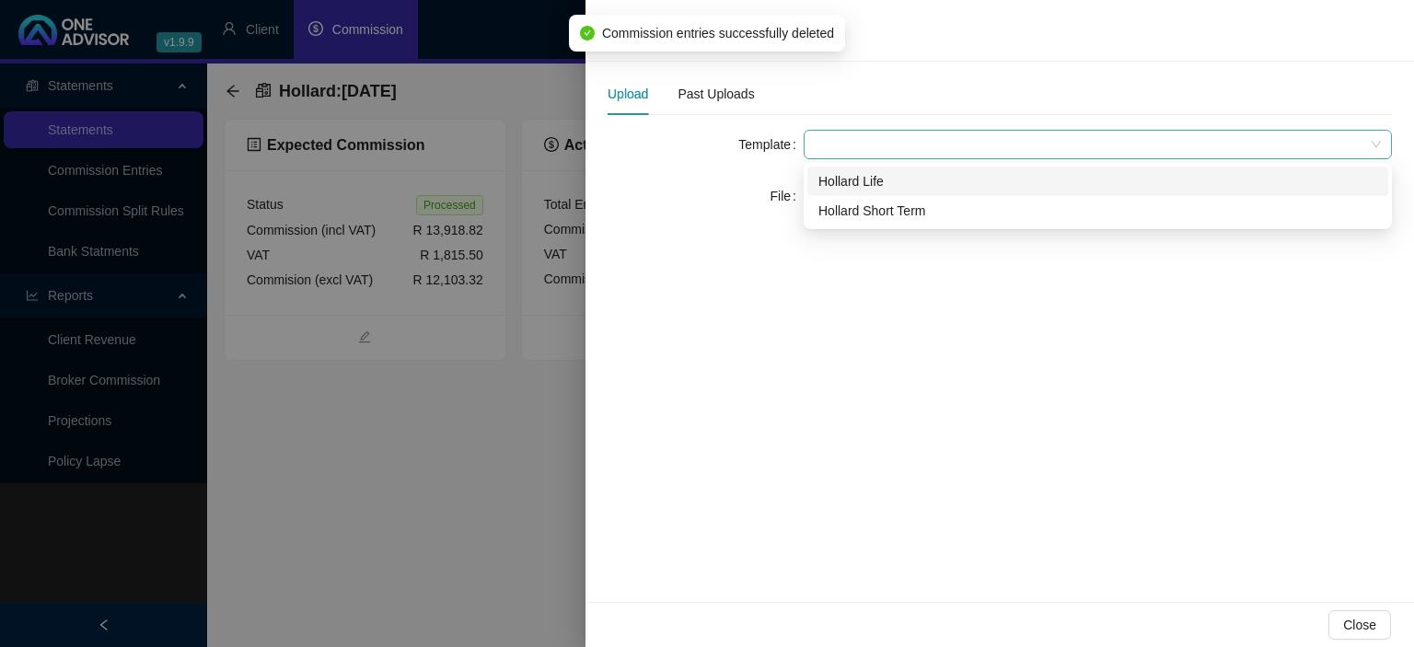
click at [840, 138] on span at bounding box center [1098, 145] width 566 height 28
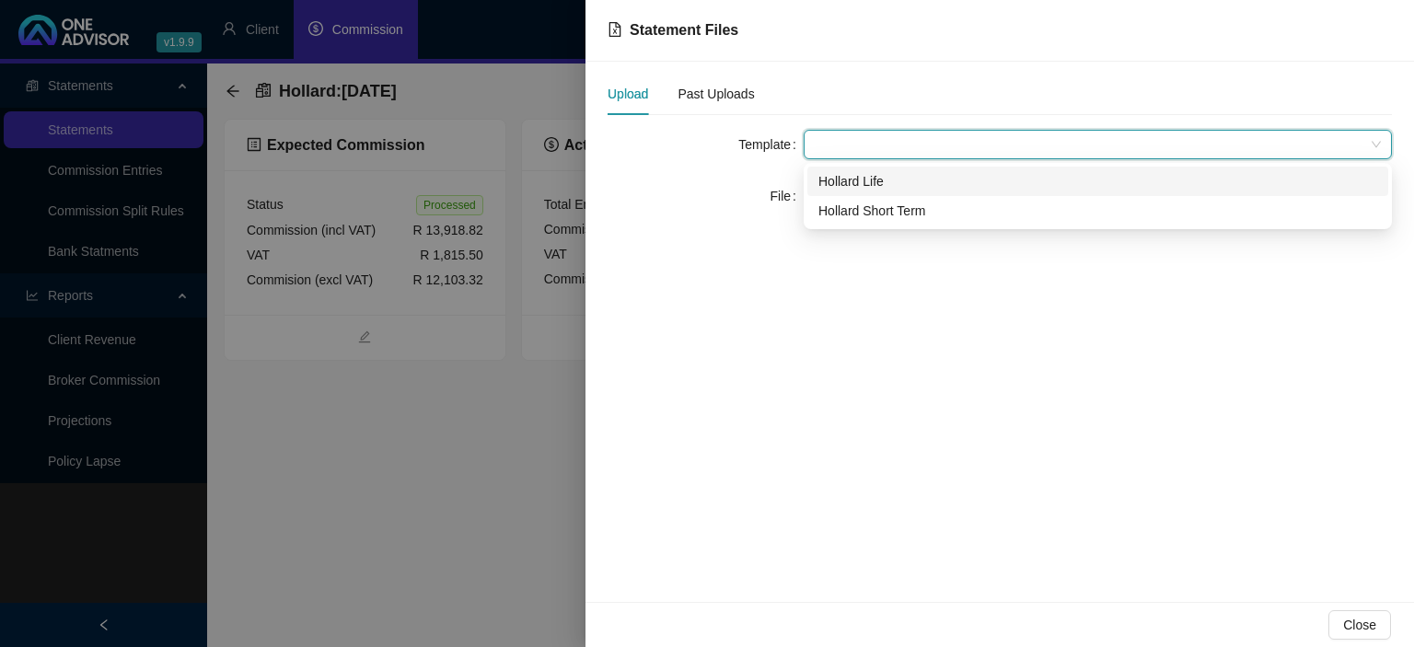
click at [847, 143] on span at bounding box center [1098, 145] width 566 height 28
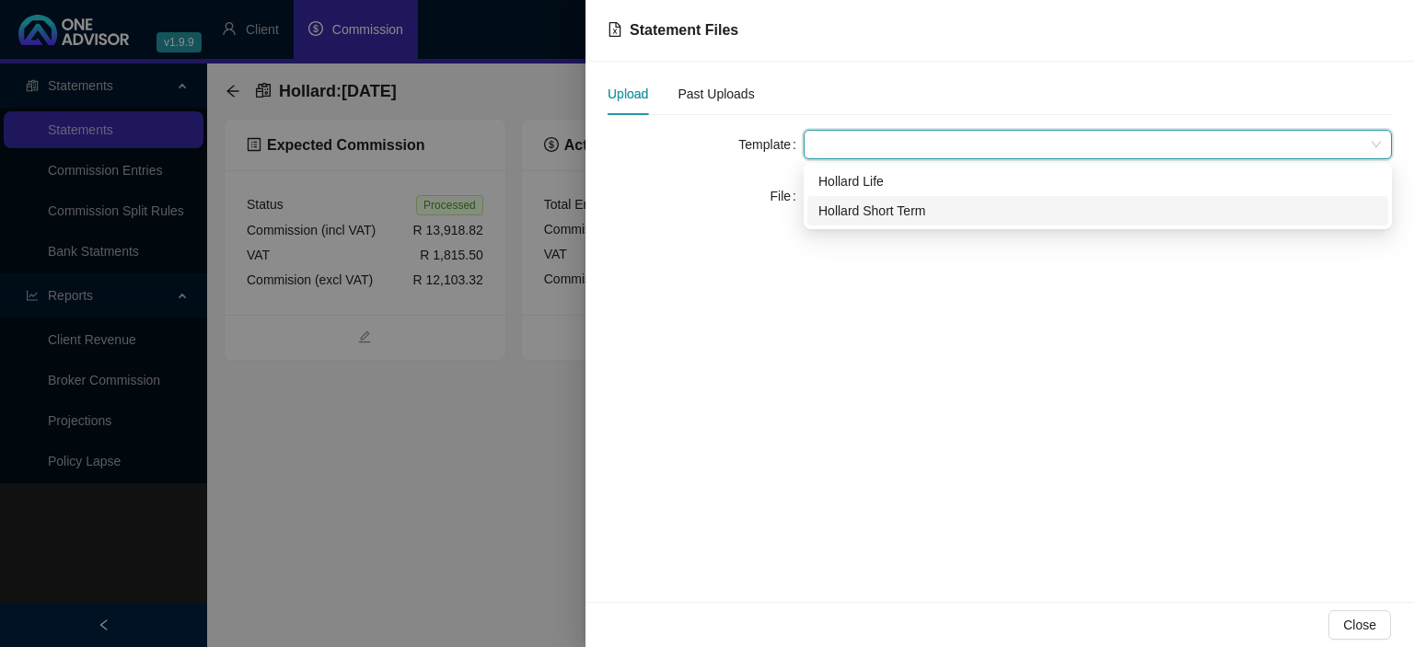
click at [856, 219] on div "Hollard Short Term" at bounding box center [1097, 211] width 559 height 20
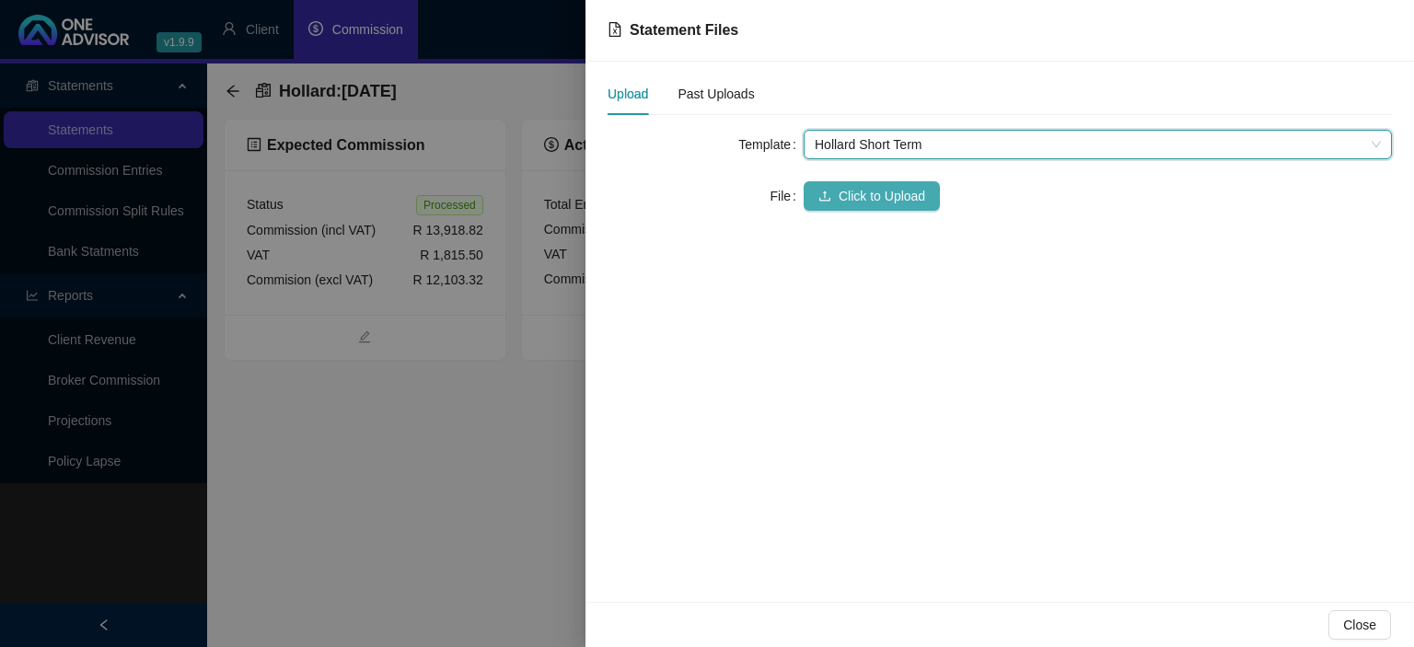
click at [848, 190] on span "Click to Upload" at bounding box center [882, 196] width 87 height 20
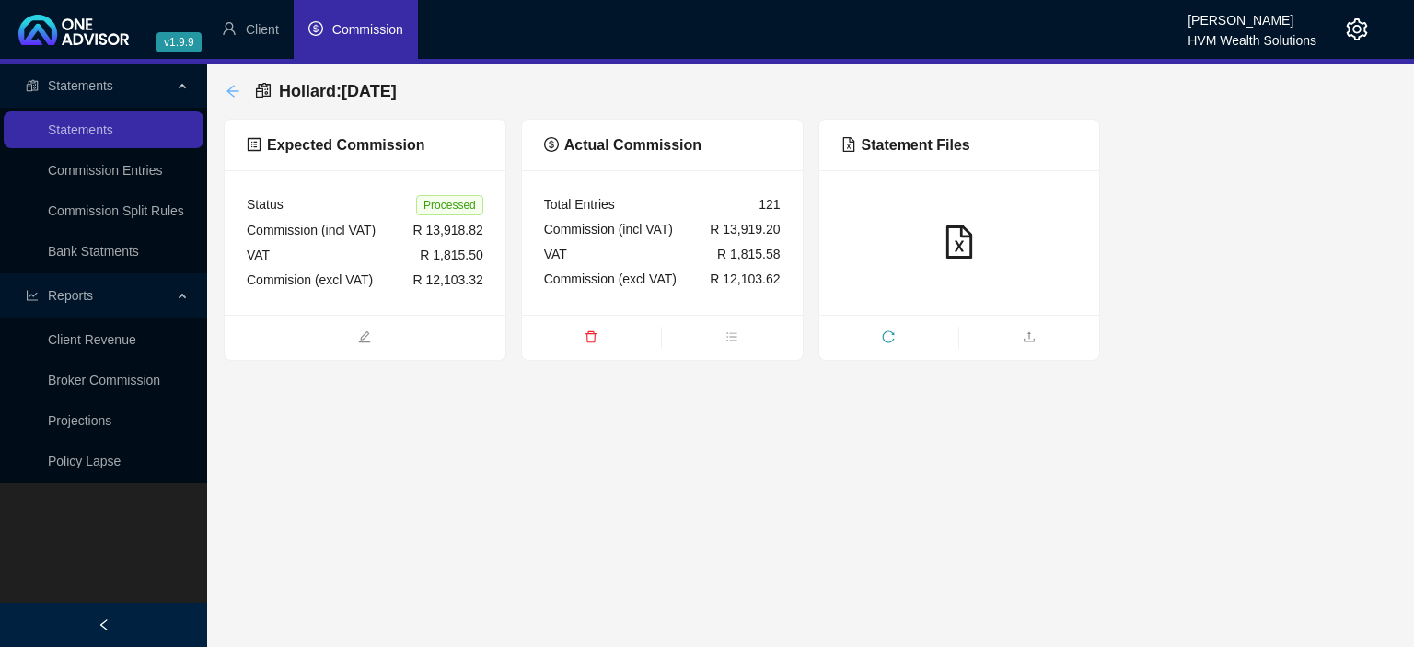
click at [230, 87] on icon "arrow-left" at bounding box center [233, 91] width 15 height 15
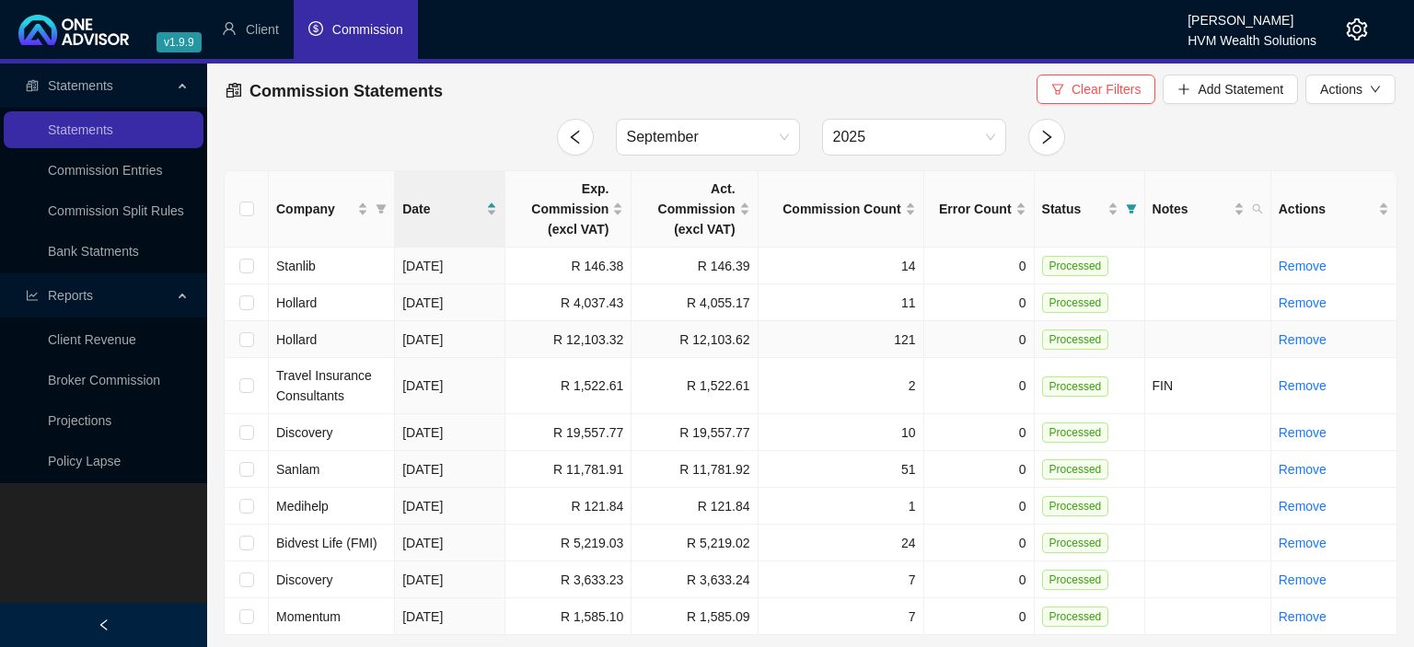
click at [1056, 340] on span "Processed" at bounding box center [1075, 340] width 67 height 20
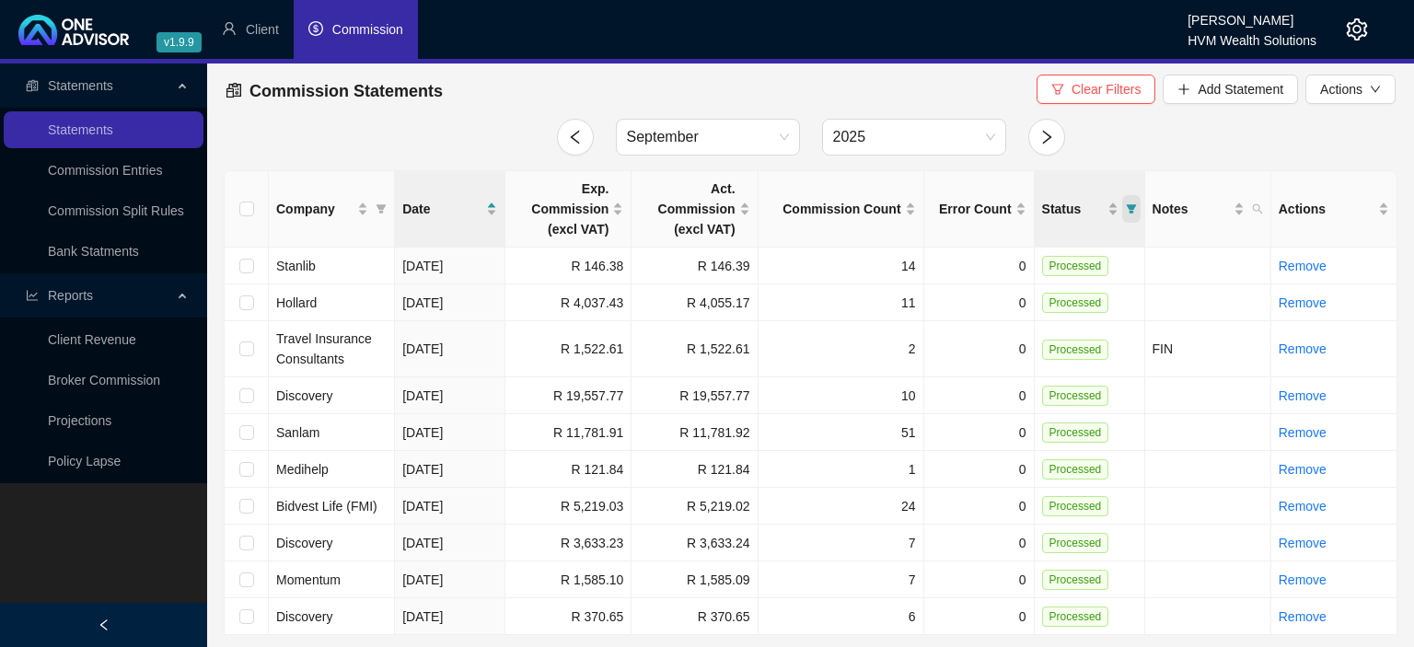
click at [1127, 206] on icon "filter" at bounding box center [1131, 208] width 10 height 9
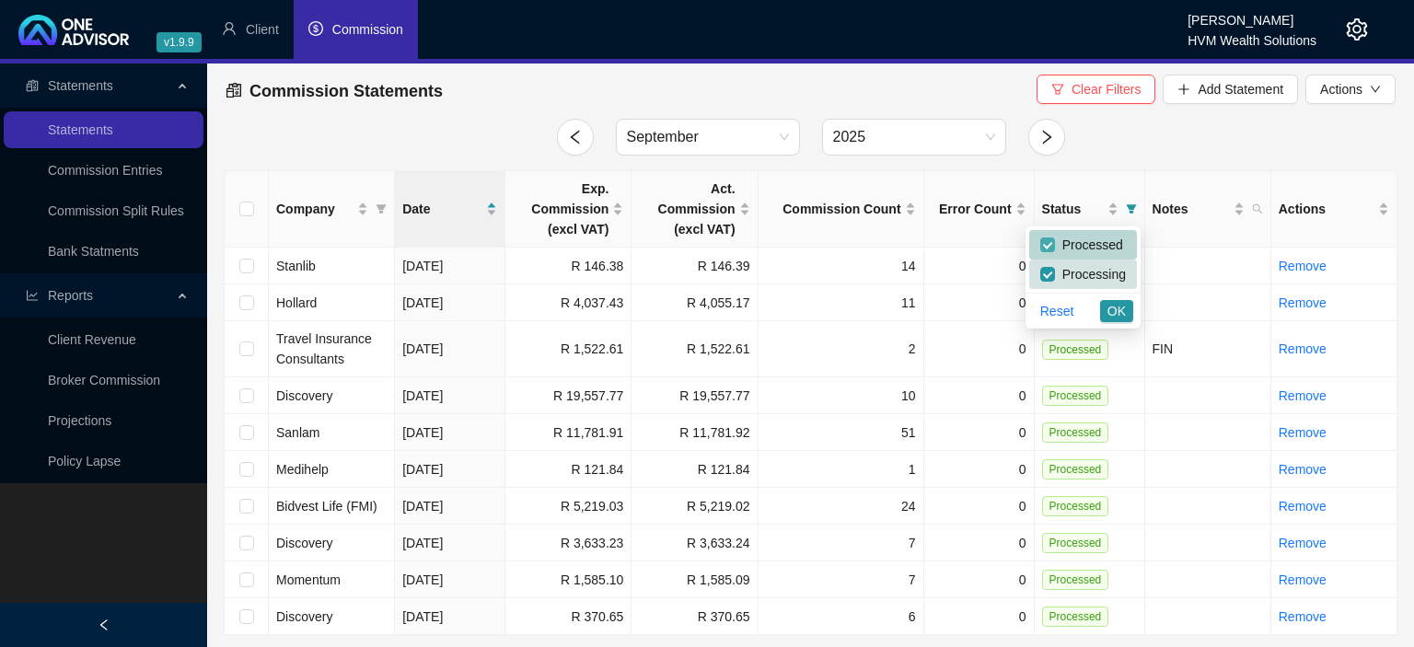
click at [1051, 244] on input "checkbox" at bounding box center [1047, 244] width 15 height 15
checkbox input "false"
click at [1106, 311] on button "OK" at bounding box center [1116, 311] width 33 height 22
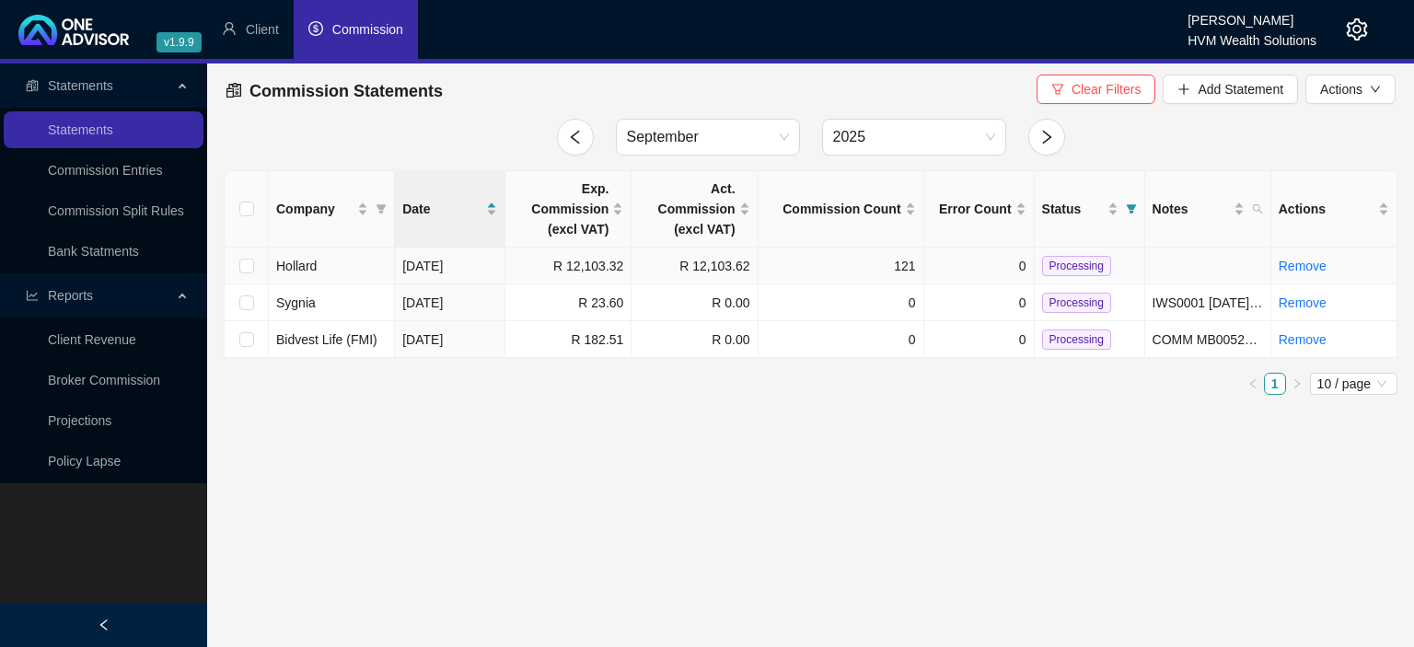
click at [1080, 267] on span "Processing" at bounding box center [1076, 266] width 69 height 20
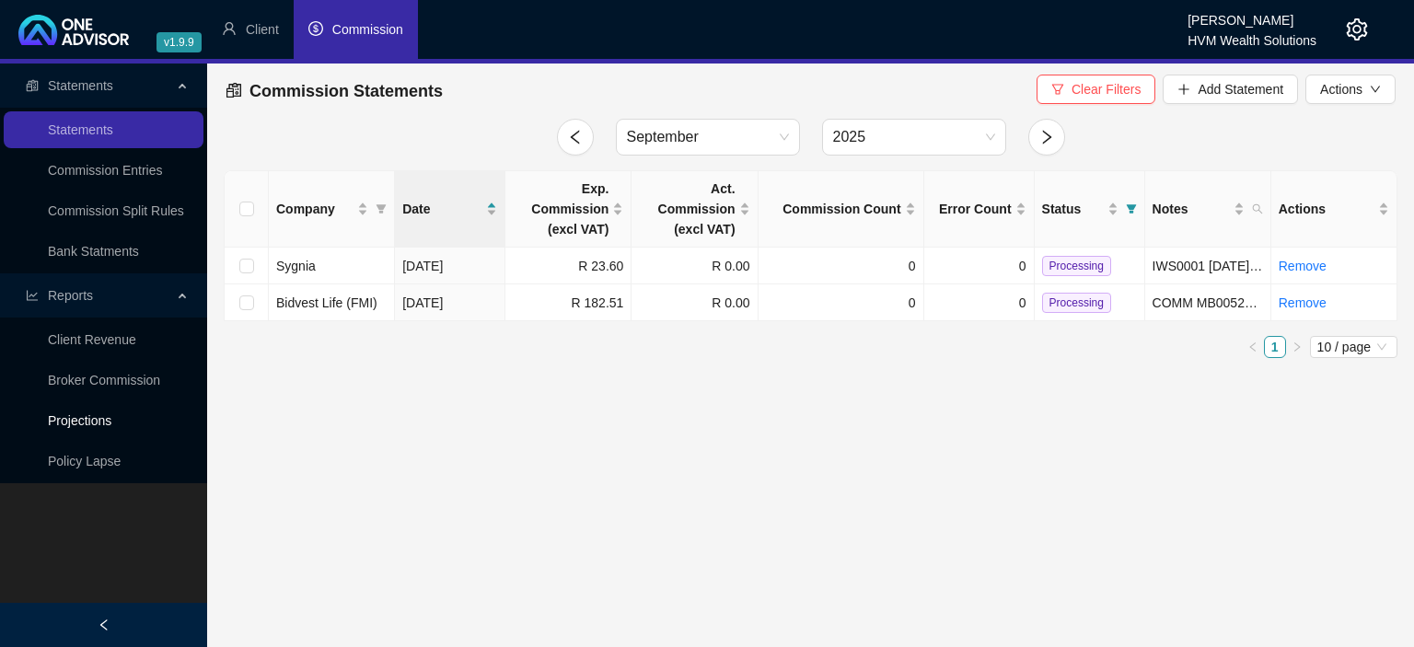
click at [92, 420] on link "Projections" at bounding box center [80, 420] width 64 height 15
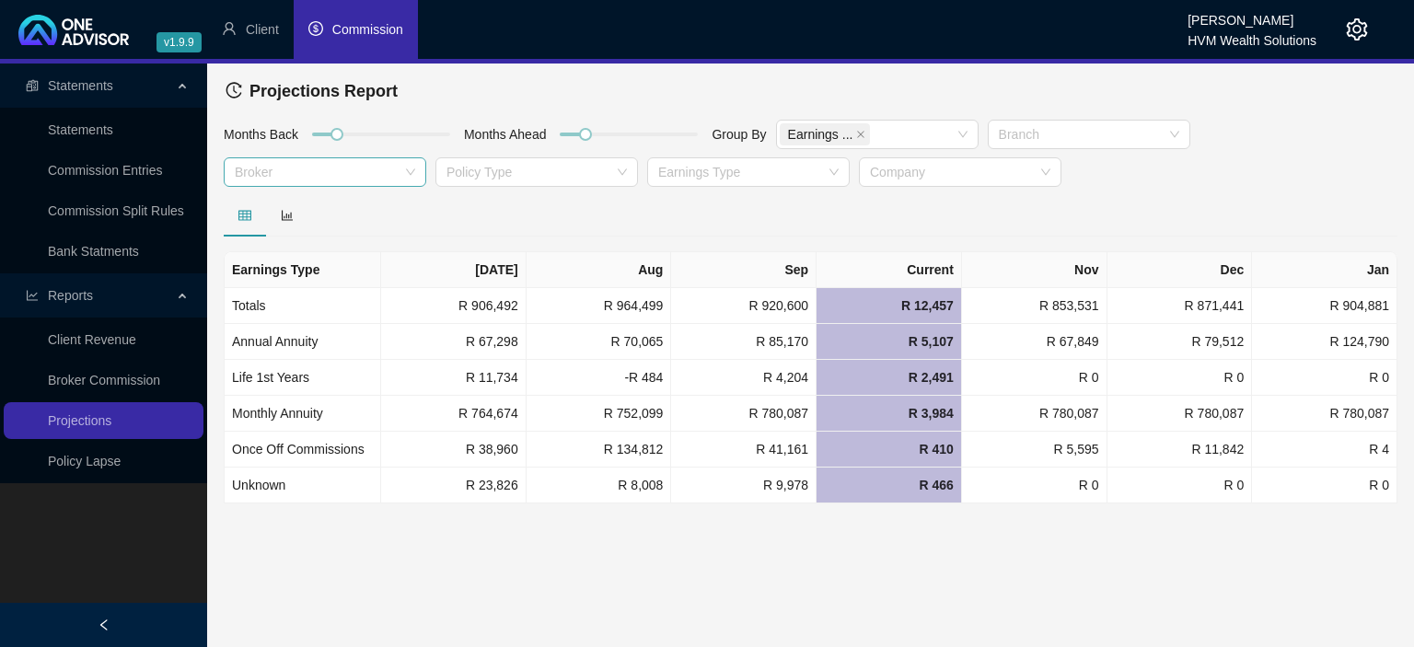
click at [291, 171] on div at bounding box center [315, 173] width 176 height 14
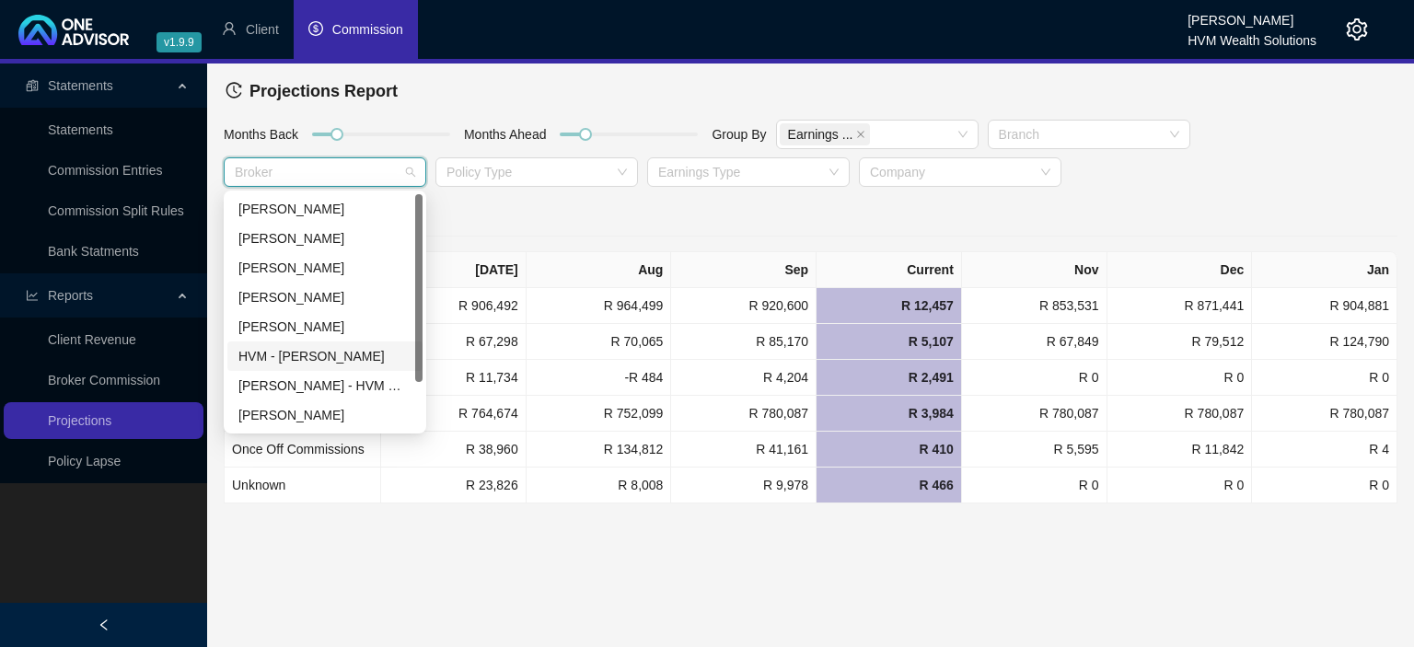
scroll to position [59, 0]
click at [296, 411] on div "[PERSON_NAME]" at bounding box center [324, 415] width 173 height 20
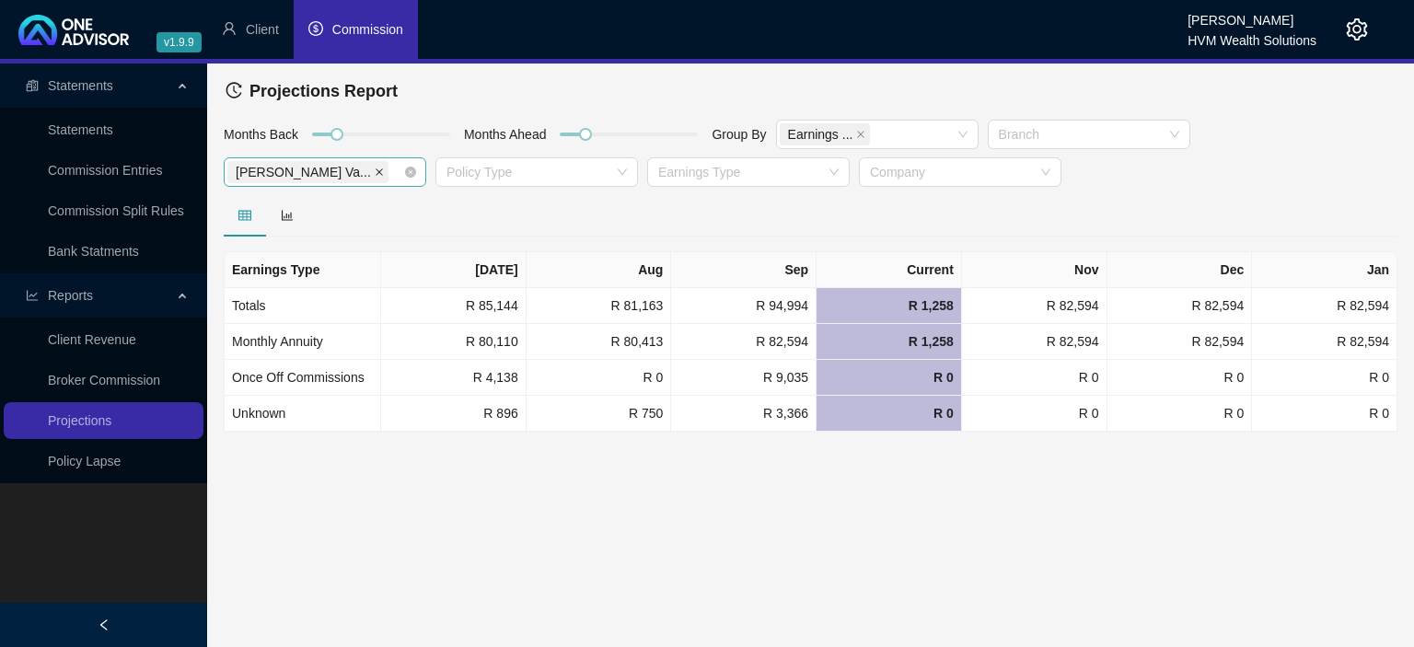
click at [375, 174] on icon "close" at bounding box center [379, 172] width 9 height 9
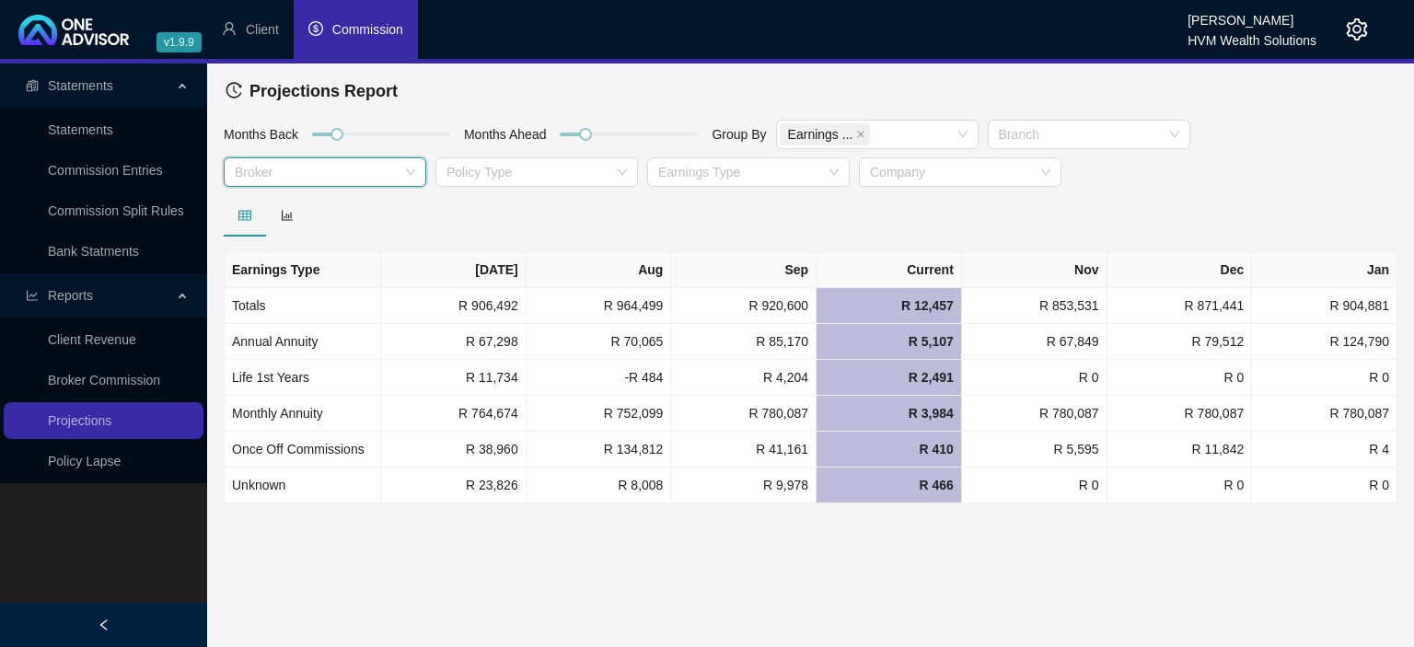
click at [337, 27] on span "Commission" at bounding box center [367, 29] width 71 height 15
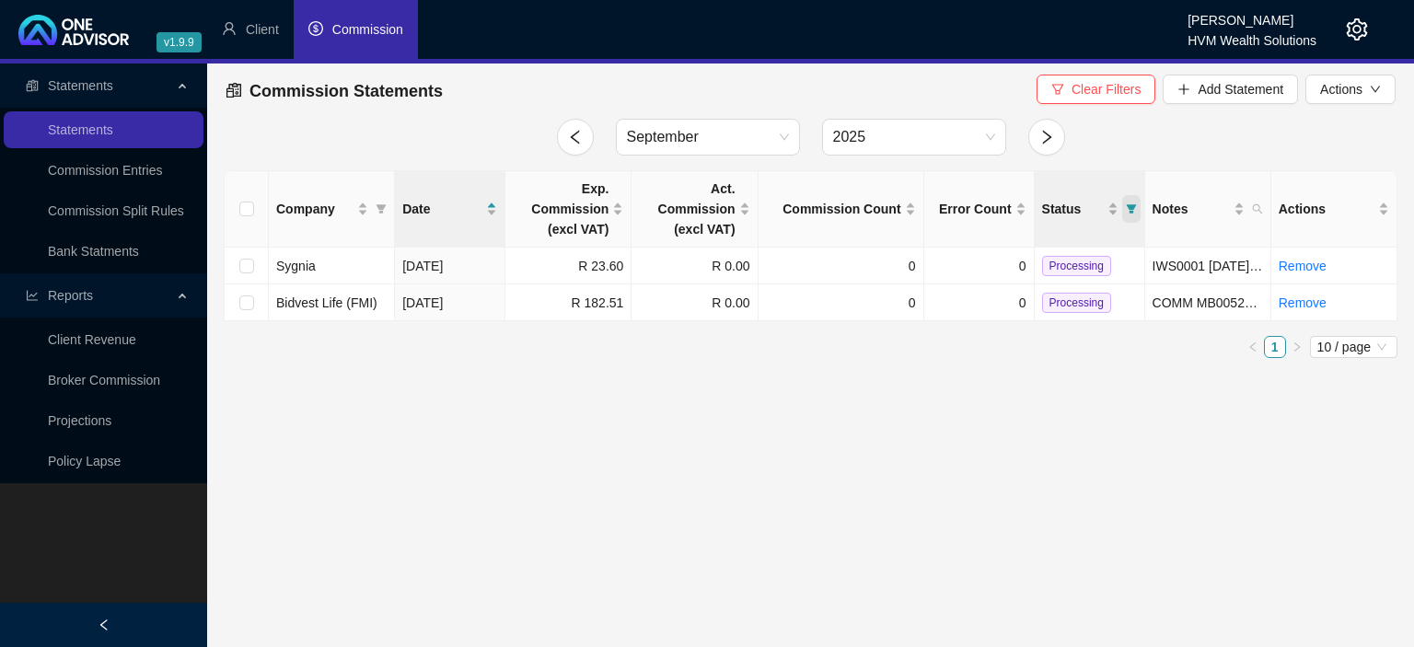
click at [1131, 204] on icon "filter" at bounding box center [1131, 208] width 11 height 11
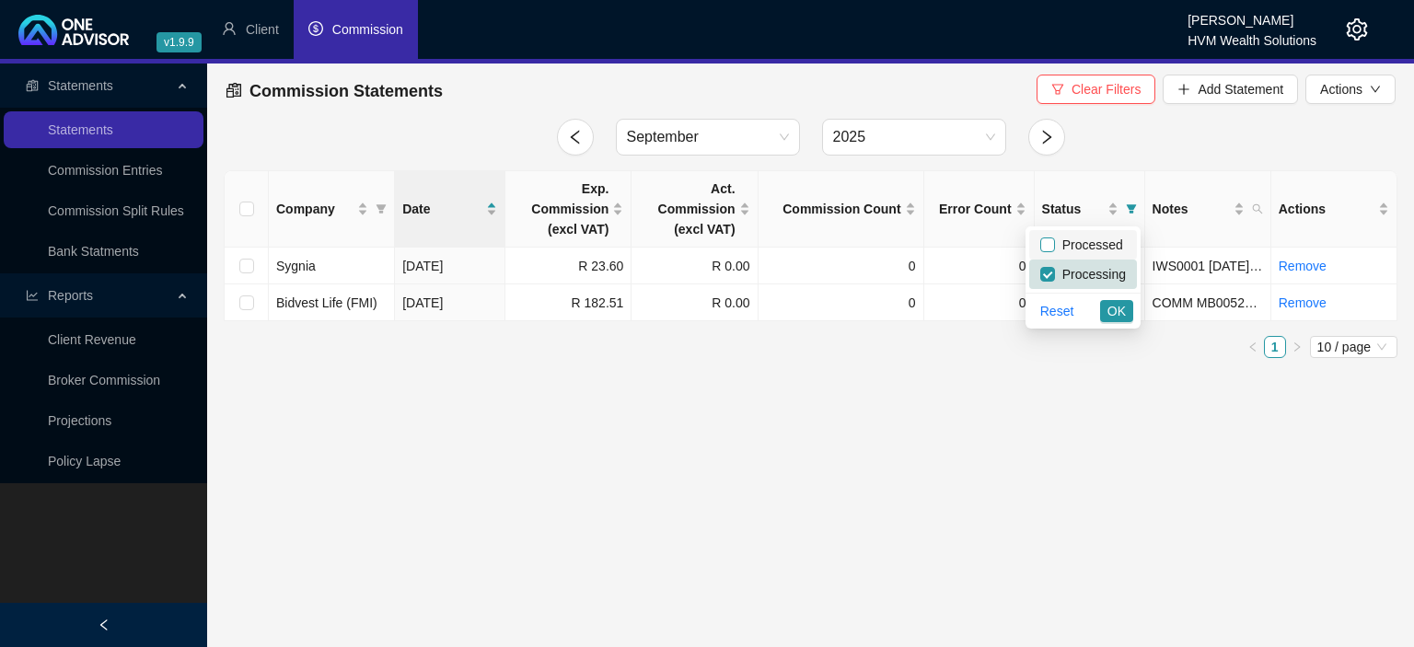
click at [1047, 237] on input "checkbox" at bounding box center [1047, 244] width 15 height 15
checkbox input "true"
click at [1117, 307] on span "OK" at bounding box center [1116, 311] width 18 height 20
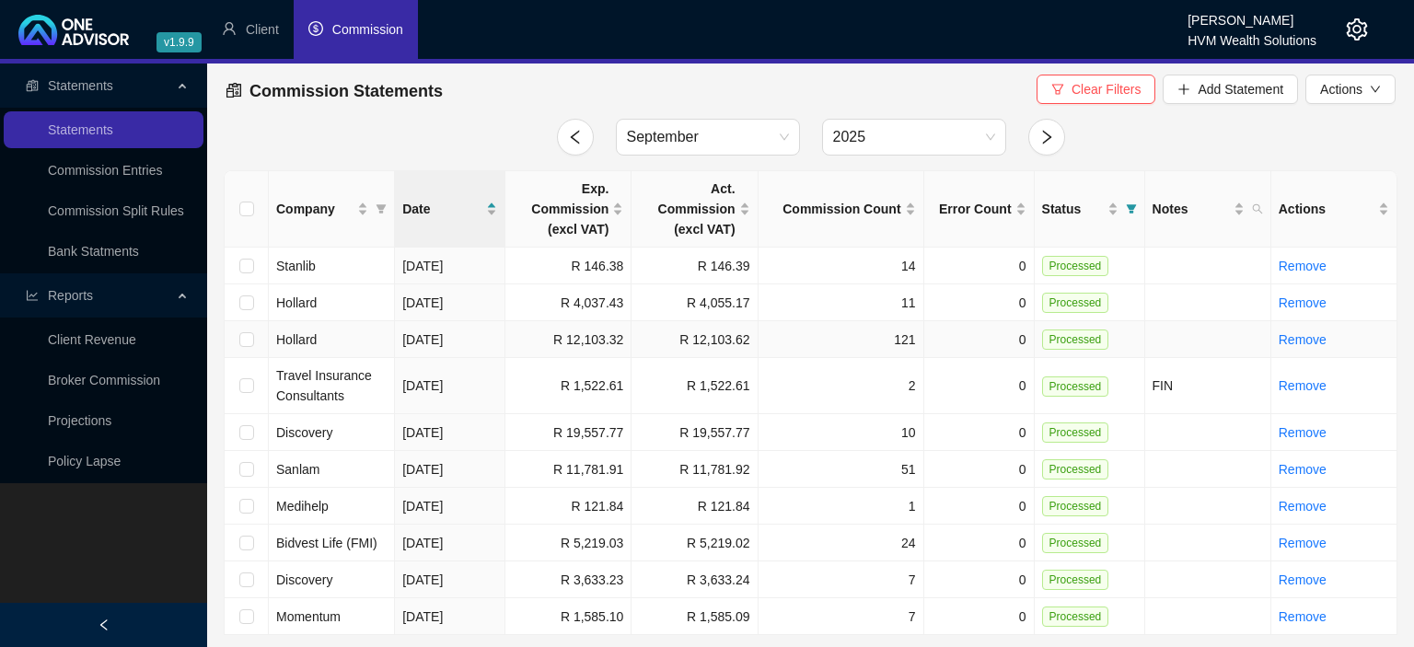
click at [597, 348] on td "R 12,103.32" at bounding box center [568, 339] width 126 height 37
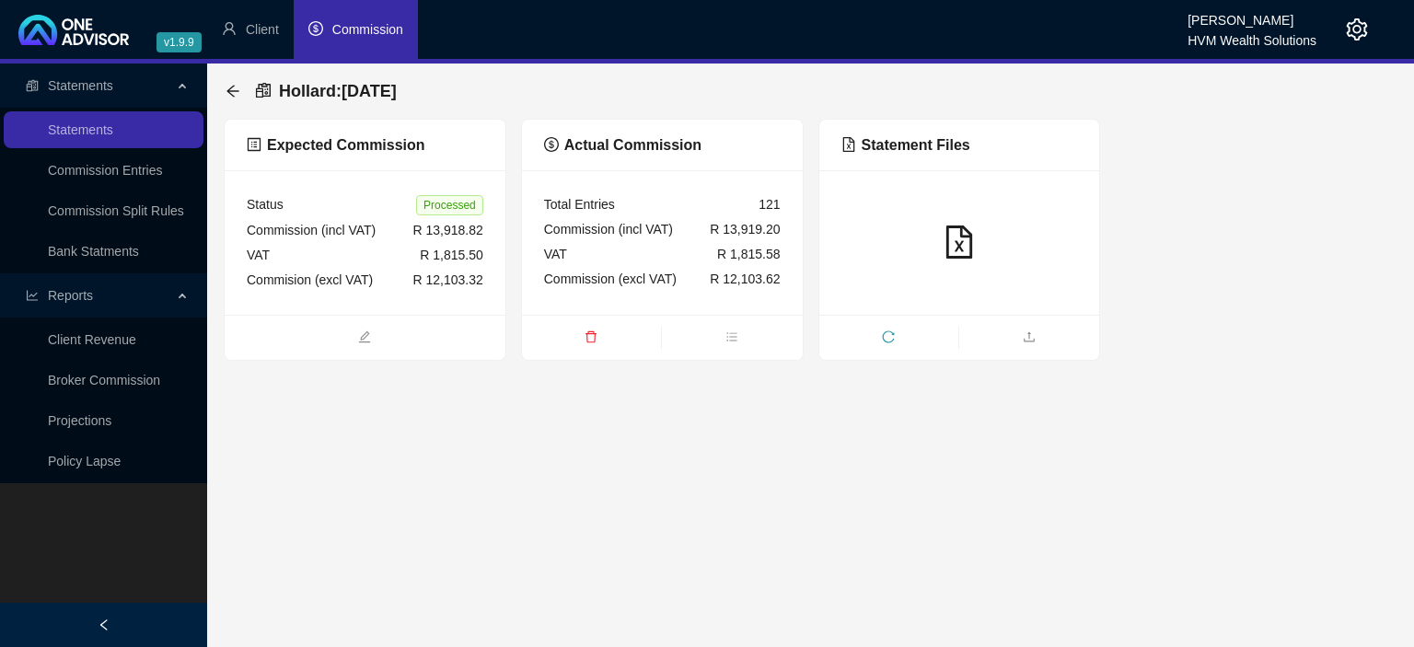
click at [664, 306] on div "Total Entries 121 Commission (incl VAT) R 13,919.20 VAT R 1,815.58 Commission (…" at bounding box center [662, 242] width 281 height 145
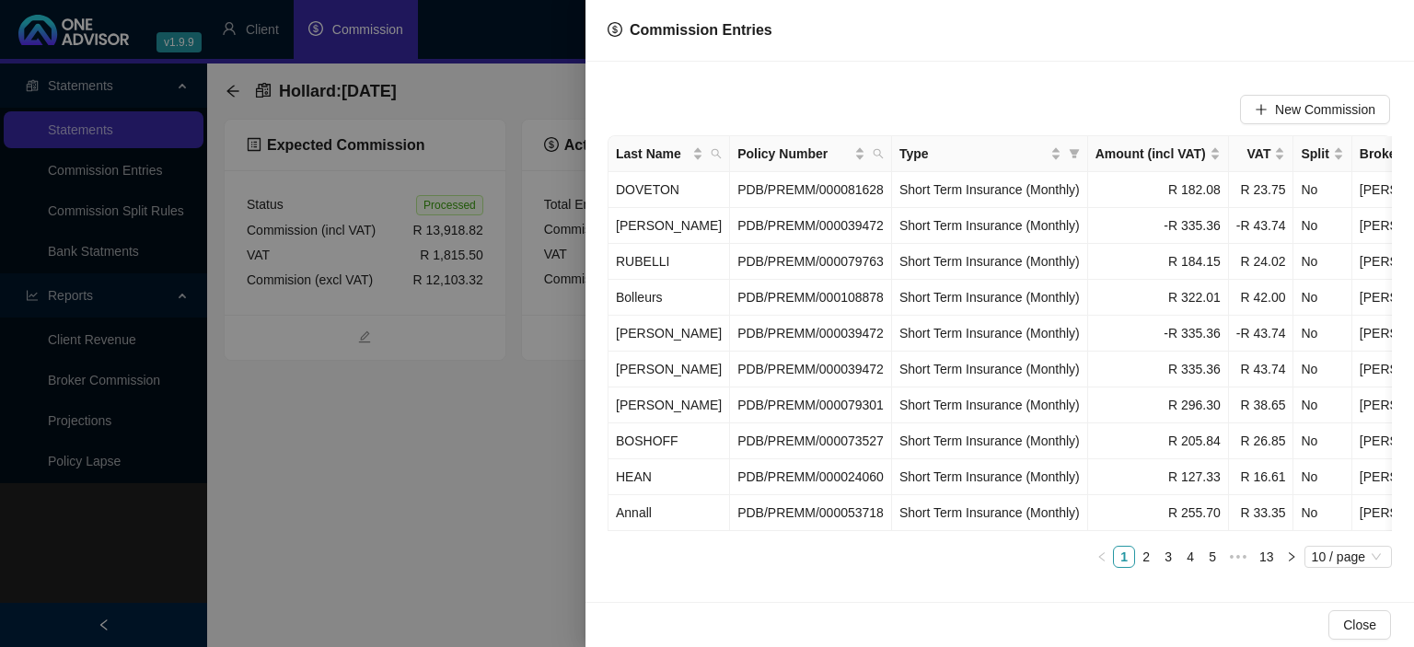
click at [496, 416] on div at bounding box center [707, 323] width 1414 height 647
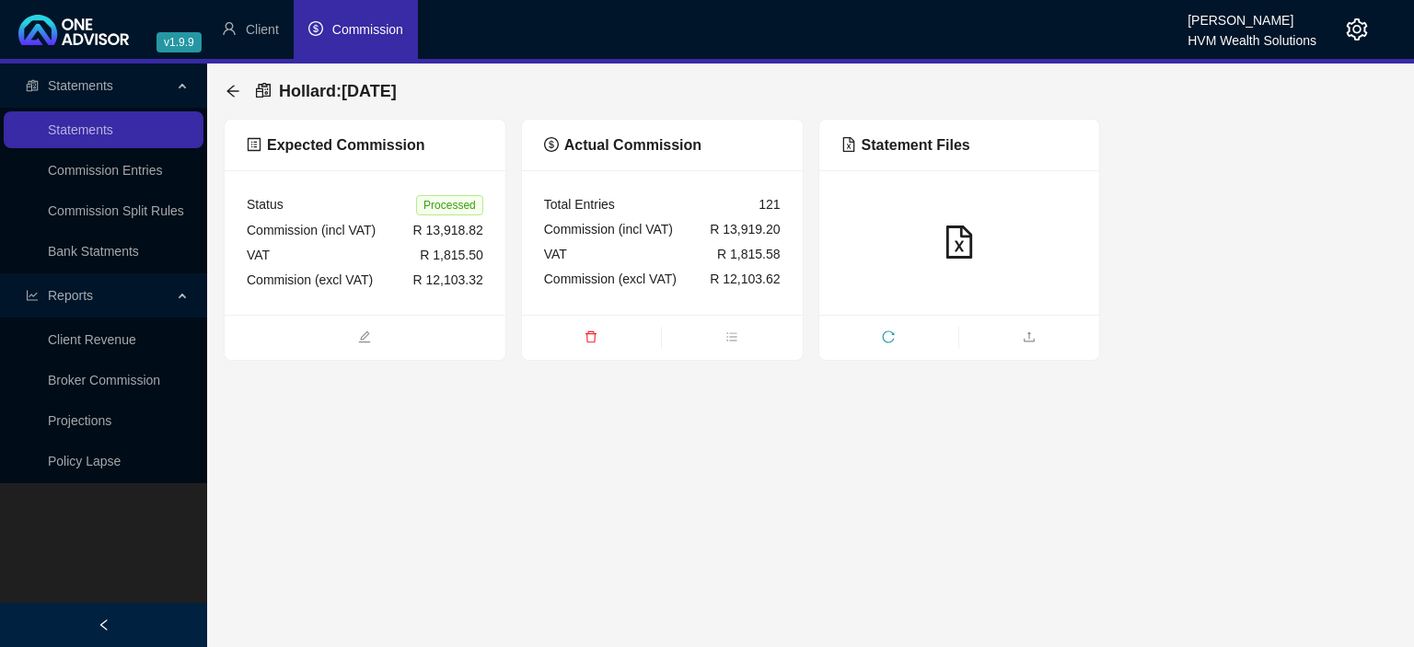
click at [580, 339] on span "delete" at bounding box center [591, 339] width 139 height 20
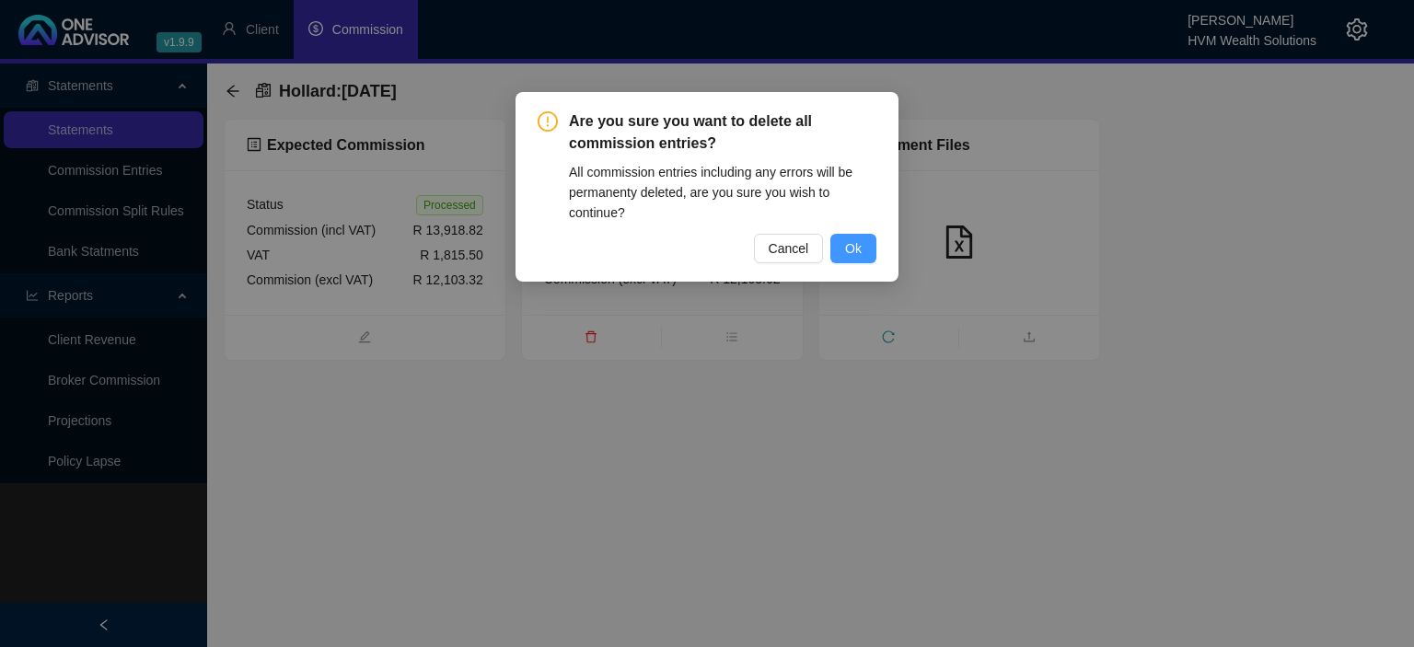
click at [844, 259] on button "Ok" at bounding box center [853, 248] width 46 height 29
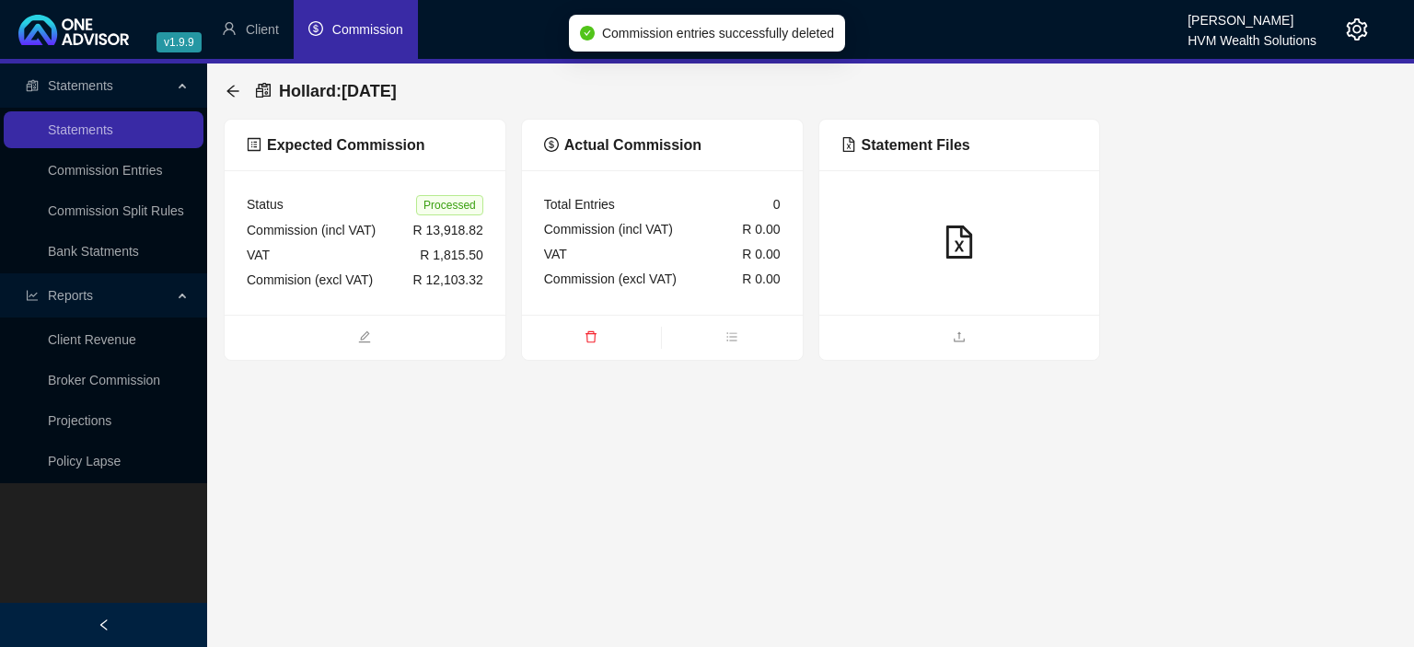
click at [684, 267] on div "VAT R 0.00" at bounding box center [662, 254] width 237 height 25
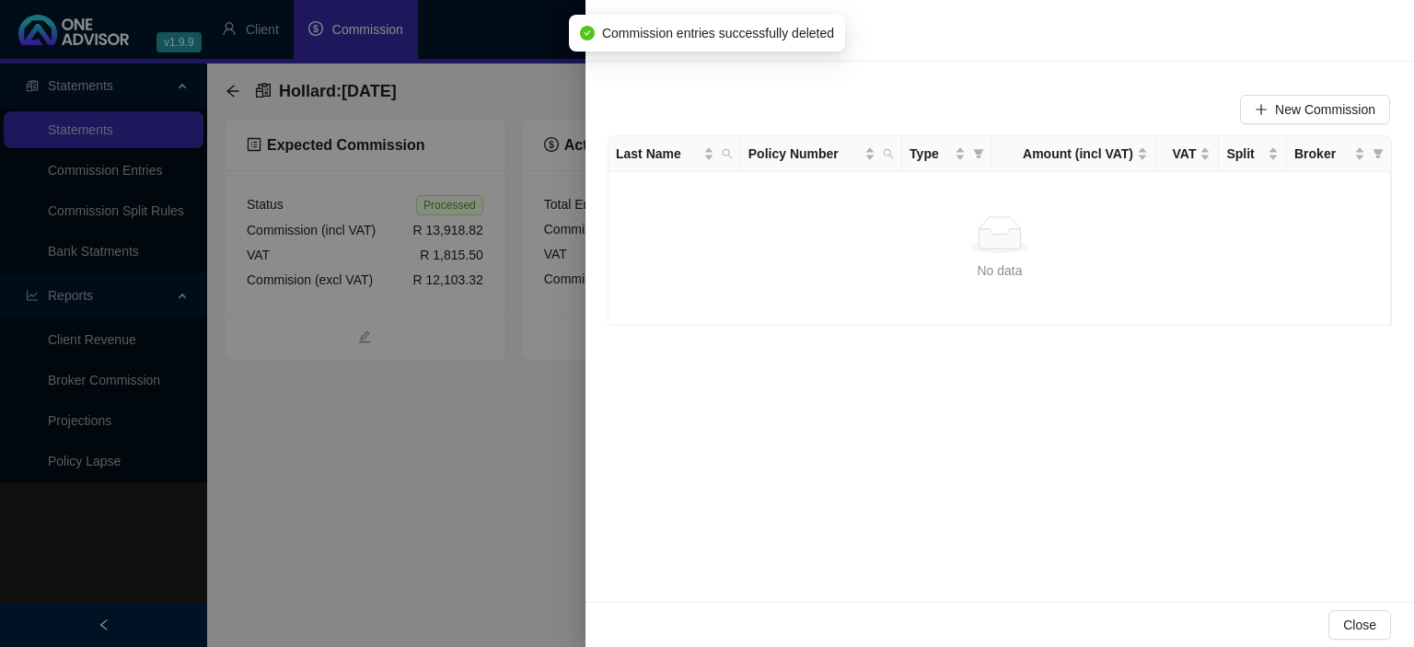
click at [438, 385] on div at bounding box center [707, 323] width 1414 height 647
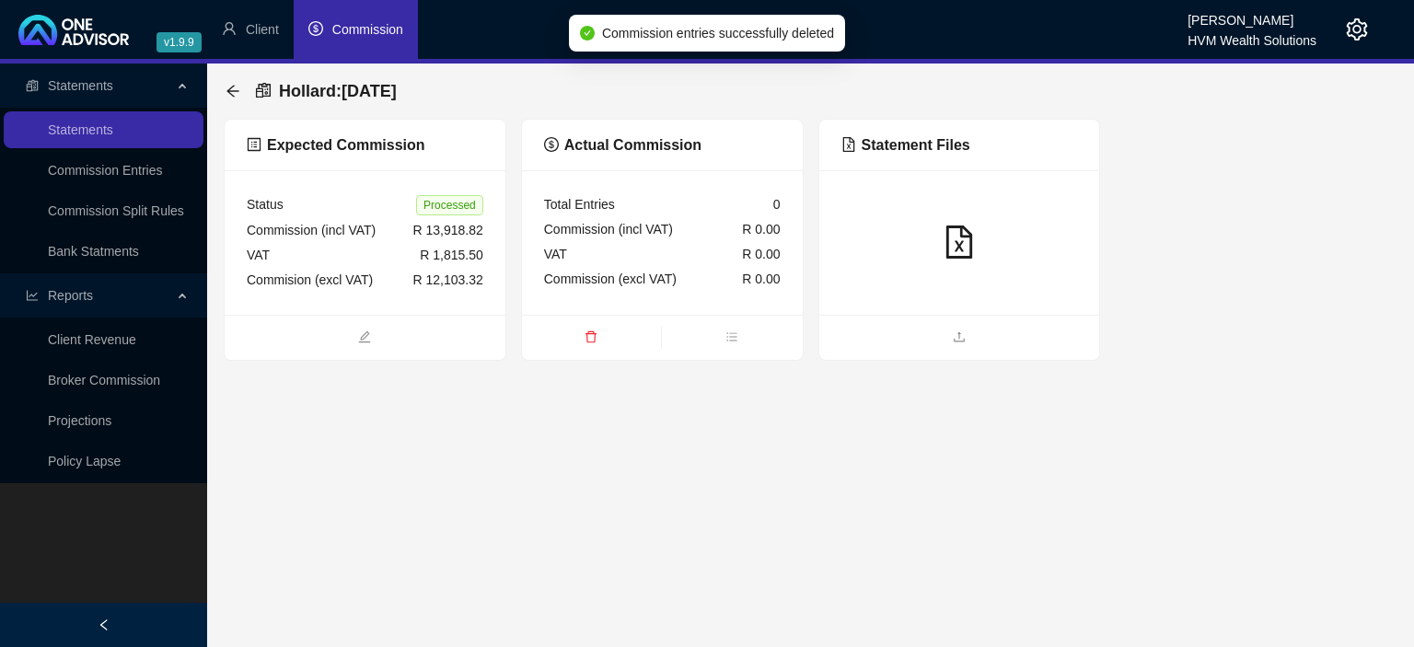
click at [936, 249] on div at bounding box center [959, 243] width 237 height 35
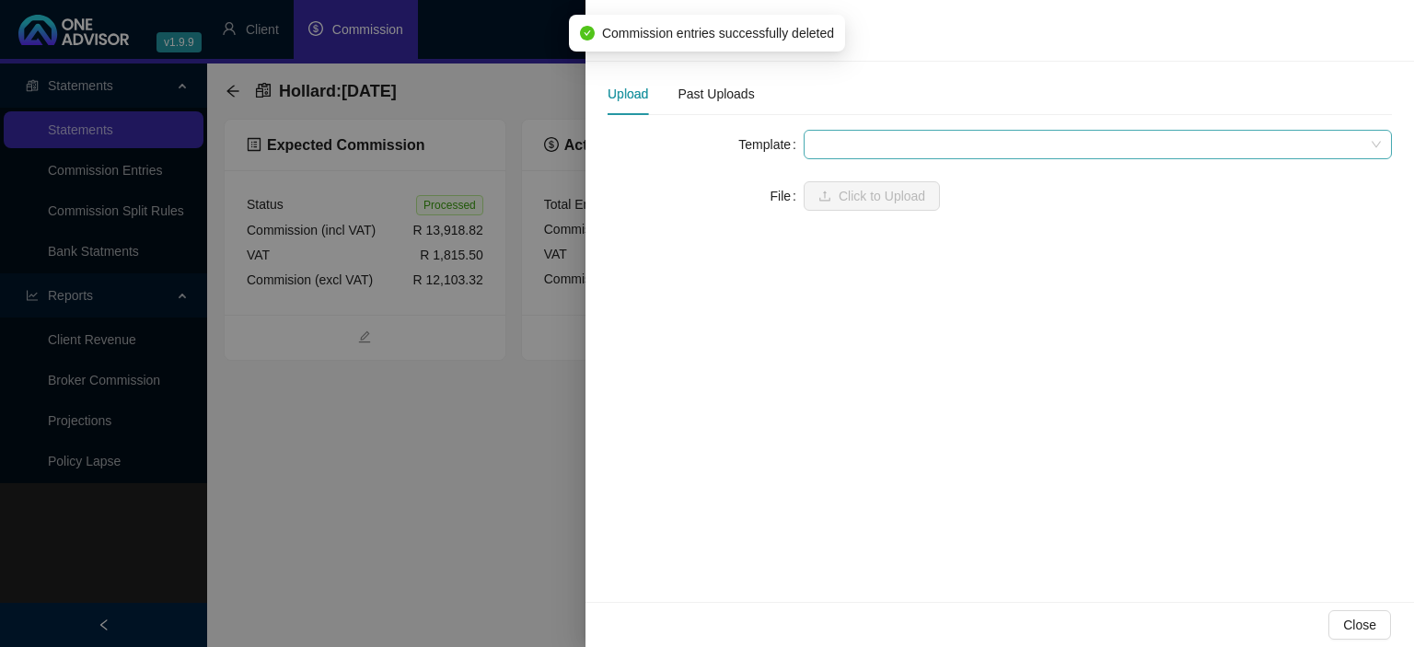
click at [908, 149] on span at bounding box center [1098, 145] width 566 height 28
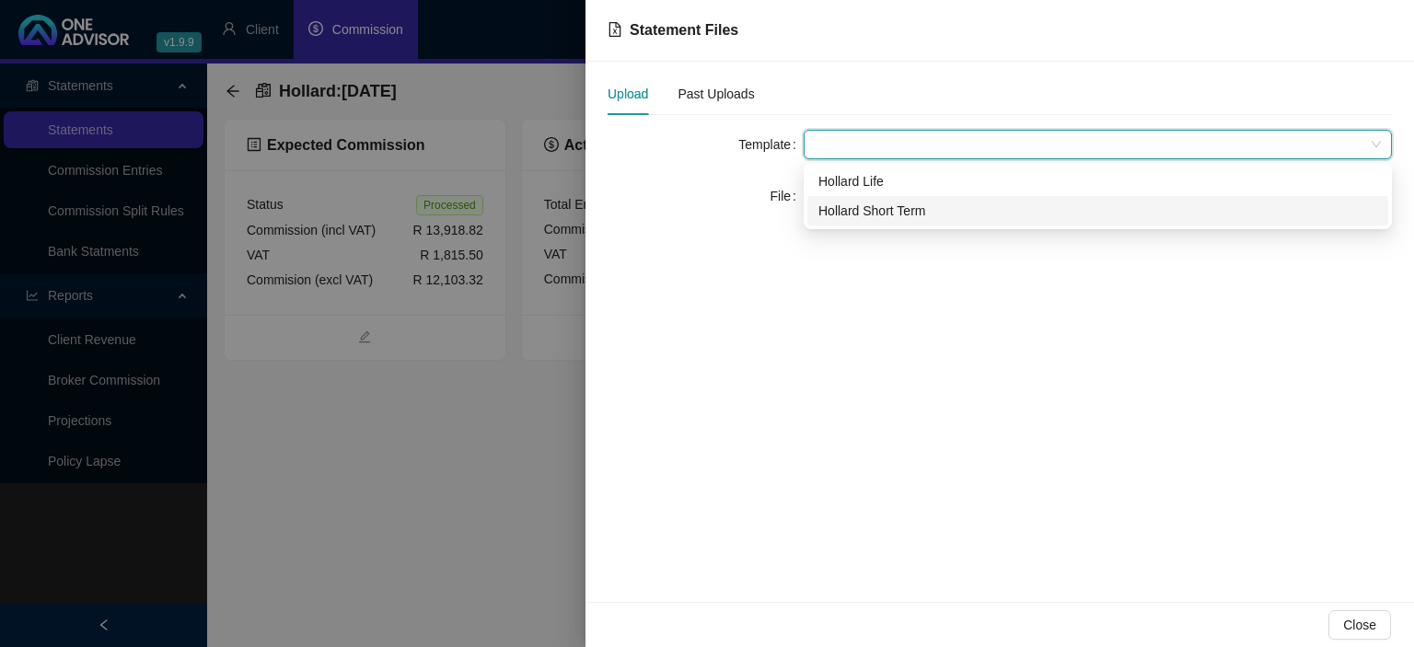
click at [876, 211] on div "Hollard Short Term" at bounding box center [1097, 211] width 559 height 20
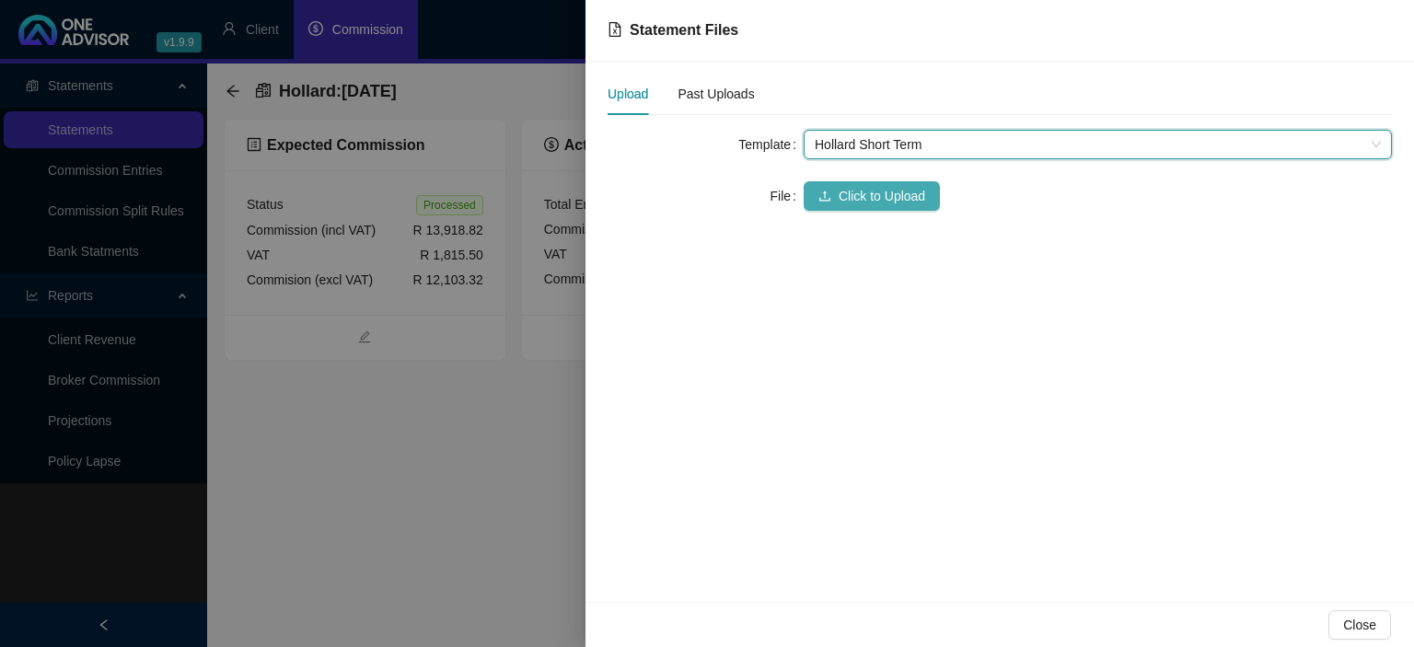
click at [863, 195] on span "Click to Upload" at bounding box center [882, 196] width 87 height 20
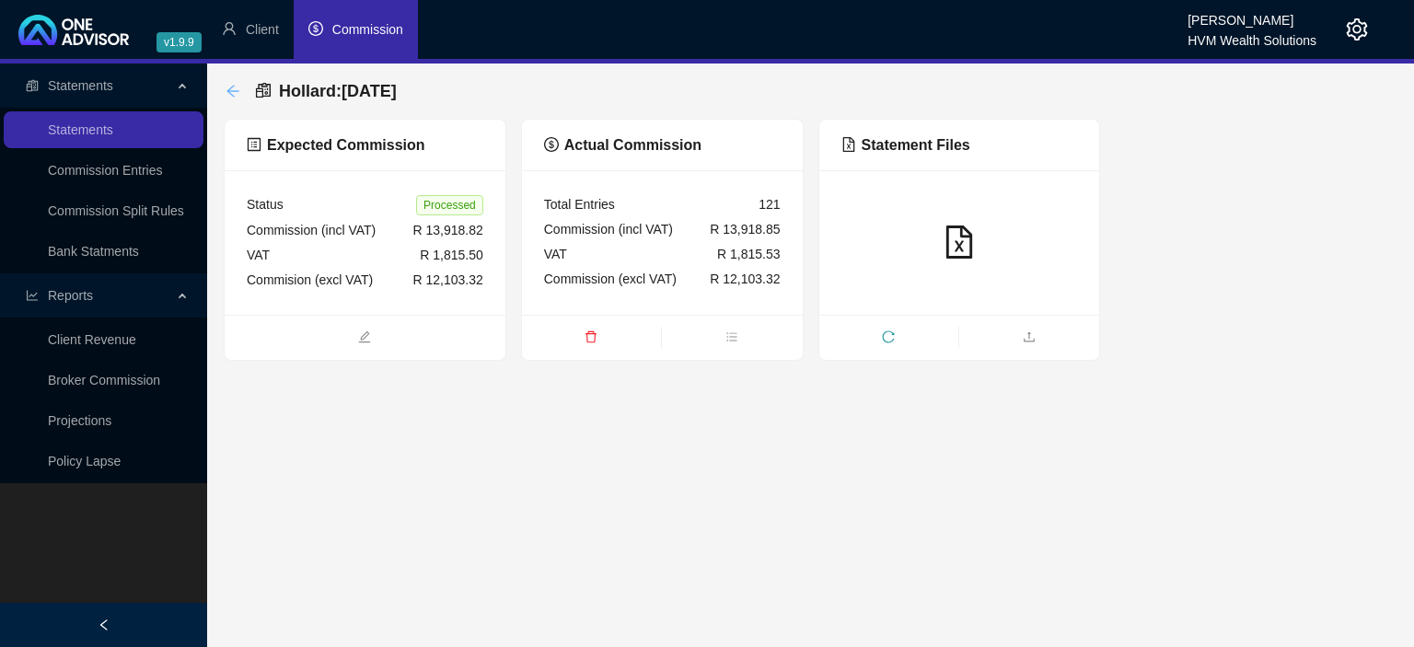
click at [233, 95] on icon "arrow-left" at bounding box center [233, 91] width 15 height 15
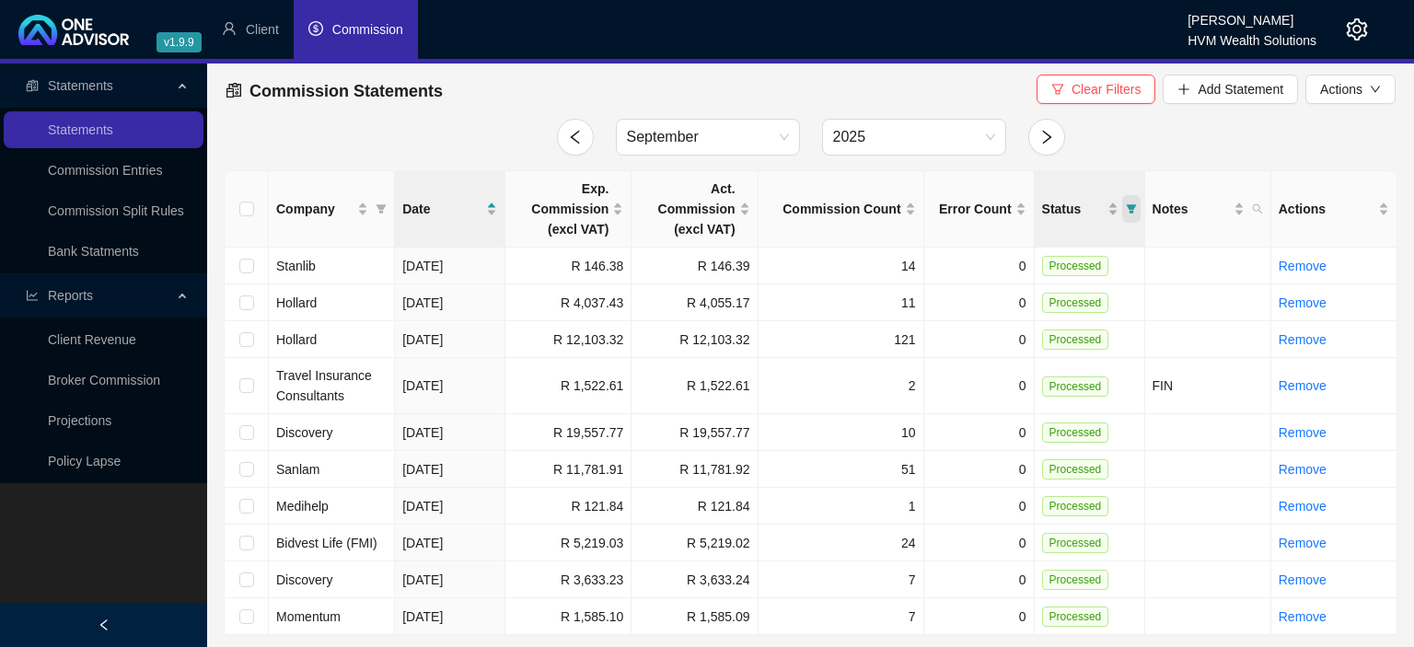
click at [1123, 206] on span "Status" at bounding box center [1131, 209] width 18 height 28
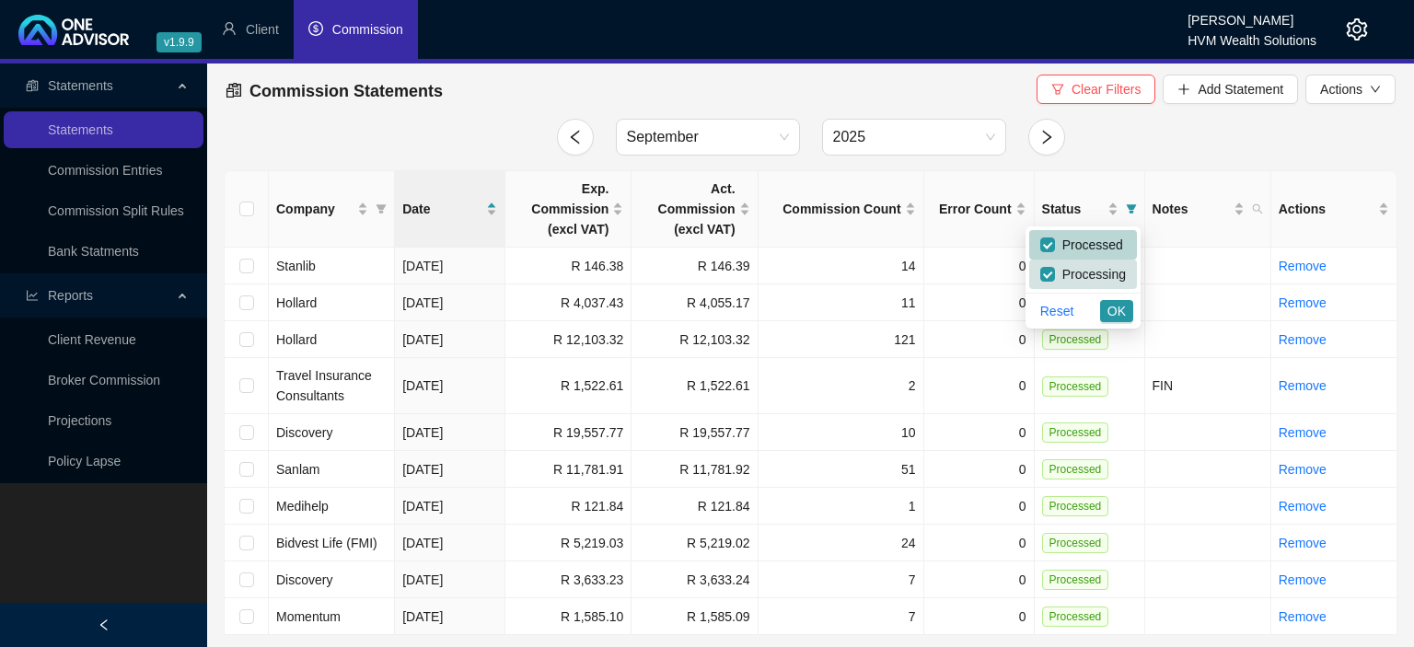
click at [1061, 239] on span "Processed" at bounding box center [1089, 244] width 68 height 15
checkbox input "false"
click at [1114, 302] on span "OK" at bounding box center [1116, 311] width 18 height 20
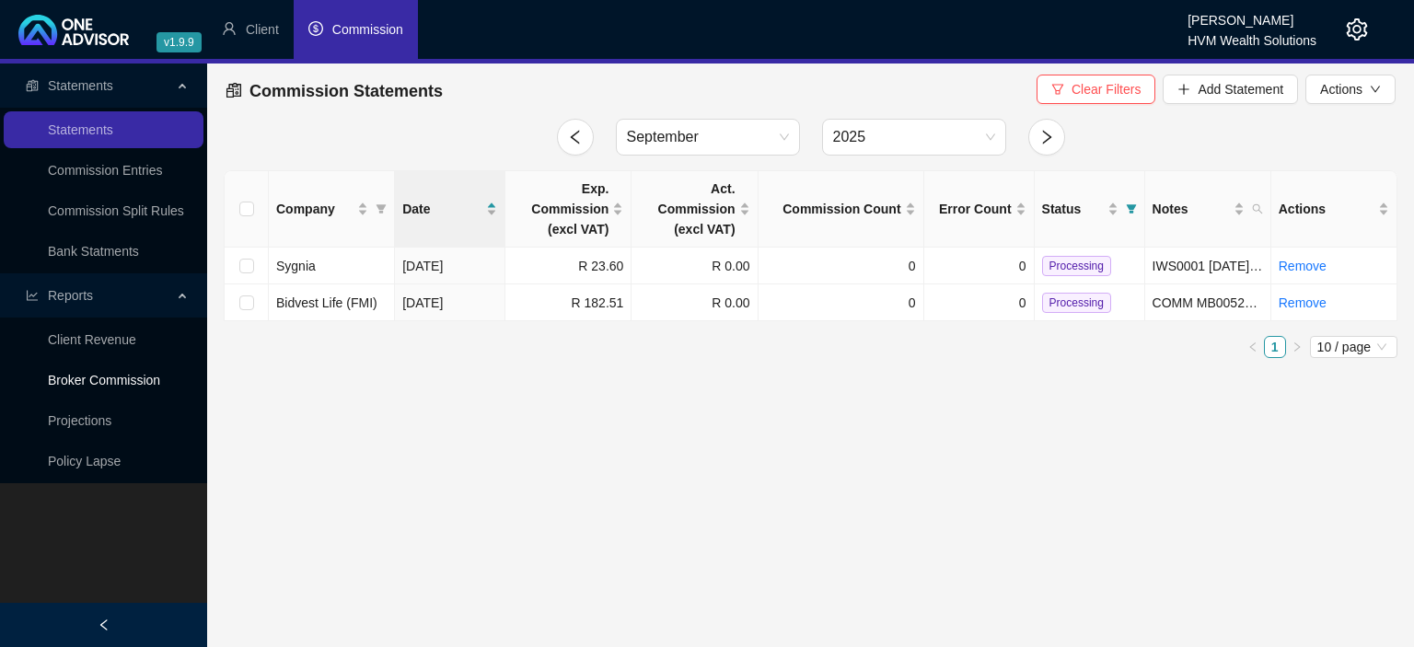
click at [109, 381] on link "Broker Commission" at bounding box center [104, 380] width 112 height 15
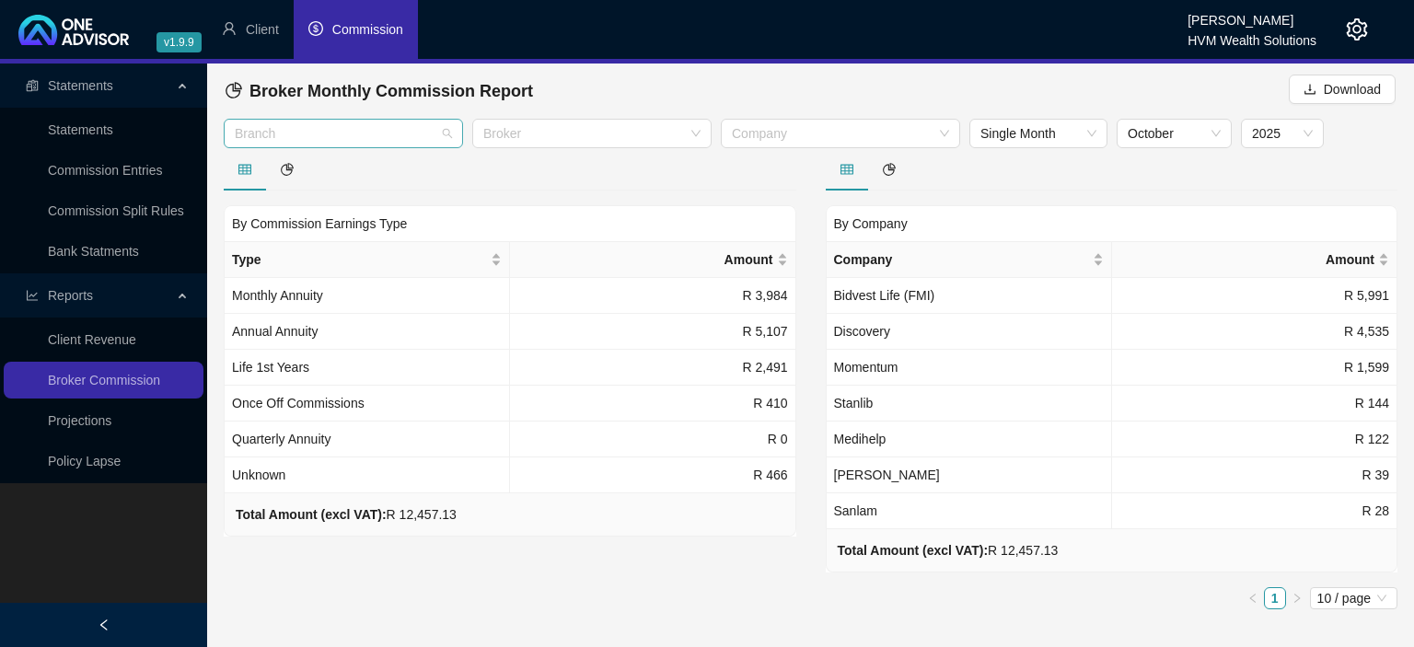
click at [337, 138] on div at bounding box center [333, 134] width 213 height 14
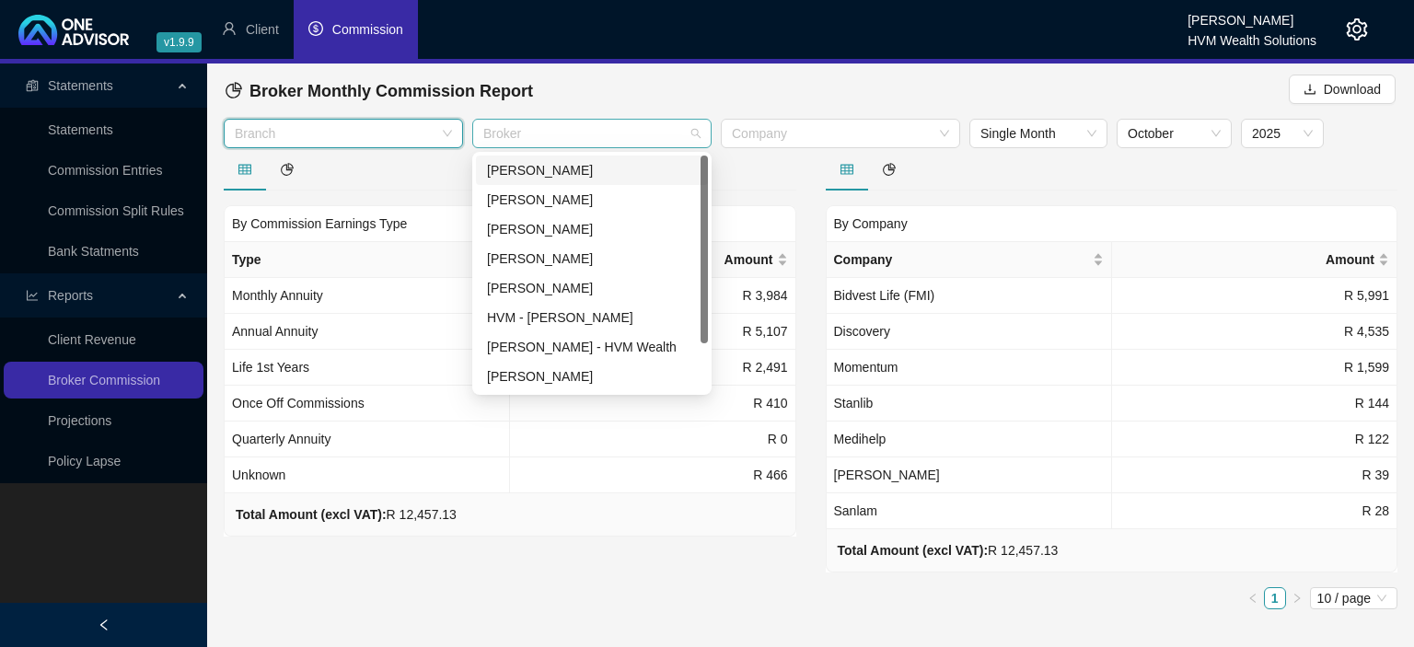
click at [545, 135] on div at bounding box center [582, 134] width 213 height 14
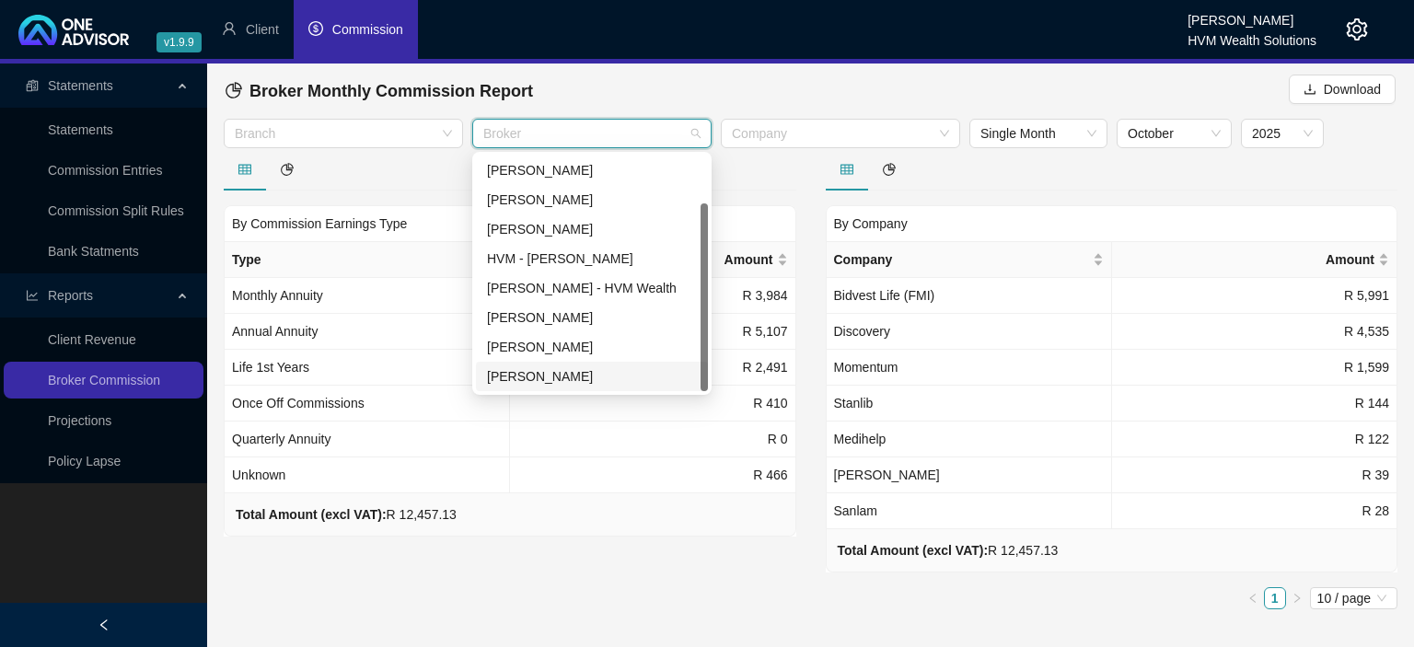
click at [515, 378] on div "[PERSON_NAME]" at bounding box center [592, 376] width 210 height 20
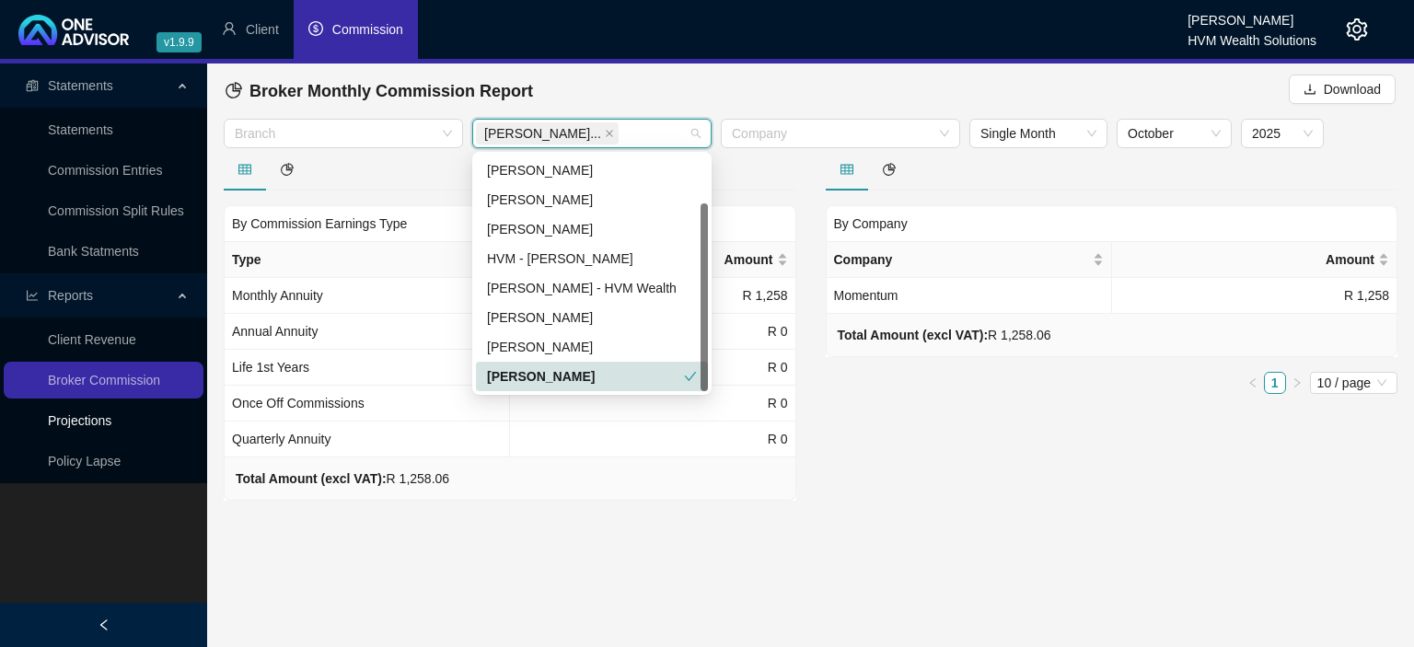
click at [84, 420] on link "Projections" at bounding box center [80, 420] width 64 height 15
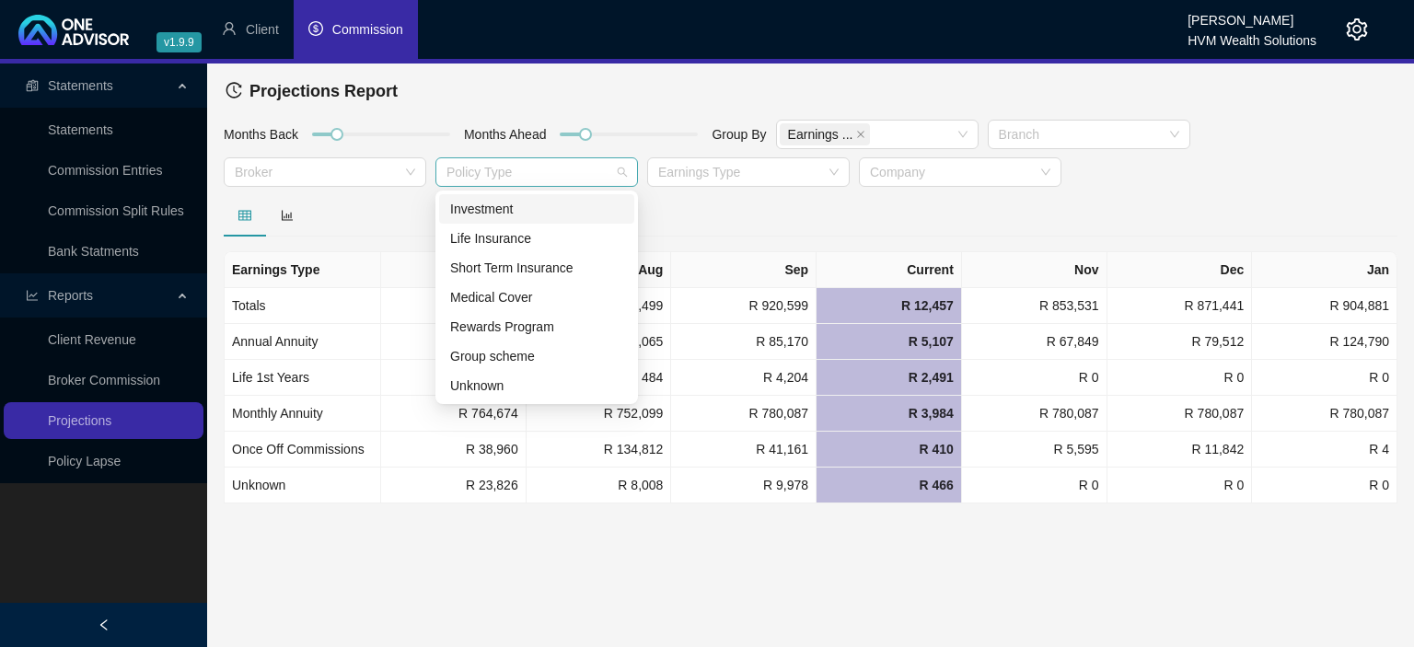
click at [488, 171] on div at bounding box center [527, 173] width 176 height 14
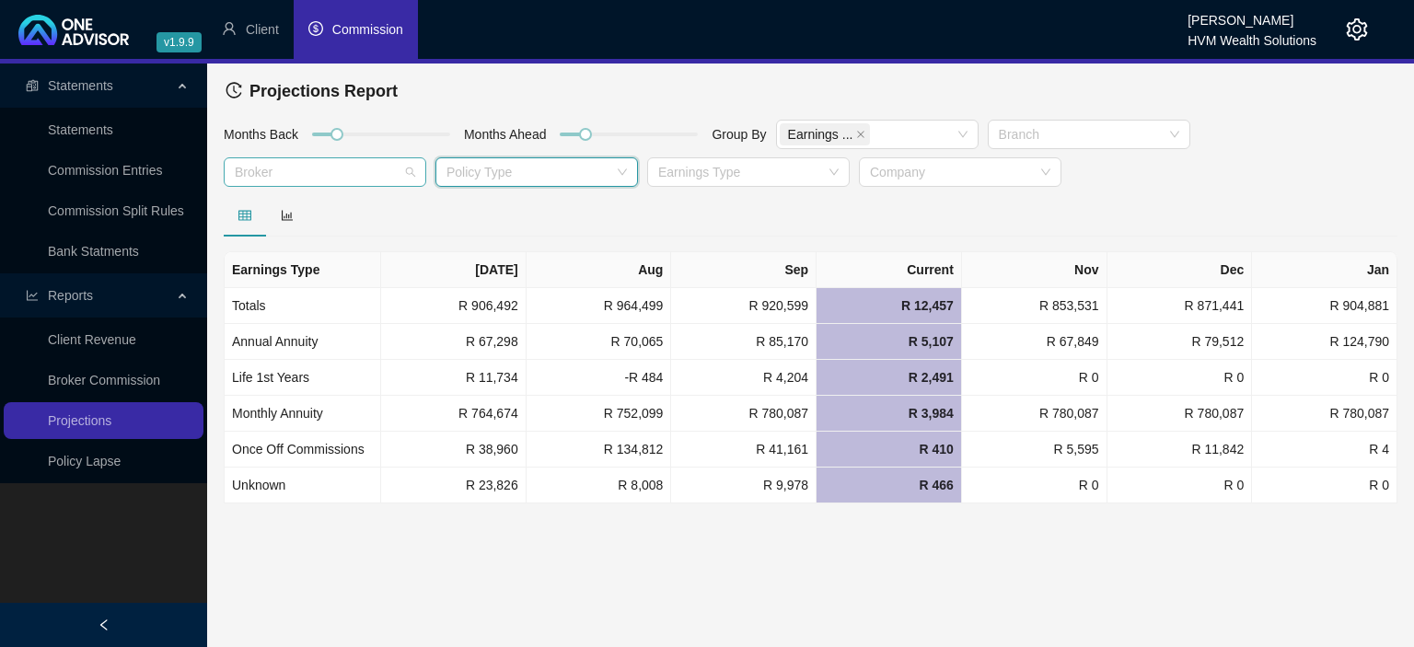
click at [318, 171] on div at bounding box center [315, 173] width 176 height 14
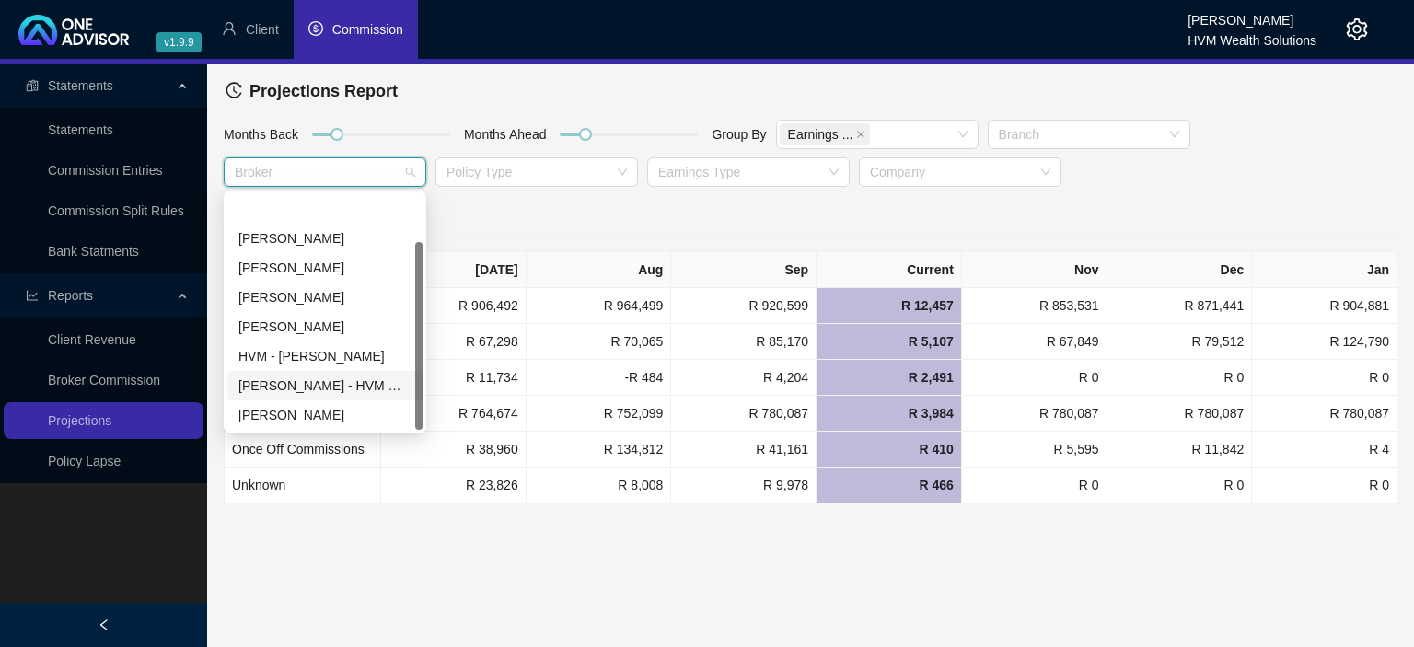
scroll to position [59, 0]
click at [287, 413] on div "[PERSON_NAME]" at bounding box center [324, 415] width 173 height 20
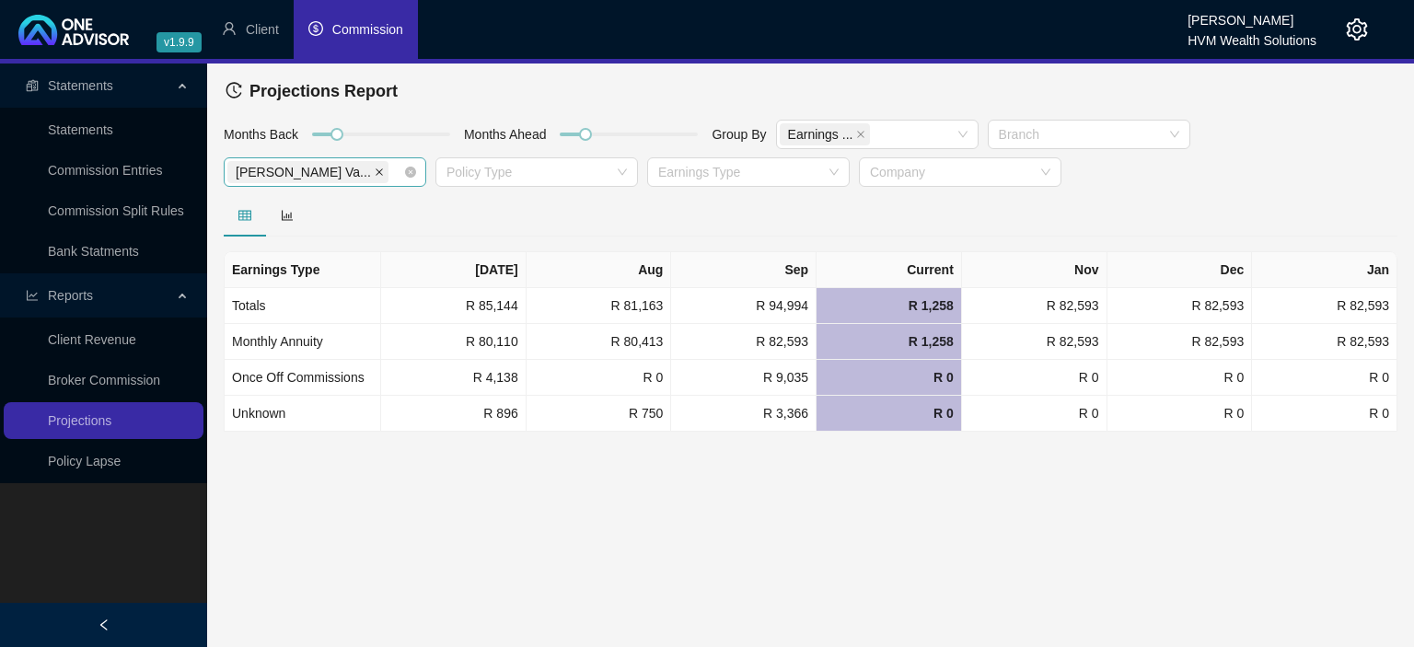
click at [375, 175] on icon "close" at bounding box center [379, 172] width 9 height 9
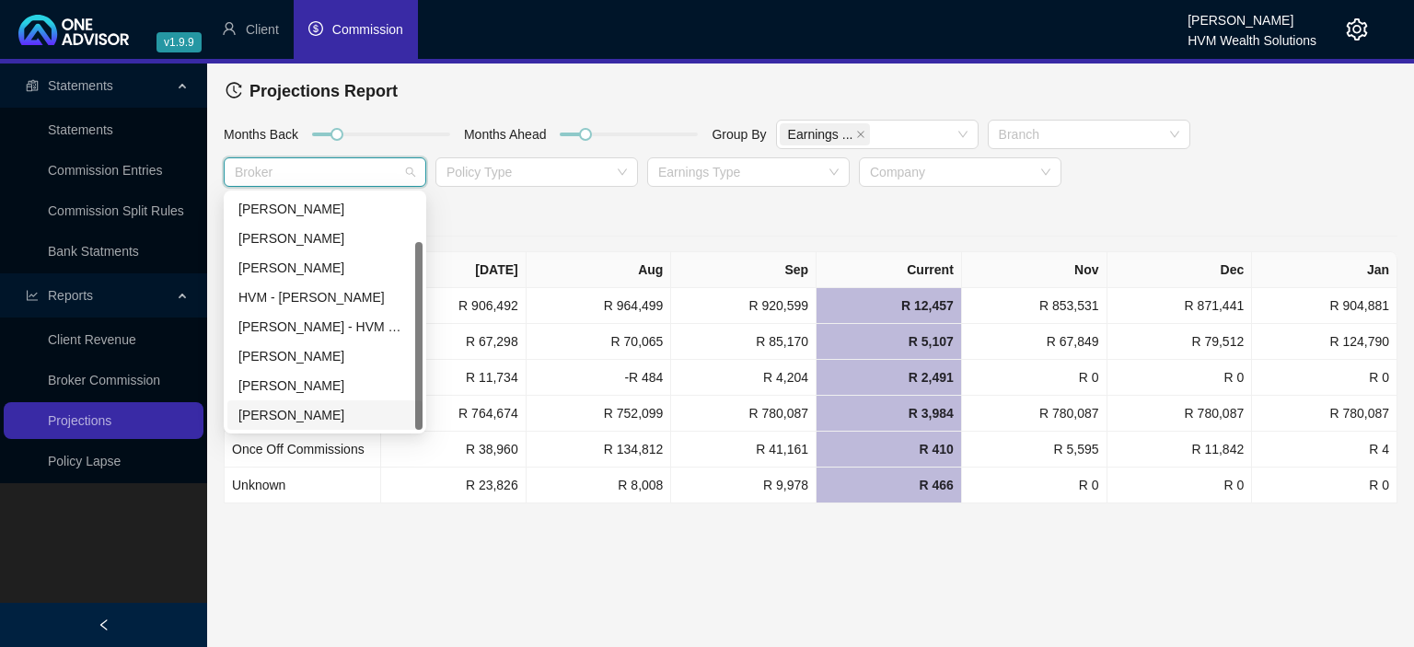
click at [257, 174] on div at bounding box center [315, 173] width 176 height 14
click at [278, 249] on div "[PERSON_NAME]" at bounding box center [324, 238] width 195 height 29
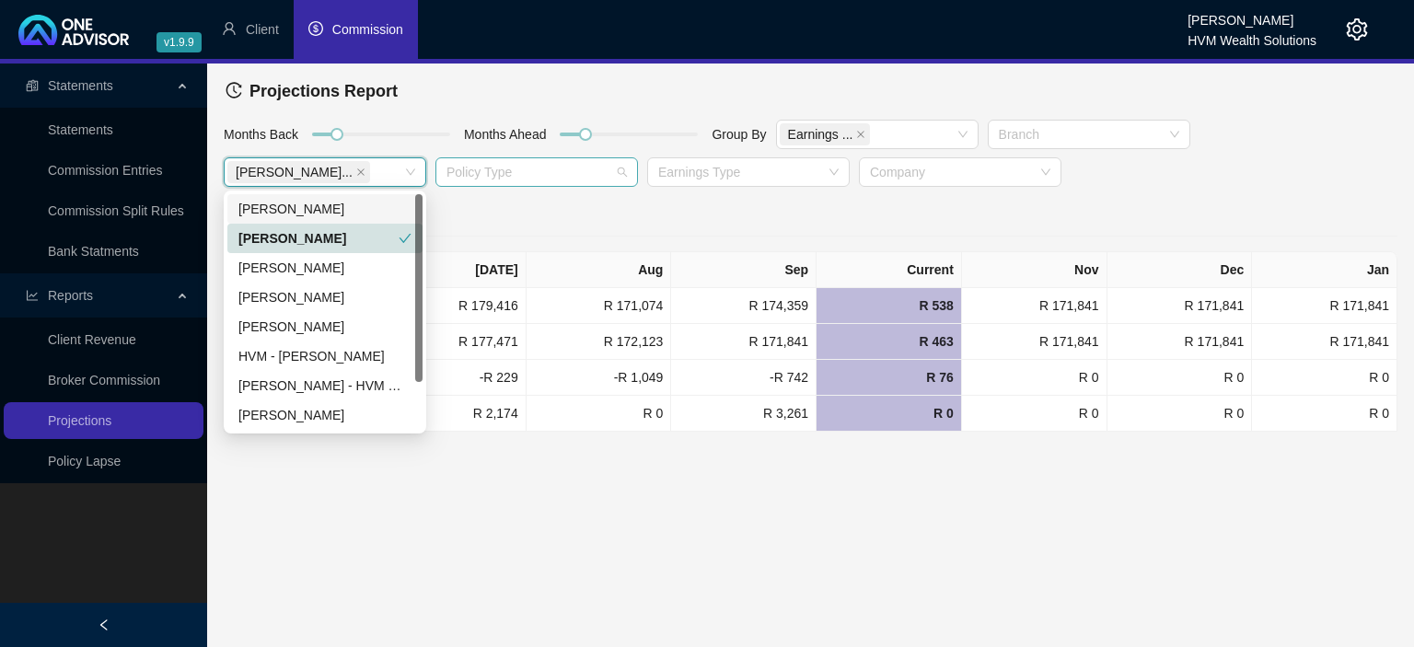
click at [494, 167] on div at bounding box center [527, 173] width 176 height 14
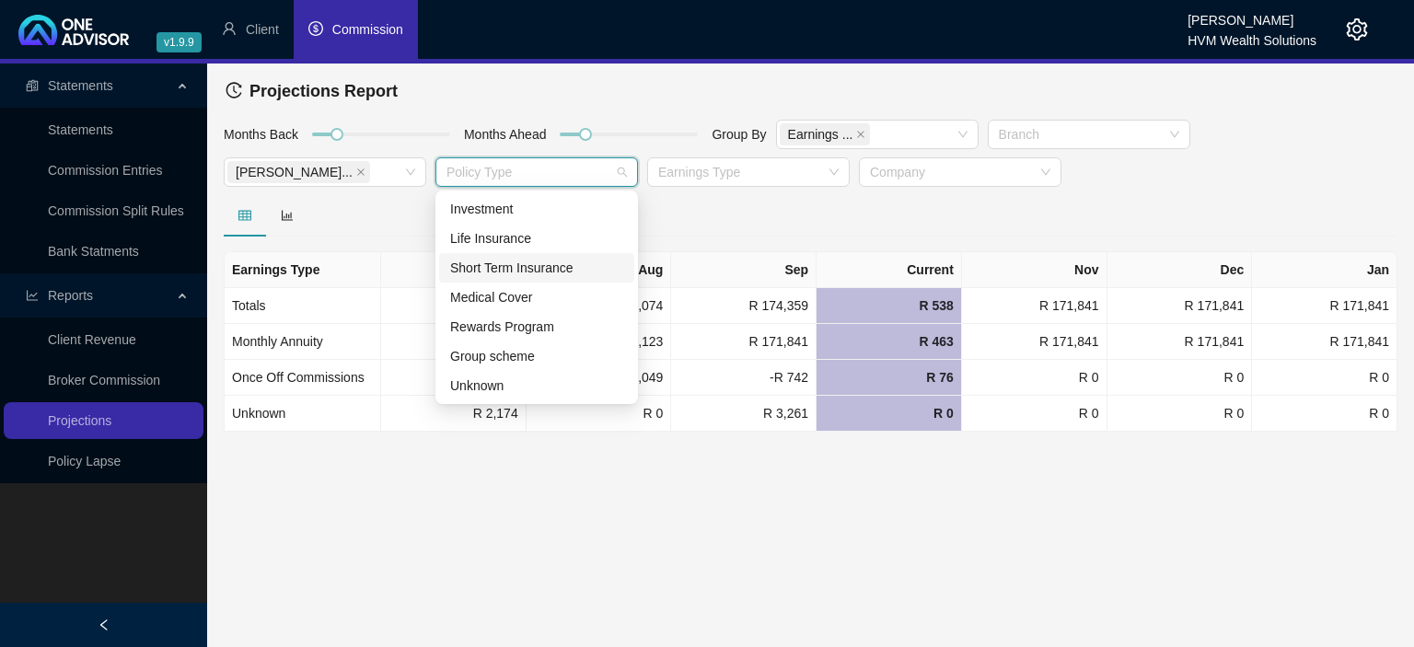
click at [495, 267] on div "Short Term Insurance" at bounding box center [536, 268] width 173 height 20
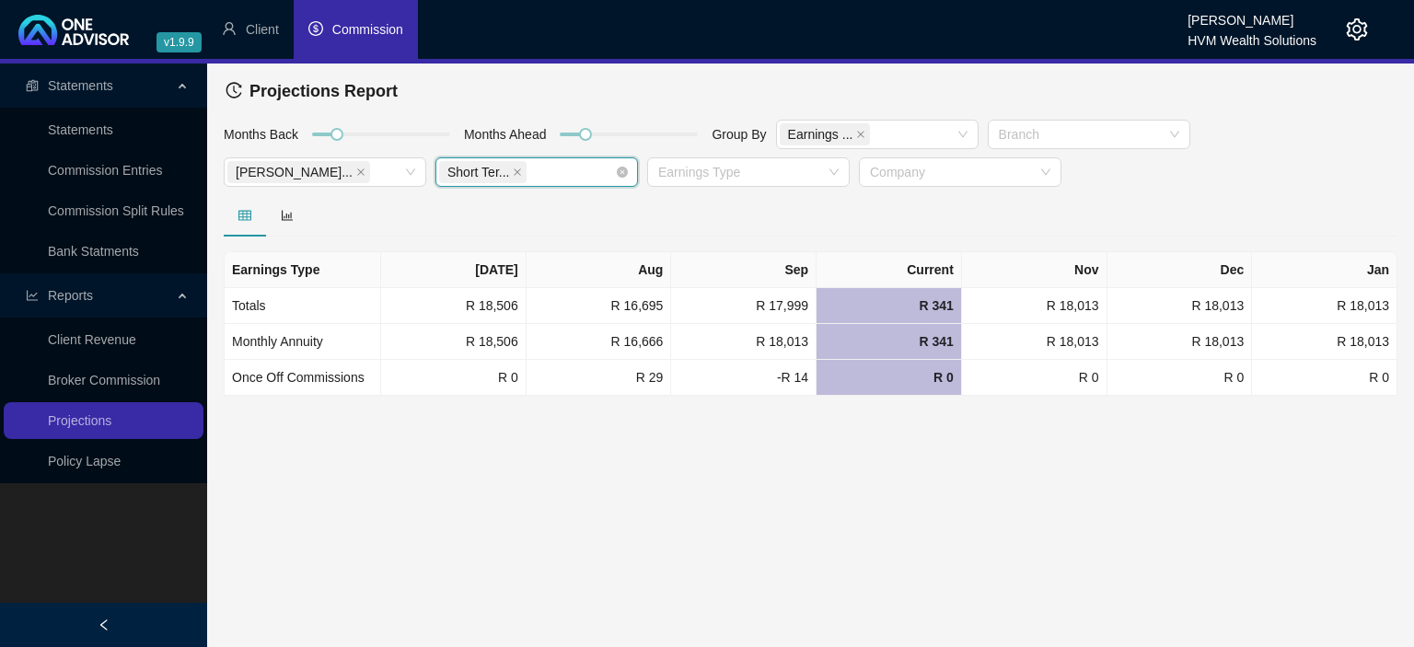
click at [508, 171] on span "Short Ter..." at bounding box center [482, 172] width 87 height 22
click at [356, 168] on icon "close" at bounding box center [360, 172] width 9 height 9
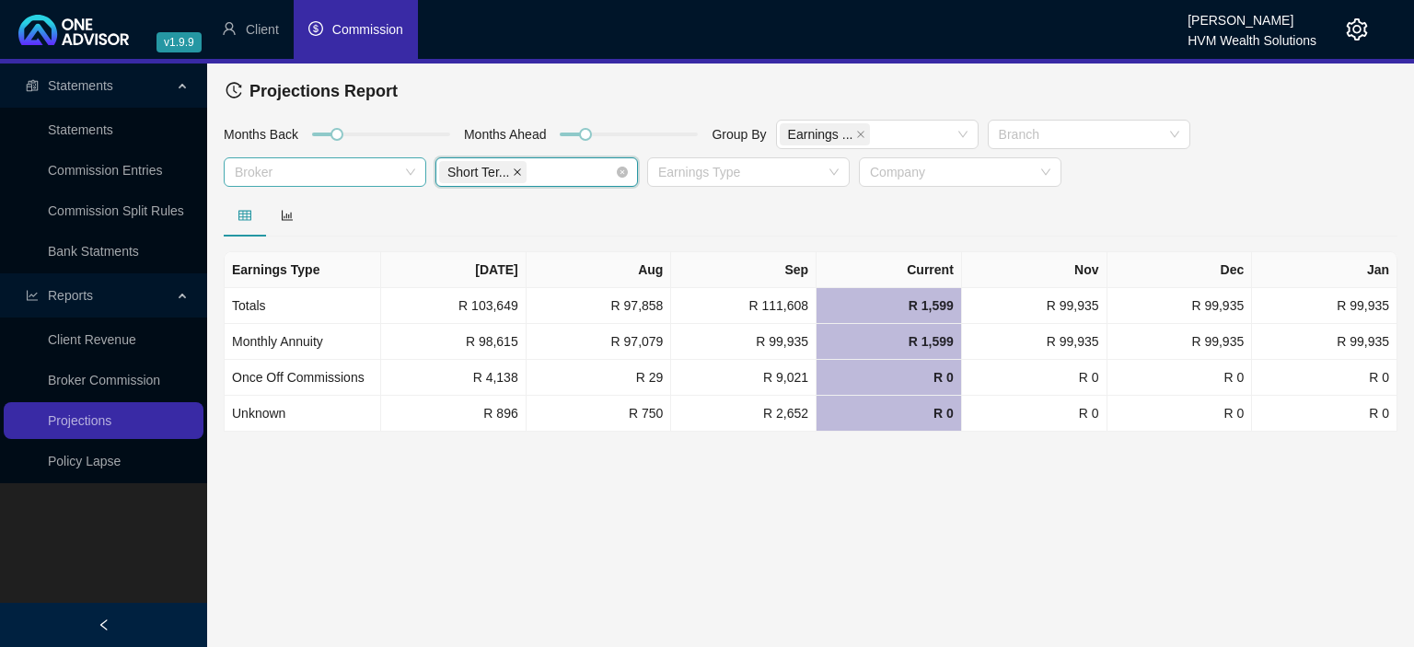
click at [513, 168] on icon "close" at bounding box center [517, 172] width 9 height 9
